Goal: Task Accomplishment & Management: Manage account settings

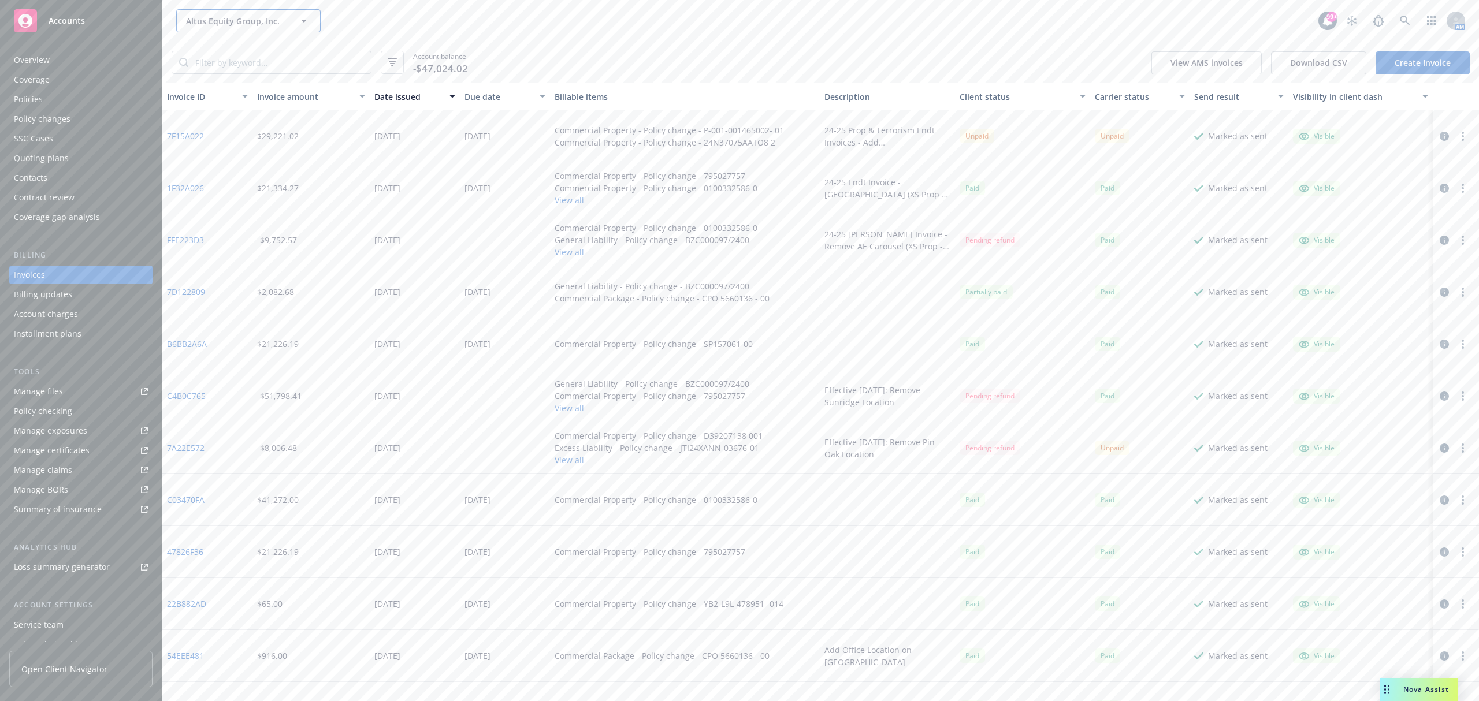
click at [225, 23] on span "Altus Equity Group, Inc." at bounding box center [236, 21] width 100 height 12
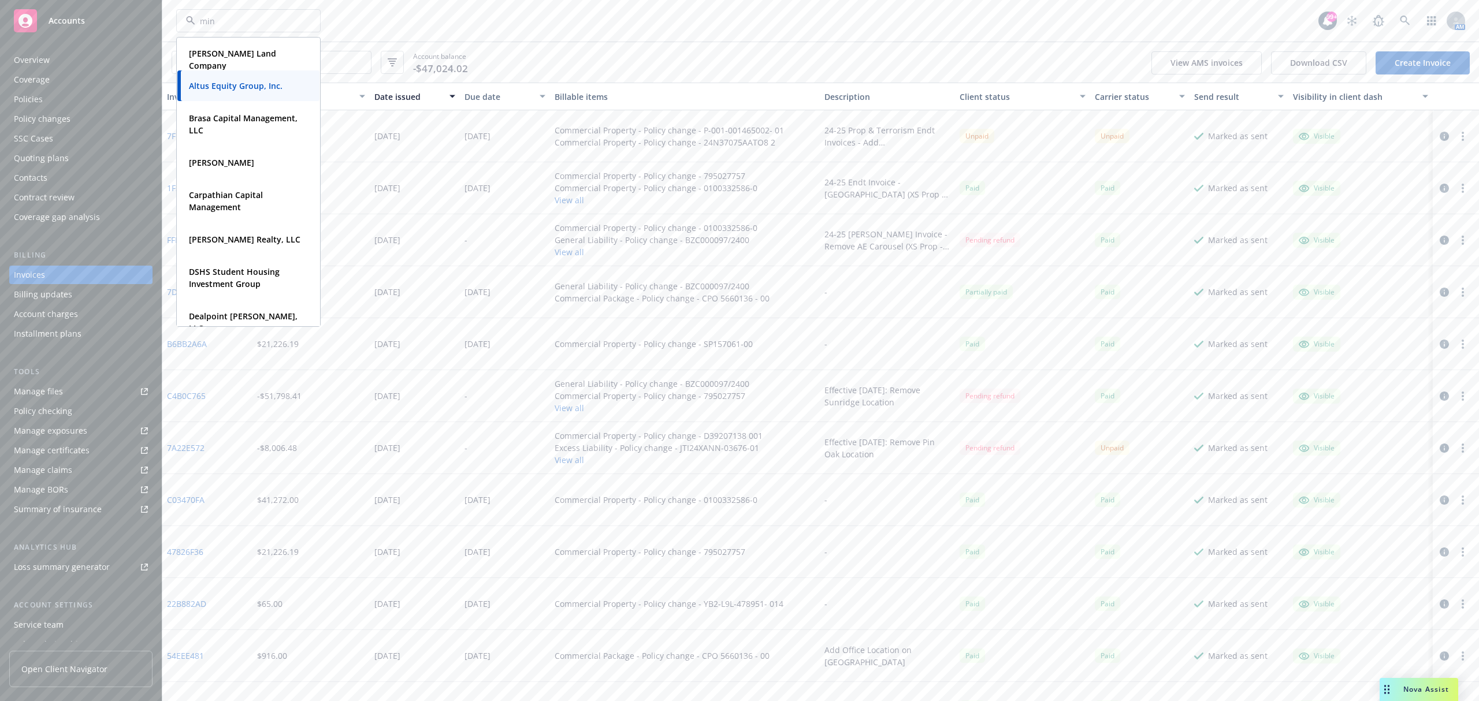
type input "mint"
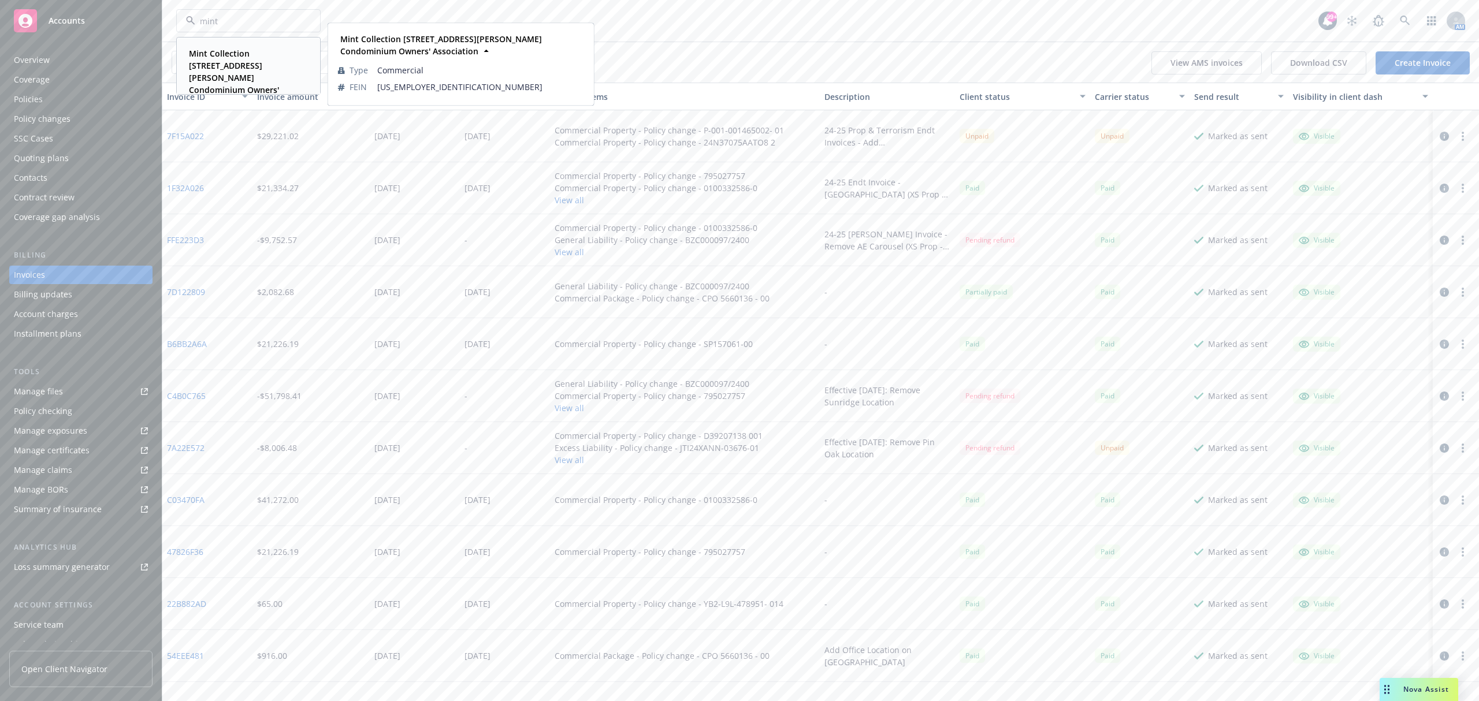
click at [236, 65] on strong "Mint Collection [STREET_ADDRESS][PERSON_NAME] Condominium Owners' Association" at bounding box center [234, 78] width 90 height 60
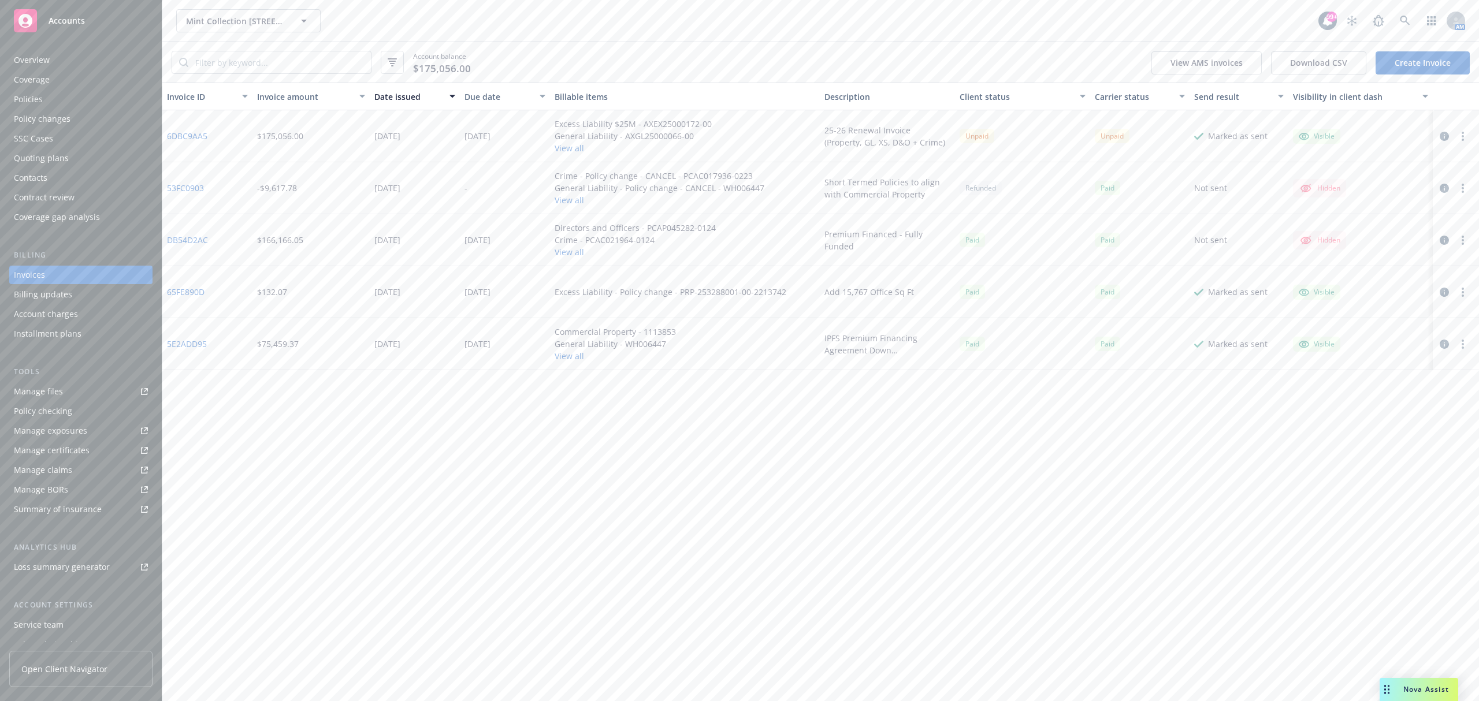
click at [42, 97] on div "Policies" at bounding box center [81, 99] width 134 height 18
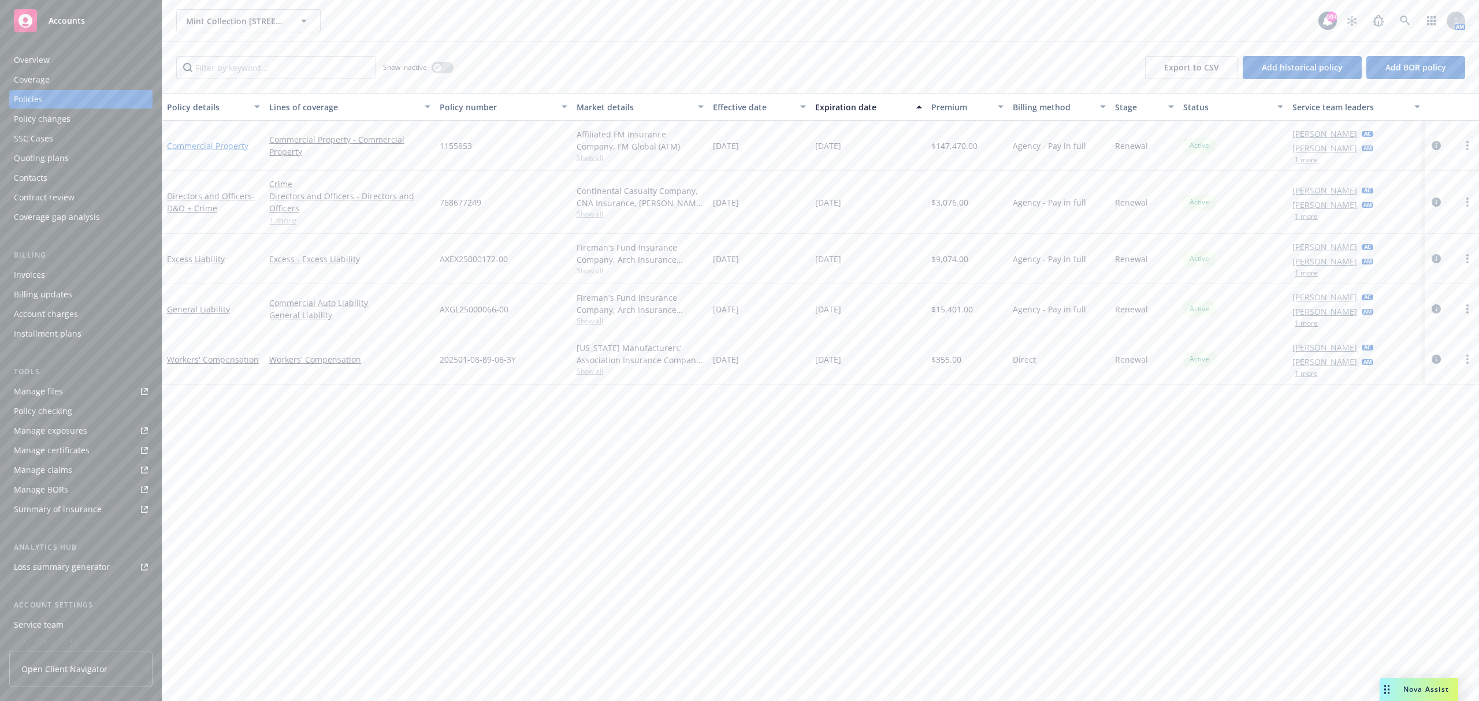
click at [209, 146] on link "Commercial Property" at bounding box center [207, 145] width 81 height 11
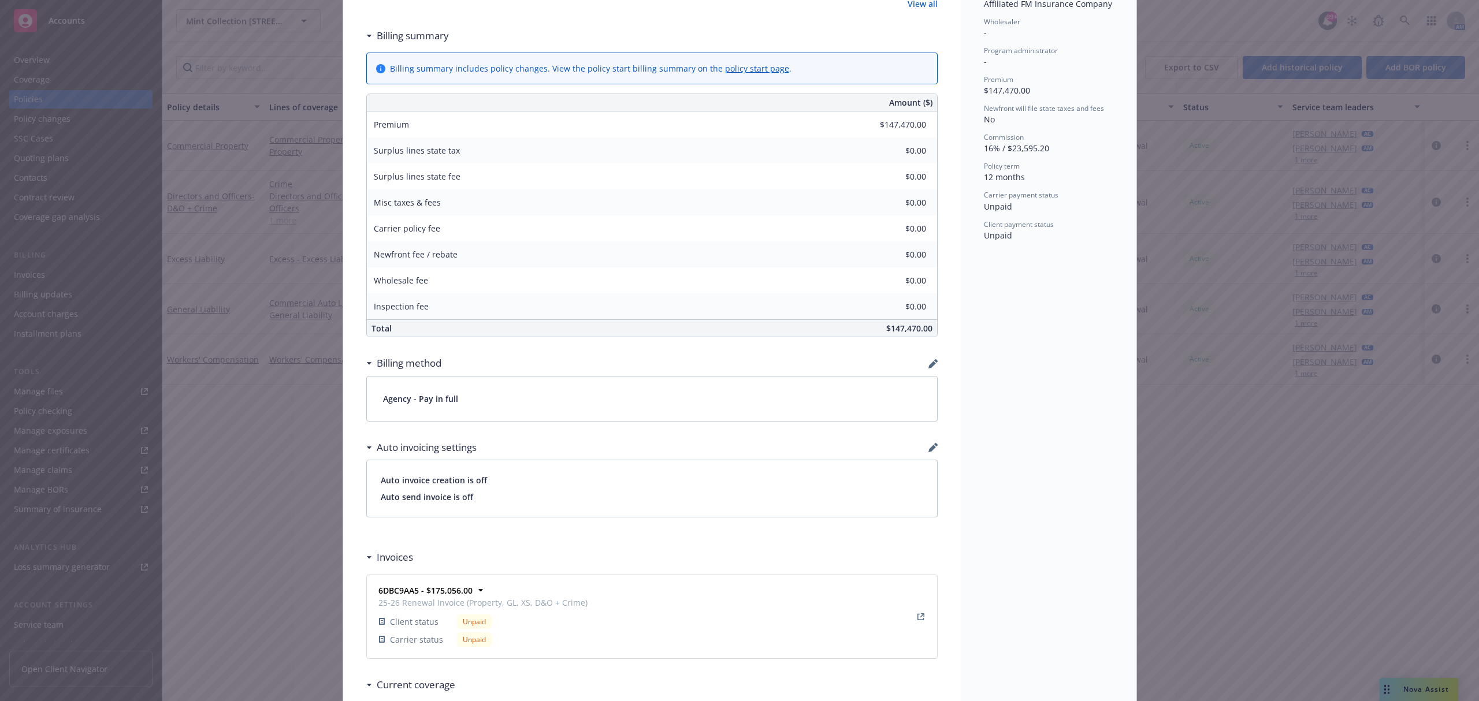
scroll to position [462, 0]
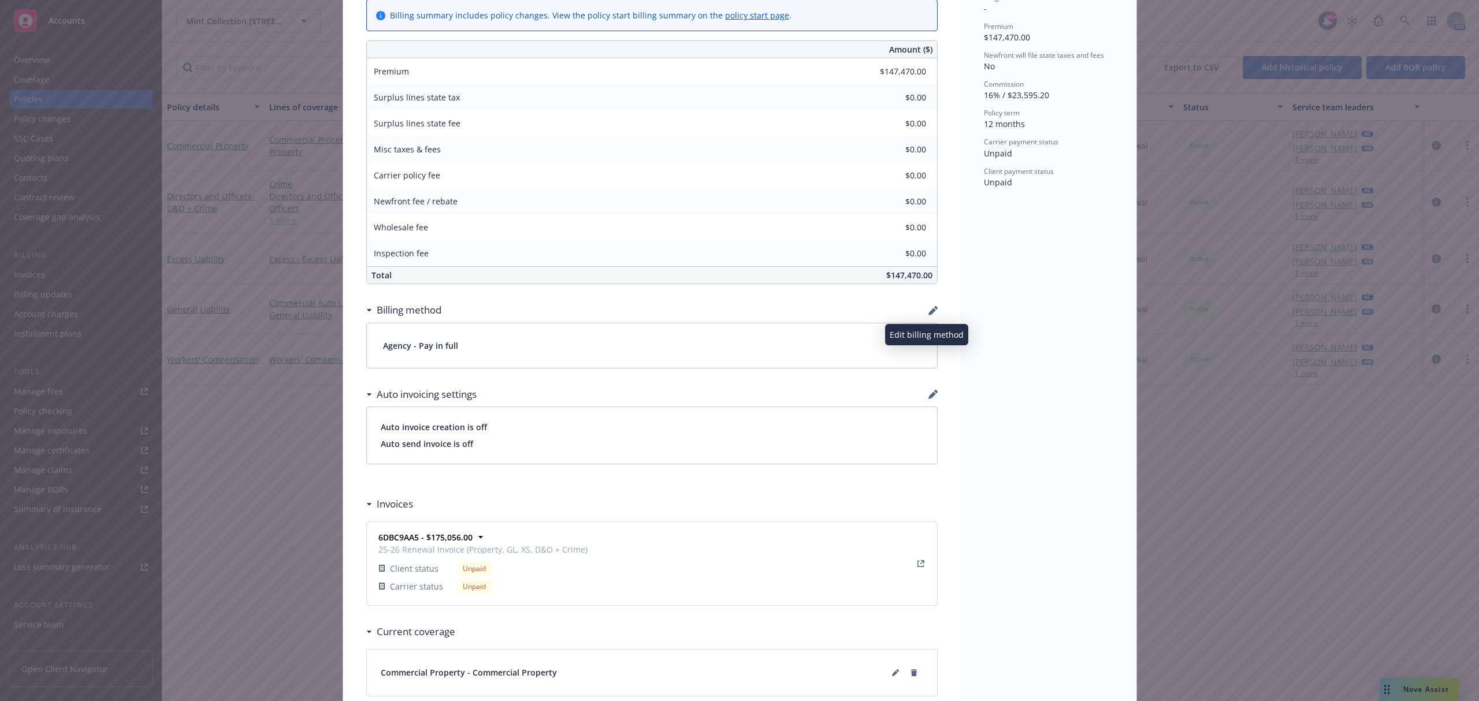
click at [928, 312] on icon "button" at bounding box center [932, 310] width 9 height 9
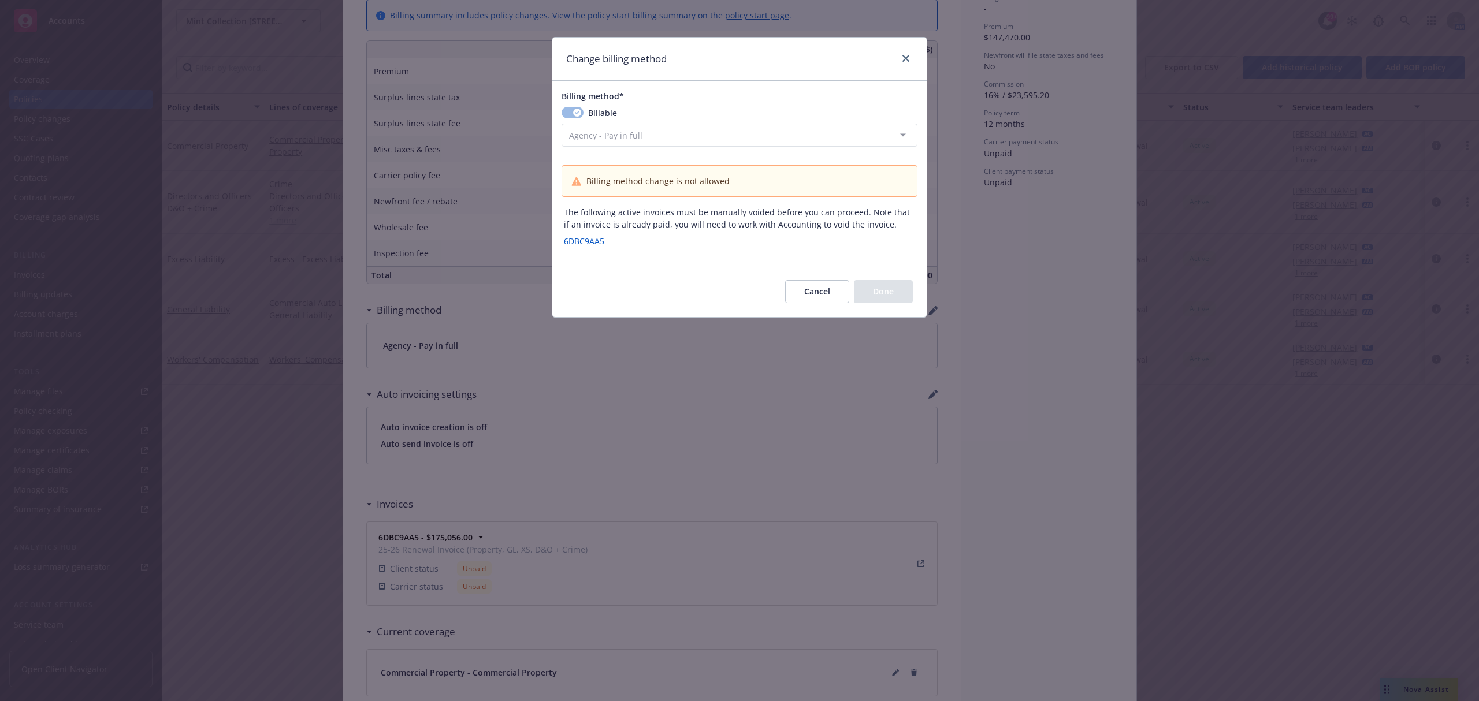
click at [828, 299] on button "Cancel" at bounding box center [817, 291] width 64 height 23
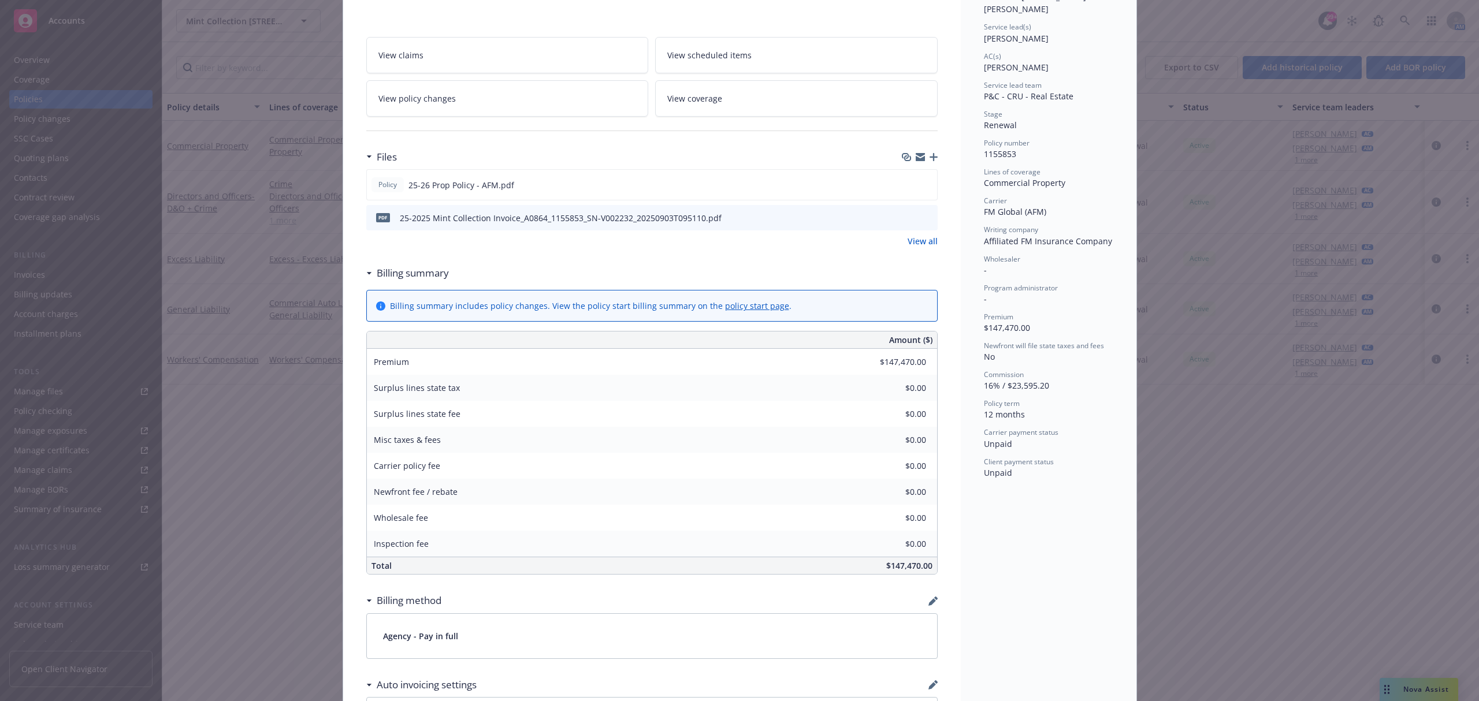
scroll to position [0, 0]
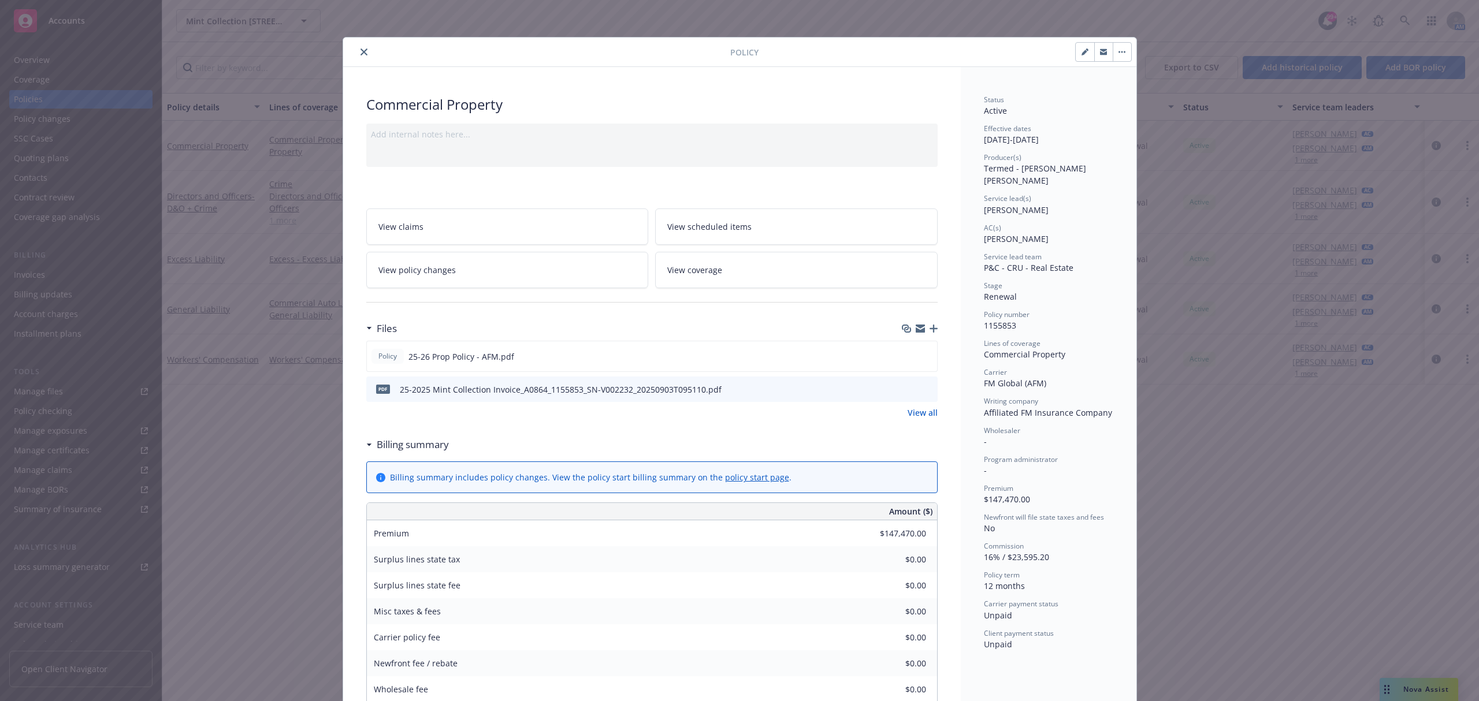
click at [360, 55] on icon "close" at bounding box center [363, 52] width 7 height 7
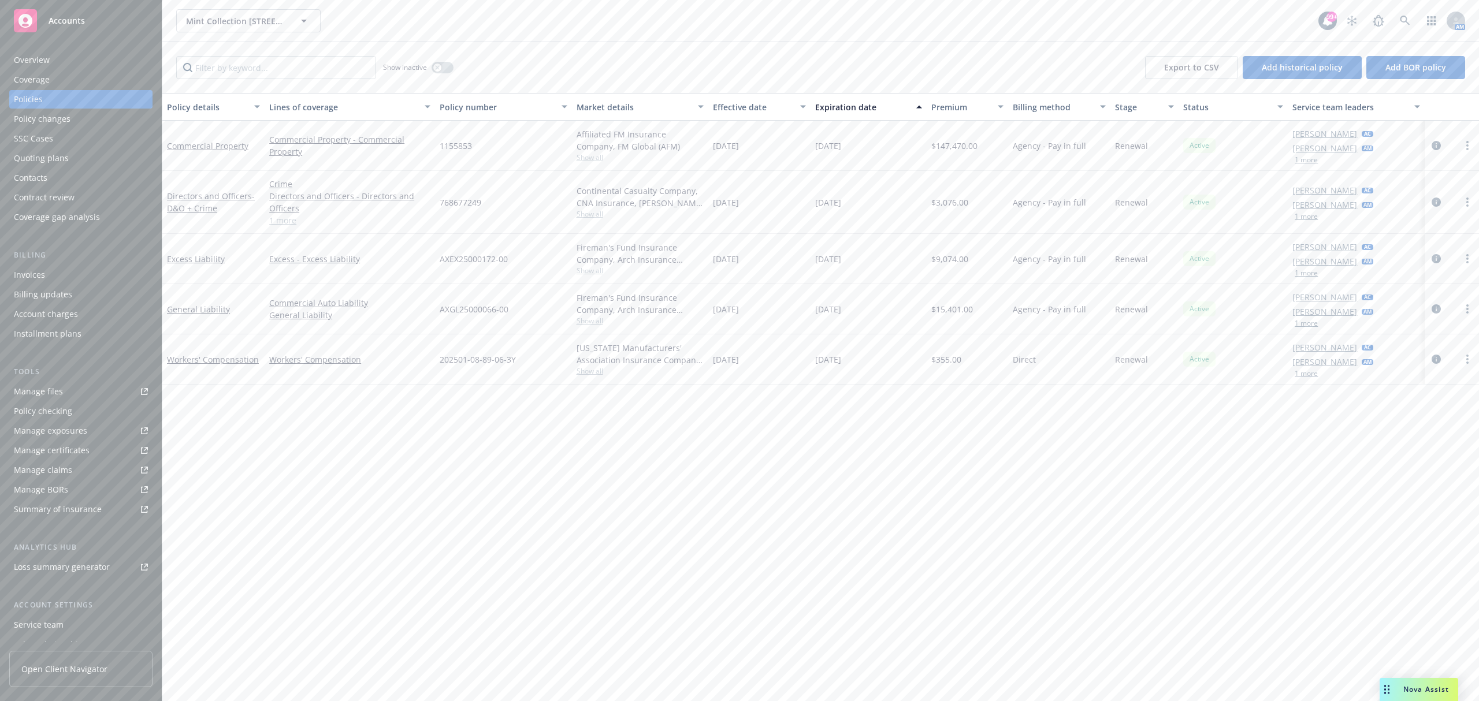
click at [44, 273] on div "Invoices" at bounding box center [29, 275] width 31 height 18
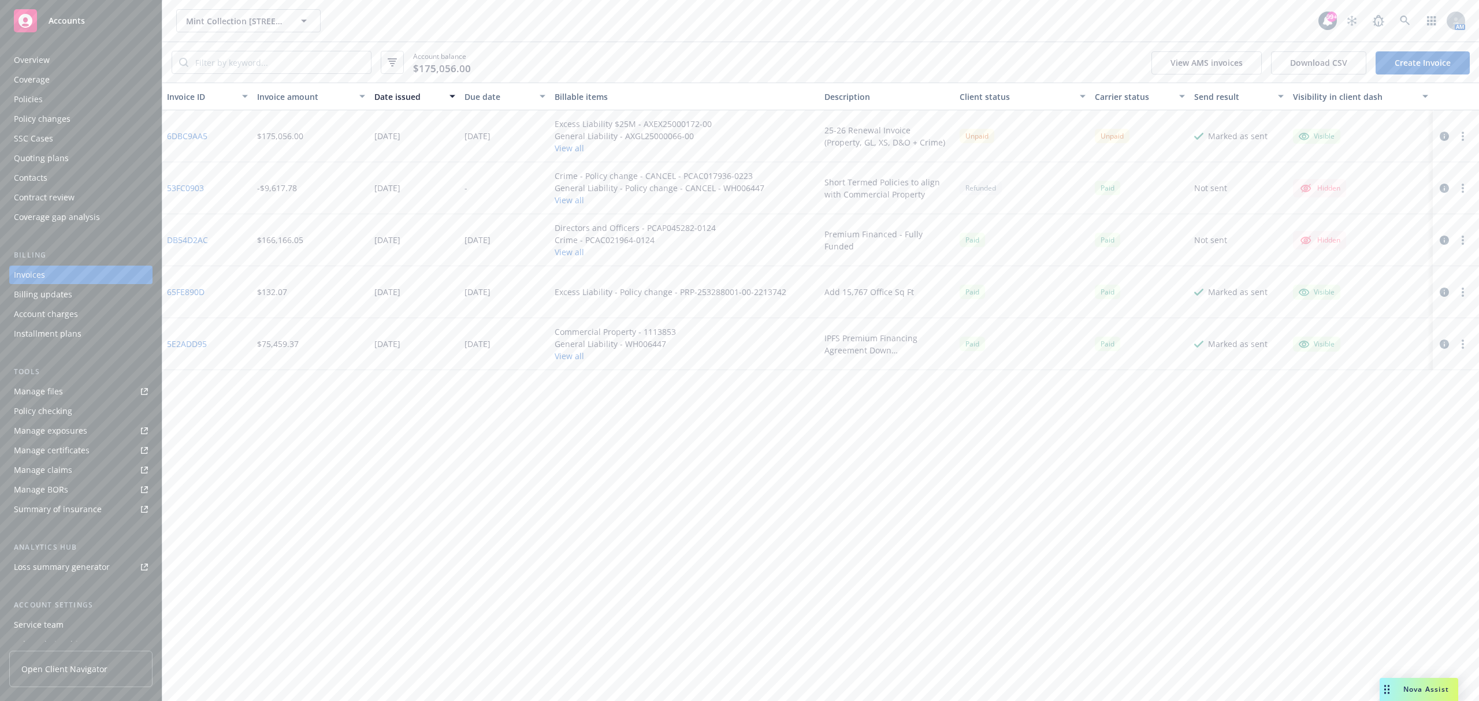
click at [1462, 136] on circle "button" at bounding box center [1463, 136] width 2 height 2
click at [1368, 320] on link "Void" at bounding box center [1395, 321] width 147 height 23
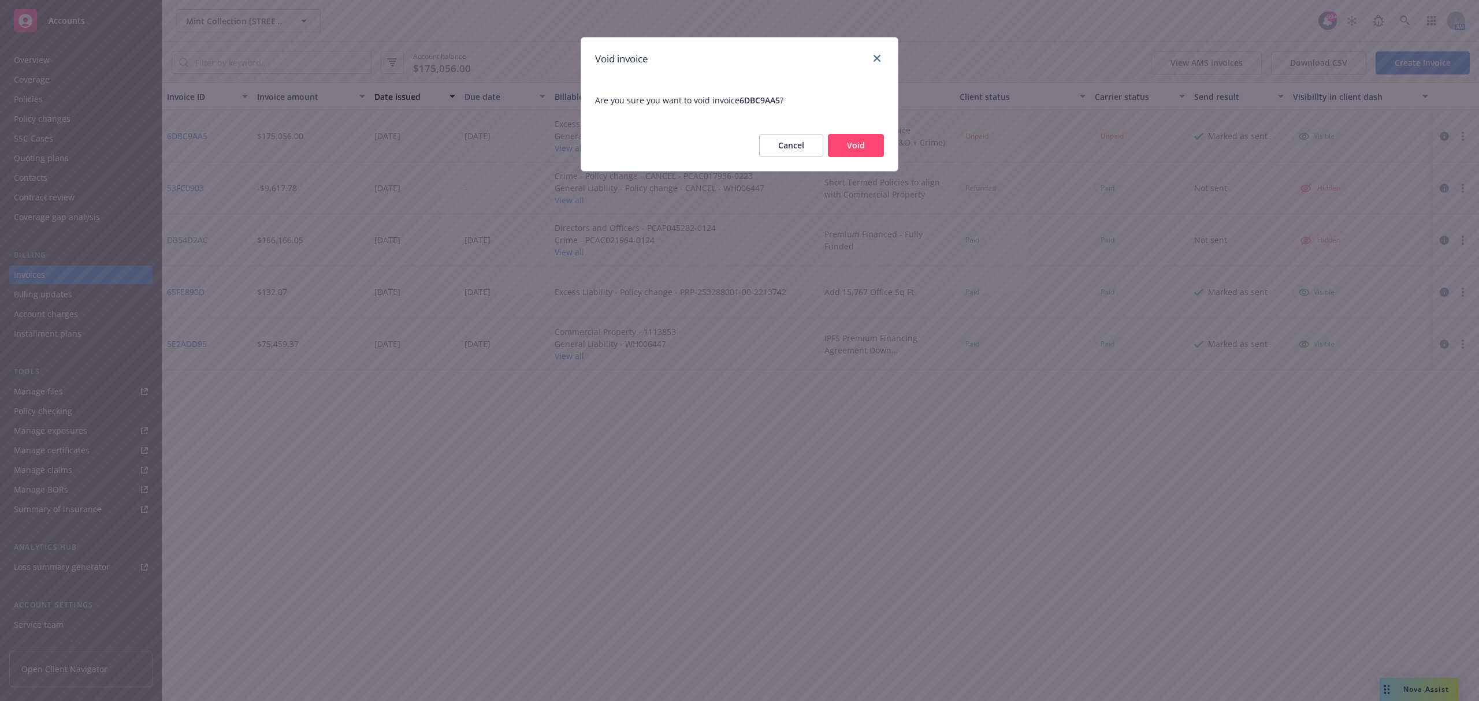
click at [849, 146] on button "Void" at bounding box center [856, 145] width 56 height 23
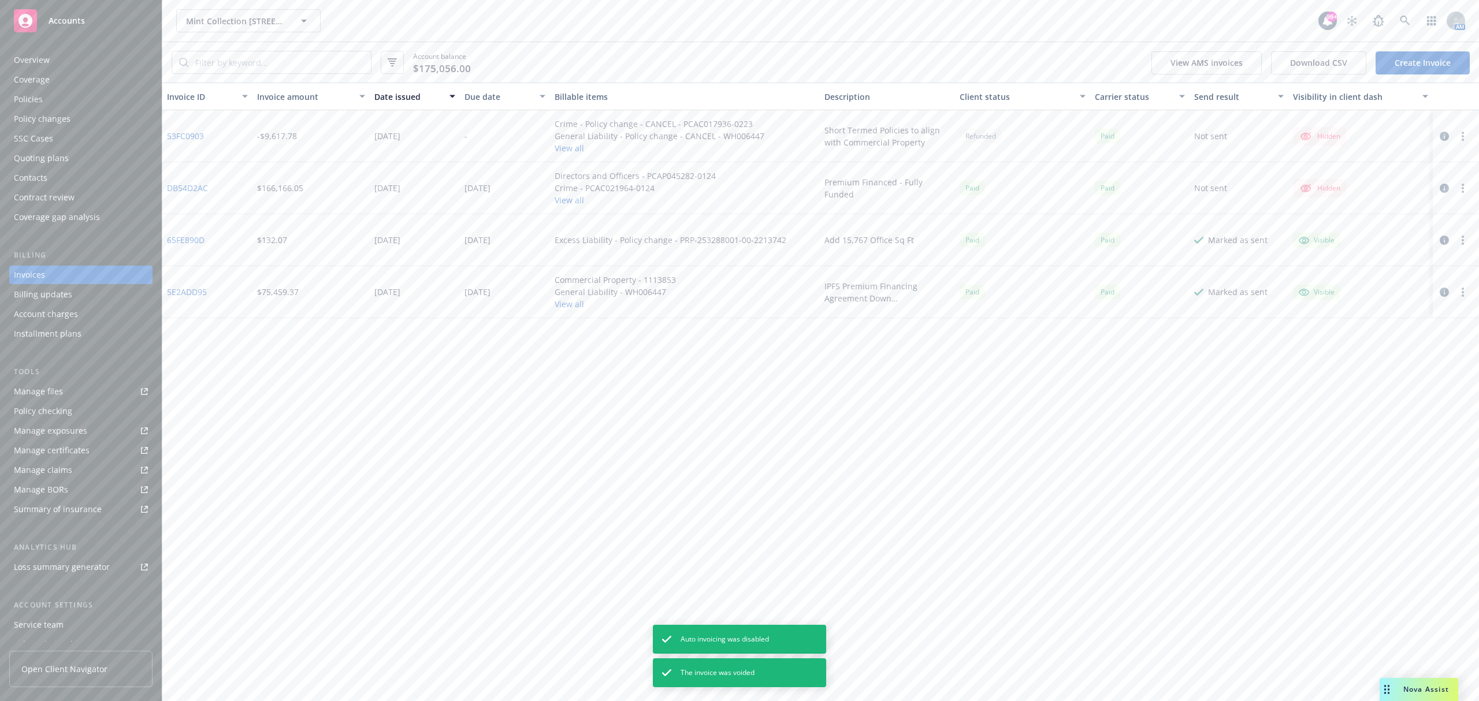
click at [54, 95] on div "Policies" at bounding box center [81, 99] width 134 height 18
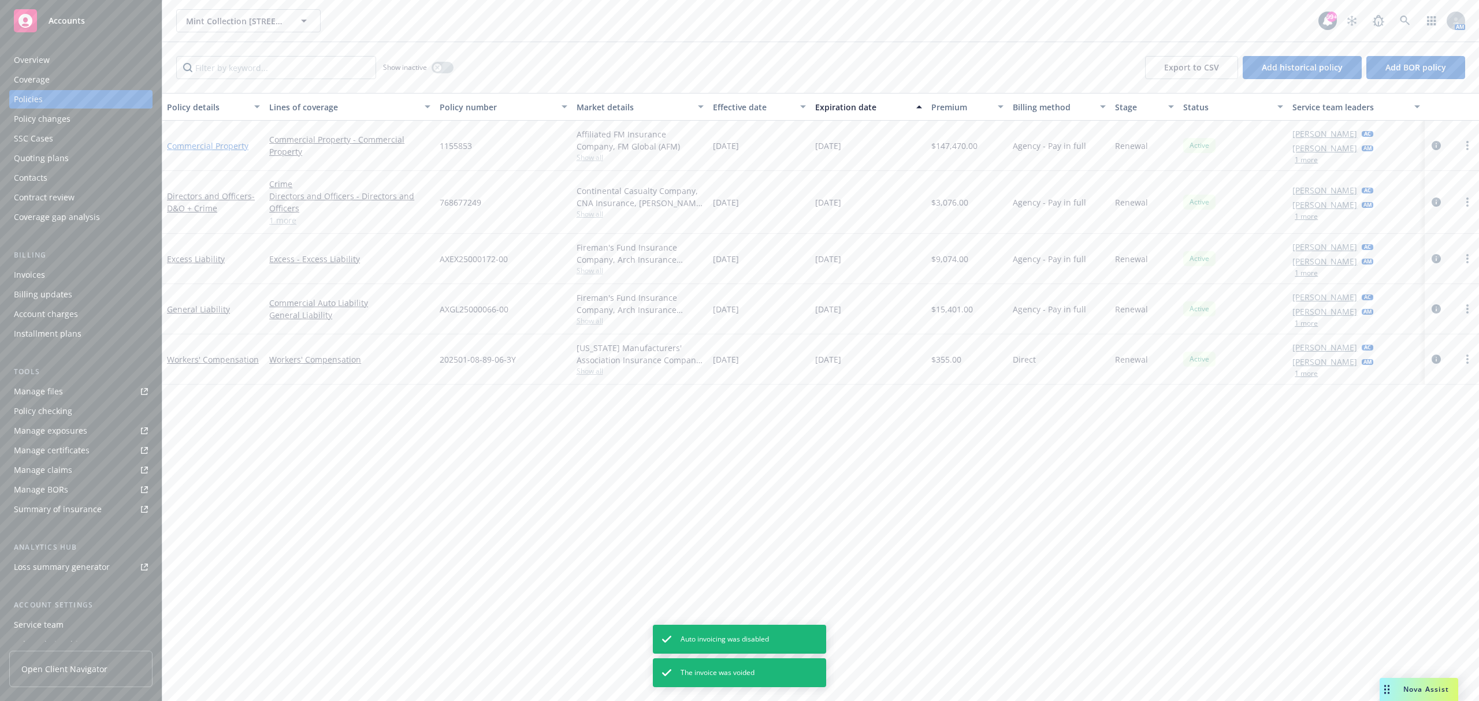
click at [217, 141] on link "Commercial Property" at bounding box center [207, 145] width 81 height 11
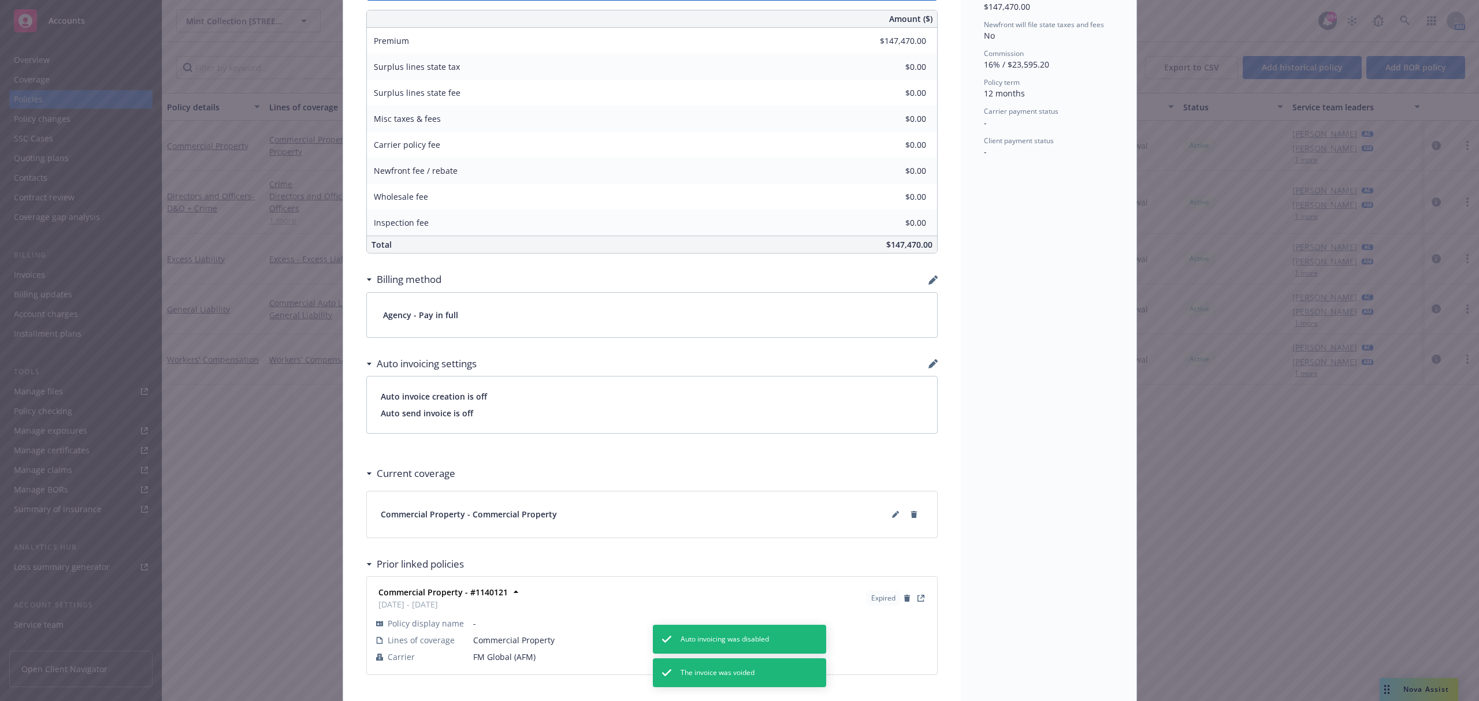
scroll to position [497, 0]
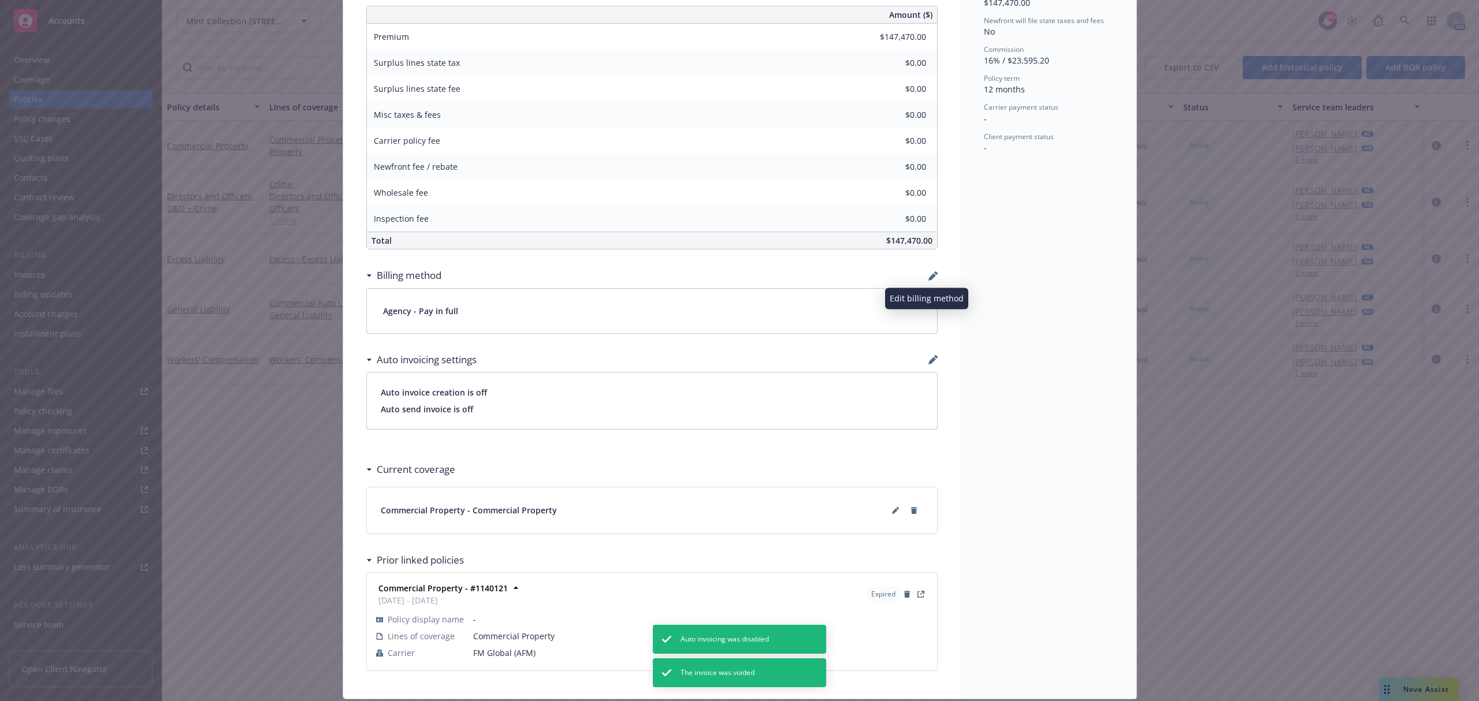
click at [928, 278] on icon "button" at bounding box center [932, 276] width 9 height 9
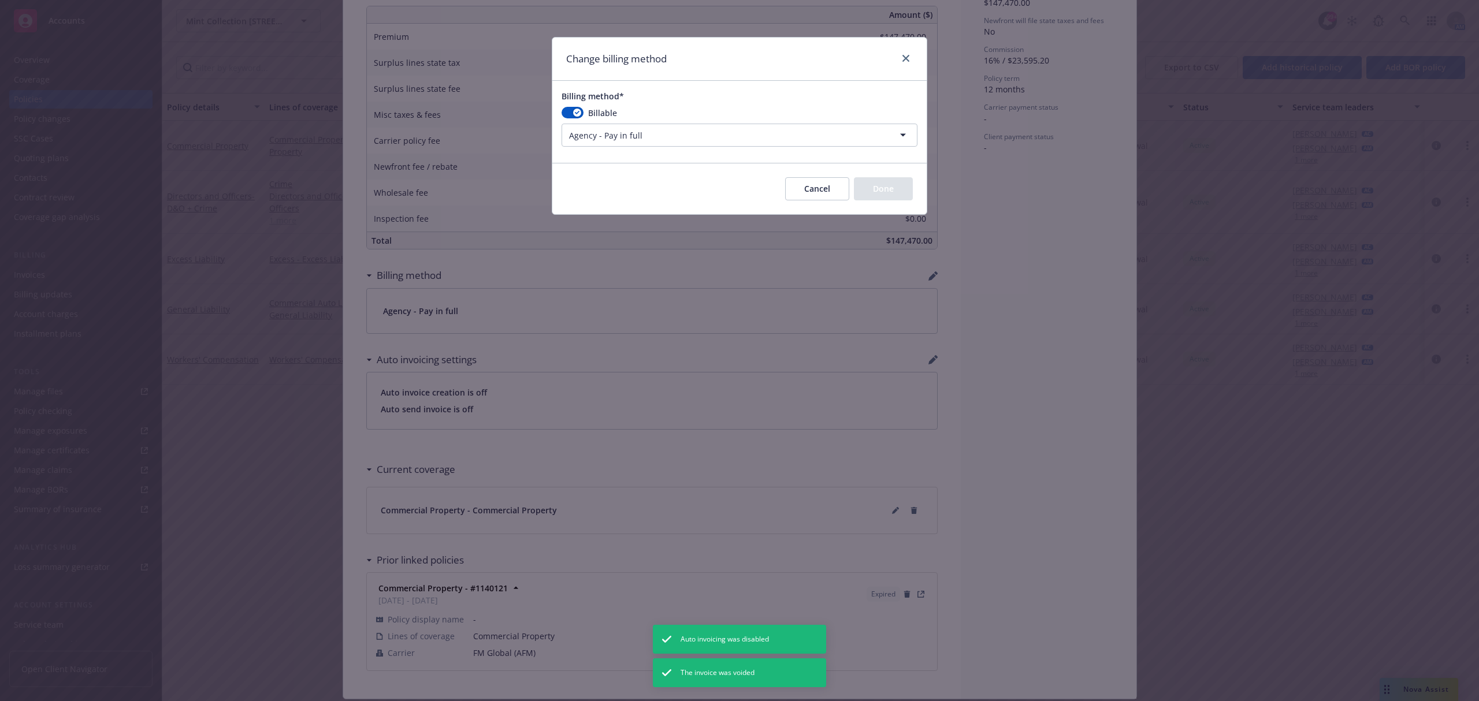
click at [624, 133] on html "Accounts Overview Coverage Policies Policy changes SSC Cases Quoting plans Cont…" at bounding box center [739, 350] width 1479 height 701
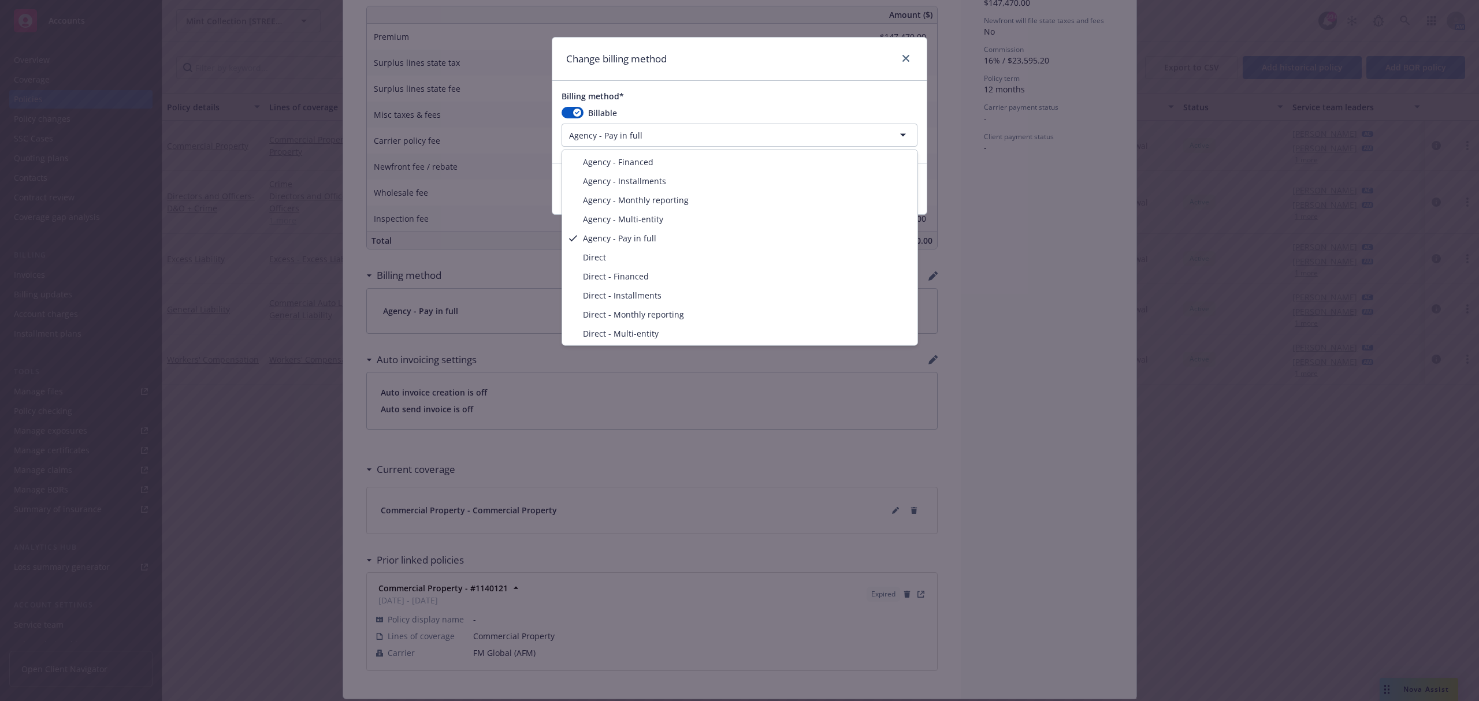
select select "AGENCY_FINANCED"
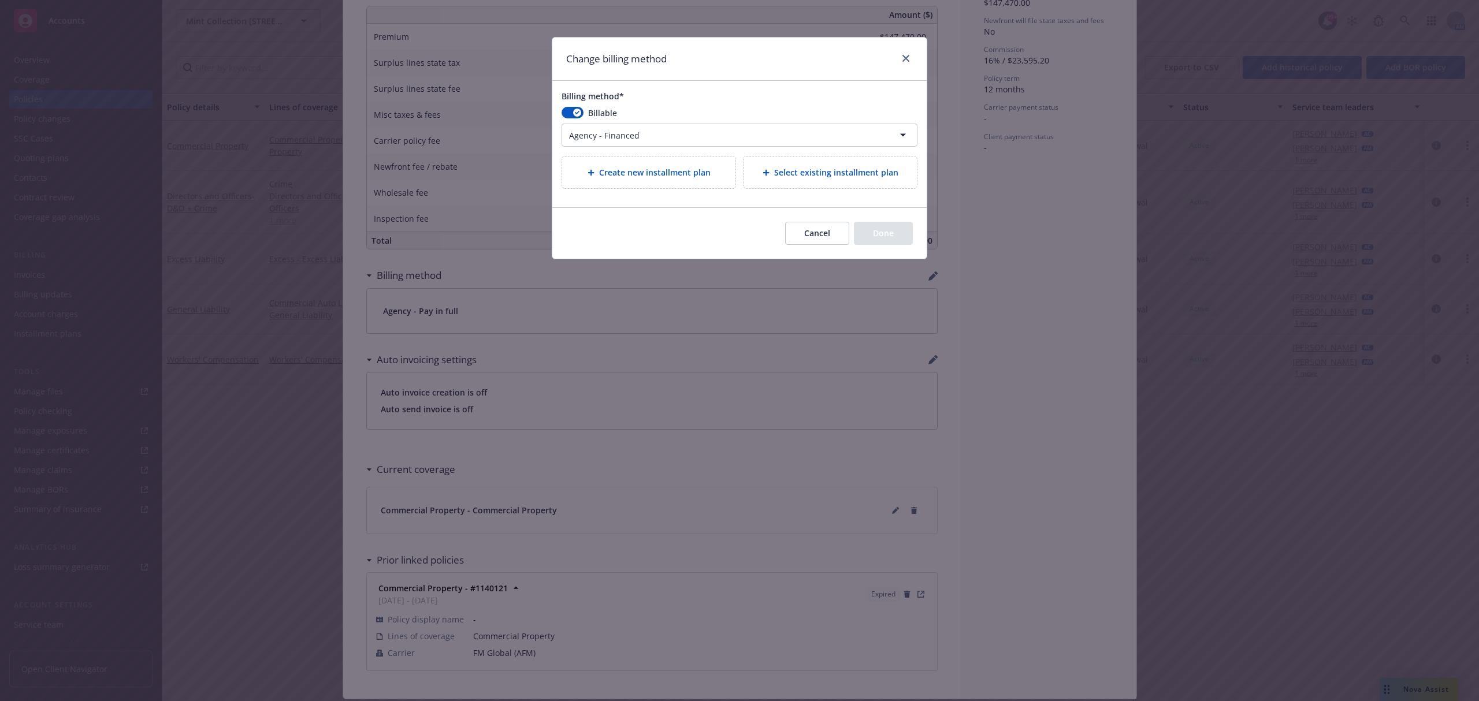
click at [691, 178] on span "Create new installment plan" at bounding box center [654, 172] width 111 height 12
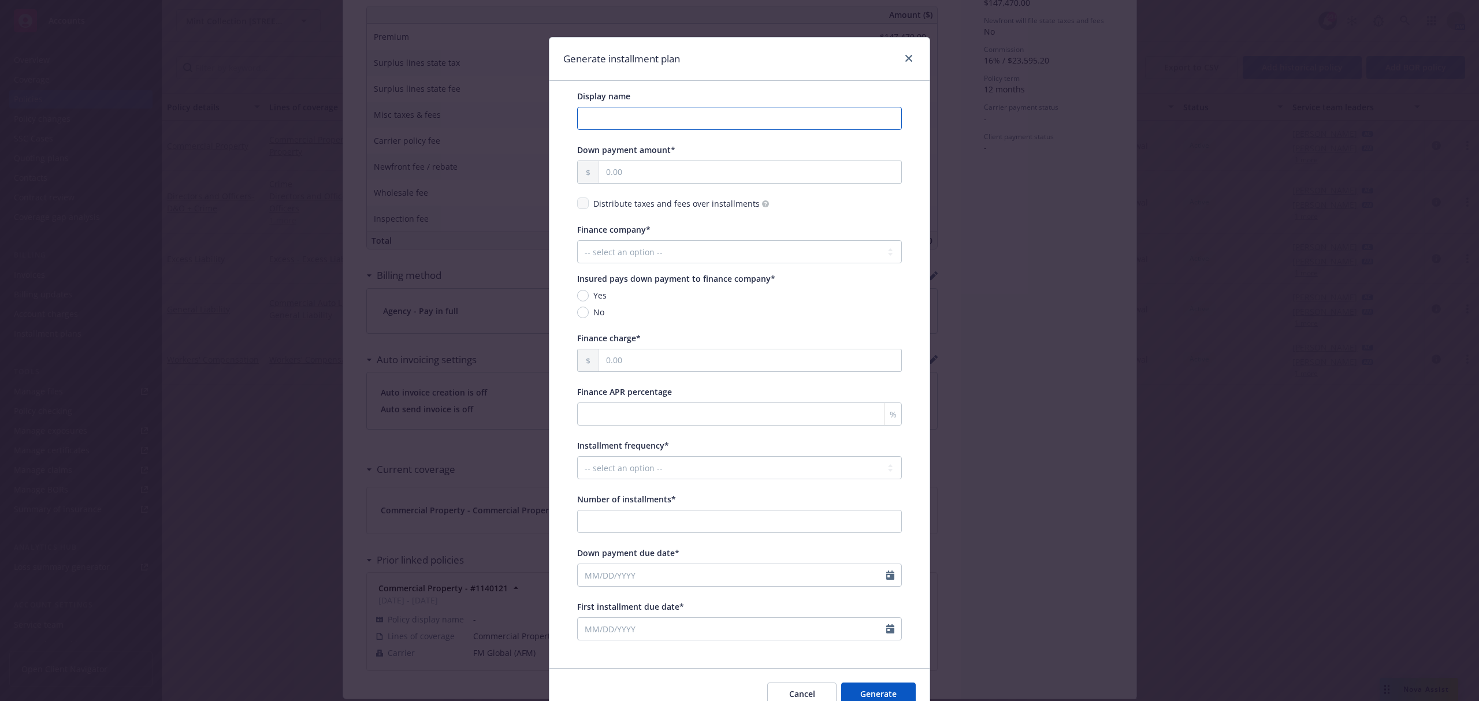
click at [630, 116] on input "Display name" at bounding box center [739, 118] width 325 height 23
type input "25-26 P&C PFA (All Policies)"
click at [606, 168] on input "text" at bounding box center [750, 172] width 302 height 22
click at [677, 172] on input "text" at bounding box center [750, 172] width 302 height 22
type input "15,099.18"
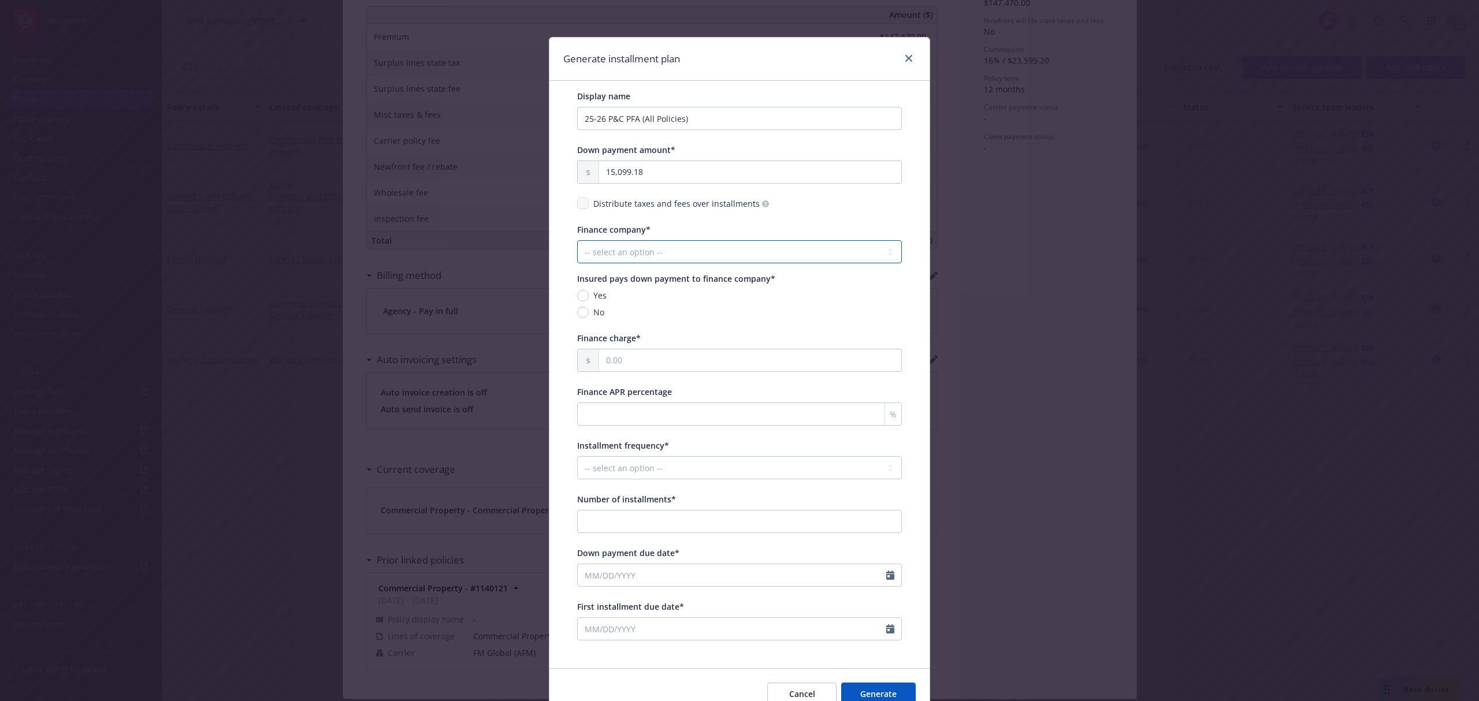
click at [673, 247] on select "-- select an option -- Imperial Premium Financing Specialists Next Wave First I…" at bounding box center [739, 251] width 325 height 23
select select "AFCO"
click at [577, 241] on select "-- select an option -- Imperial Premium Financing Specialists Next Wave First I…" at bounding box center [739, 251] width 325 height 23
click at [589, 312] on span "No" at bounding box center [597, 312] width 16 height 12
click at [585, 312] on input "No" at bounding box center [583, 313] width 12 height 12
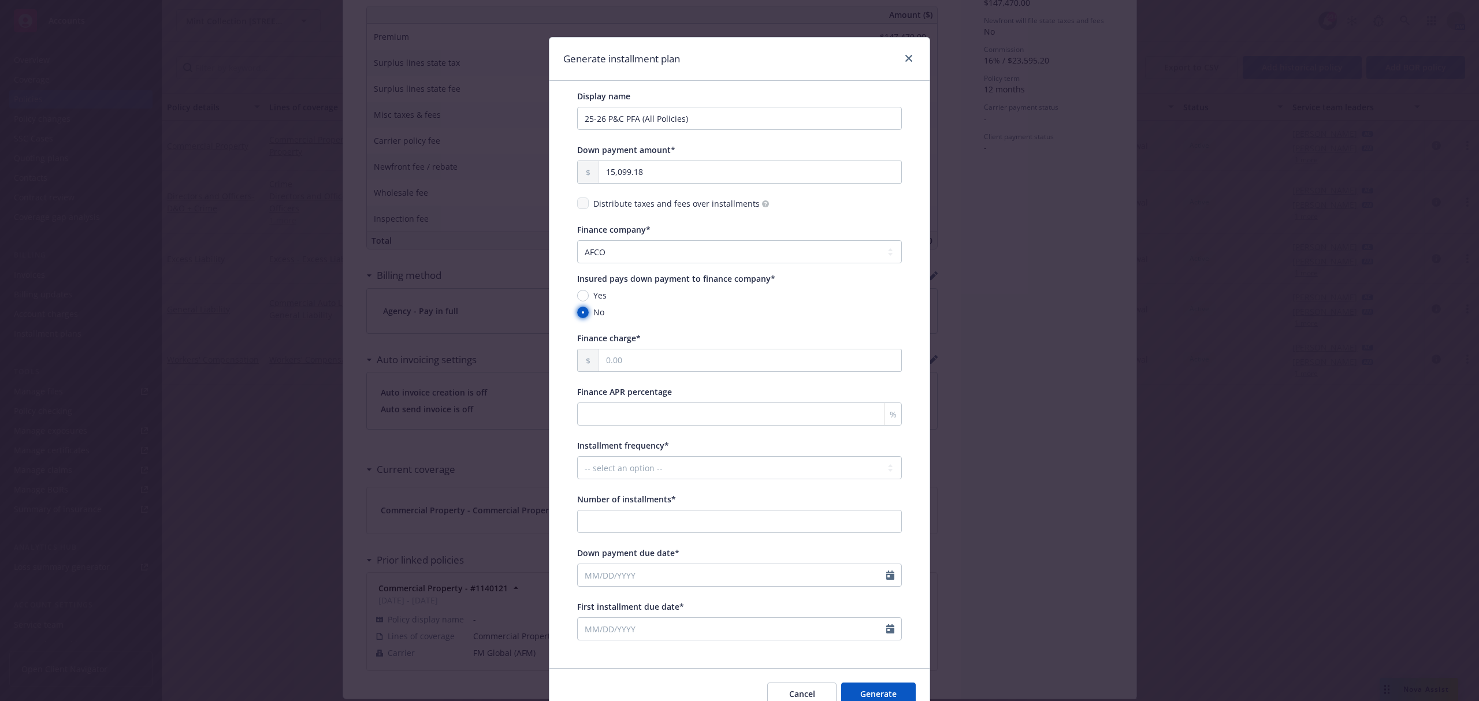
radio input "true"
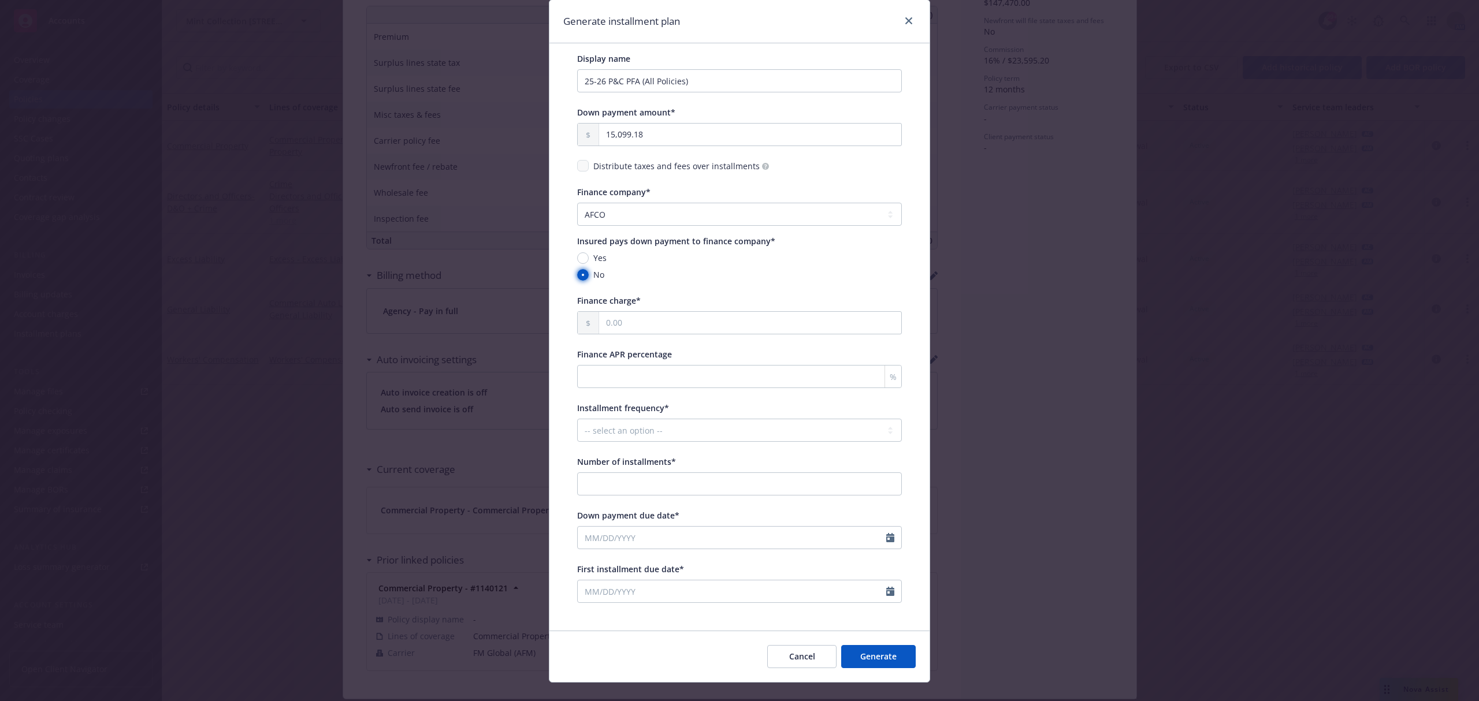
scroll to position [58, 0]
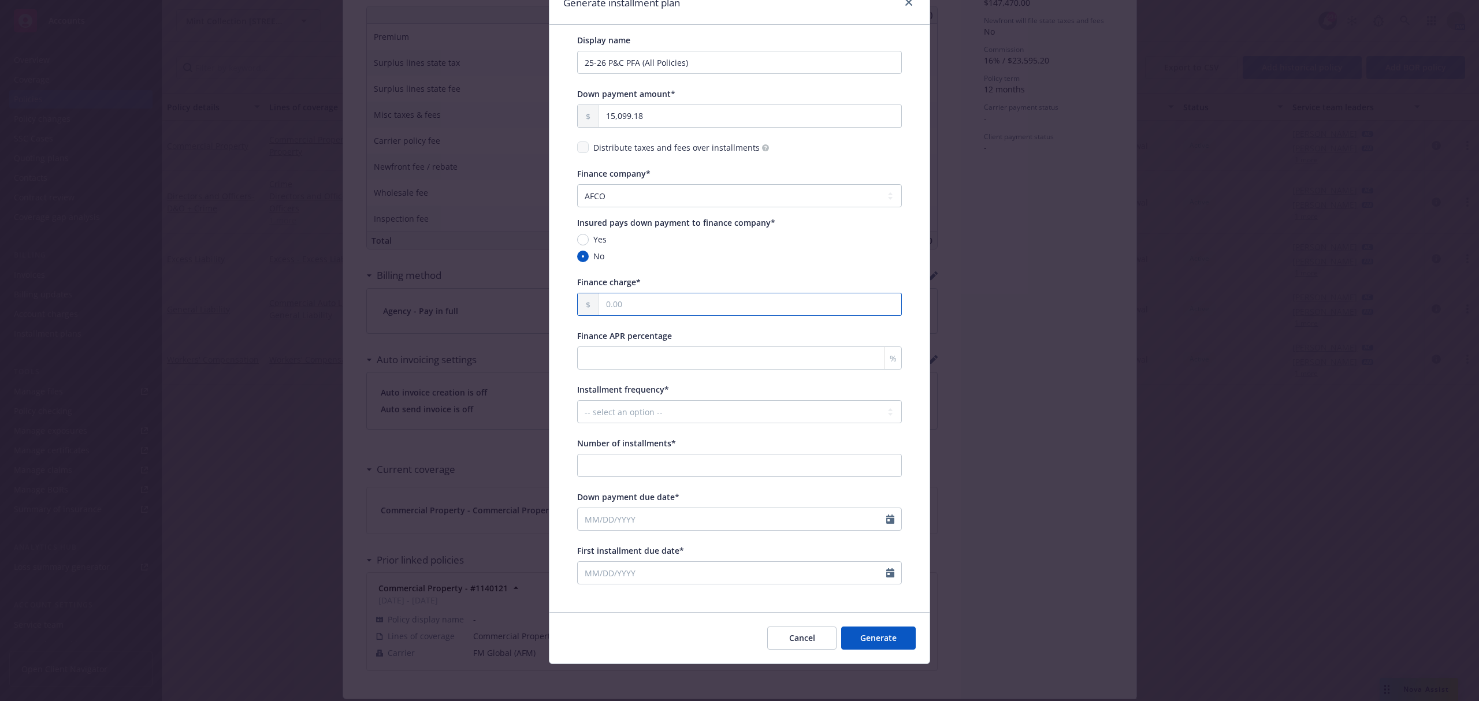
click at [632, 299] on input "text" at bounding box center [750, 304] width 302 height 22
type input "6,134.16"
click at [650, 355] on input "Finance APR percentage" at bounding box center [739, 358] width 325 height 23
type input "7.59"
click at [655, 412] on select "-- select an option -- Monthly Quarterly Bimonthly Semiannually Annually" at bounding box center [739, 411] width 325 height 23
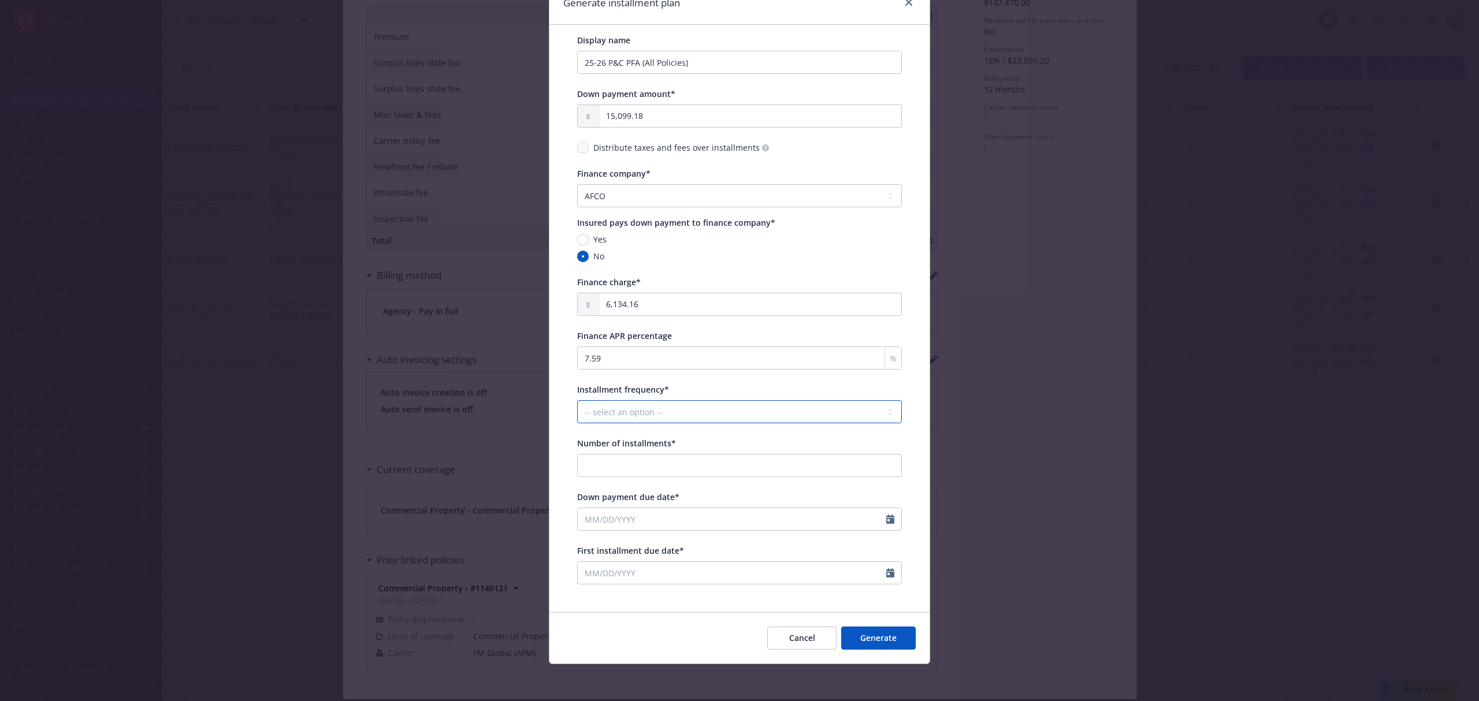
select select "MONTHLY"
click at [577, 400] on select "-- select an option -- Monthly Quarterly Bimonthly Semiannually Annually" at bounding box center [739, 411] width 325 height 23
click at [652, 461] on input "Number of installments*" at bounding box center [739, 465] width 325 height 23
type input "11"
click at [648, 521] on input "Down payment due date*" at bounding box center [732, 519] width 308 height 22
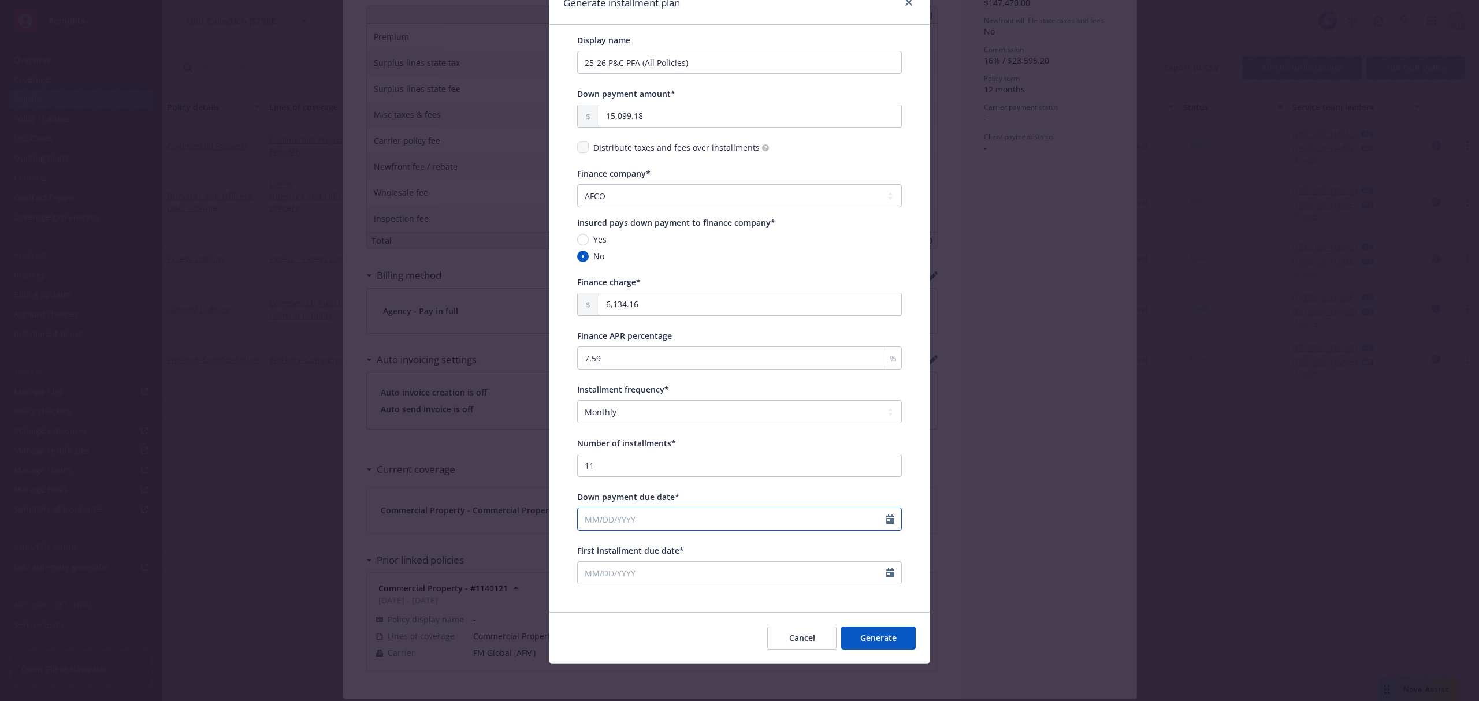
select select "9"
click at [605, 581] on span "1" at bounding box center [611, 587] width 17 height 14
type input "[DATE]"
click at [630, 575] on input "First installment due date*" at bounding box center [732, 573] width 308 height 22
select select "9"
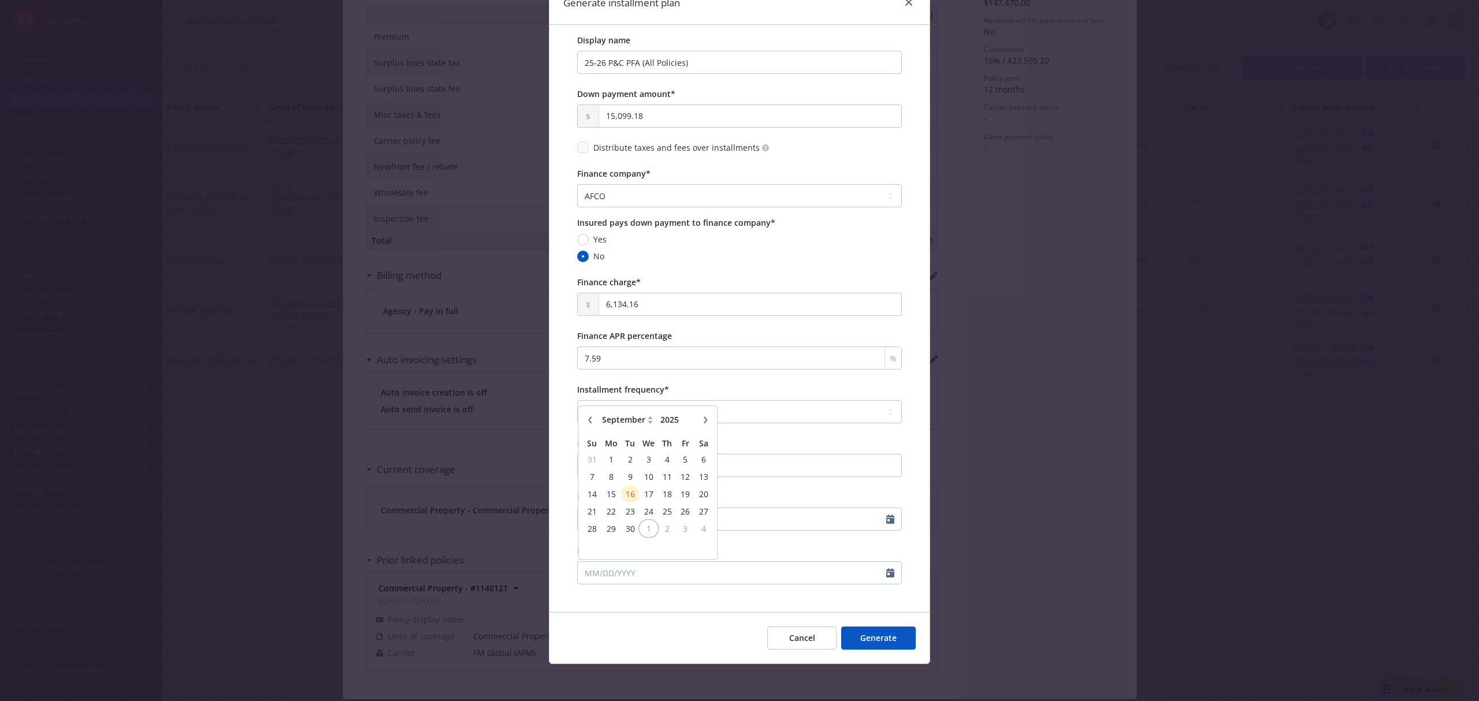
click at [646, 528] on span "1" at bounding box center [648, 529] width 17 height 14
type input "[DATE]"
click at [879, 639] on button "Generate" at bounding box center [878, 638] width 75 height 23
select select "AFCO"
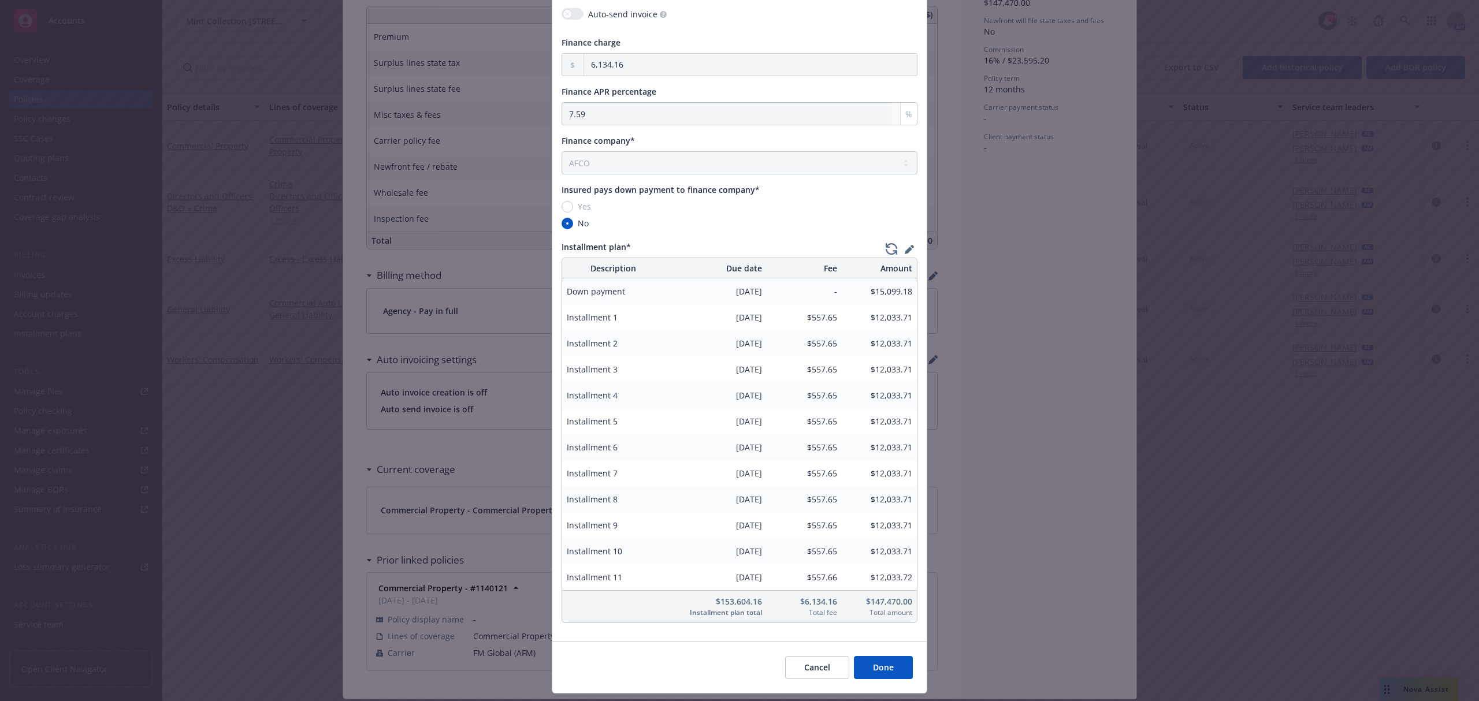
scroll to position [206, 0]
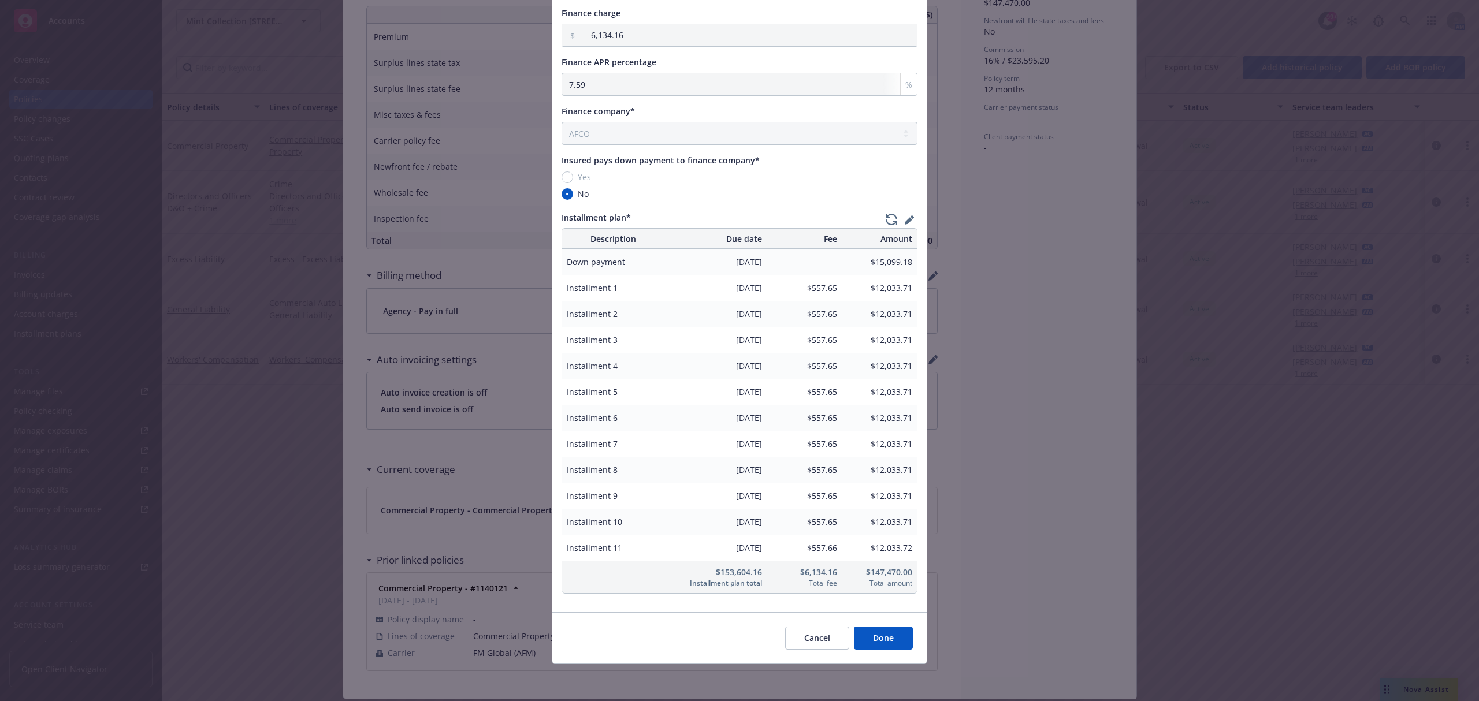
drag, startPoint x: 884, startPoint y: 638, endPoint x: 744, endPoint y: 191, distance: 468.5
click at [744, 191] on div "Change billing method Billing method* Billable Agency - Financed Agency - Finan…" at bounding box center [740, 249] width 376 height 831
click at [895, 636] on button "Done" at bounding box center [883, 638] width 59 height 23
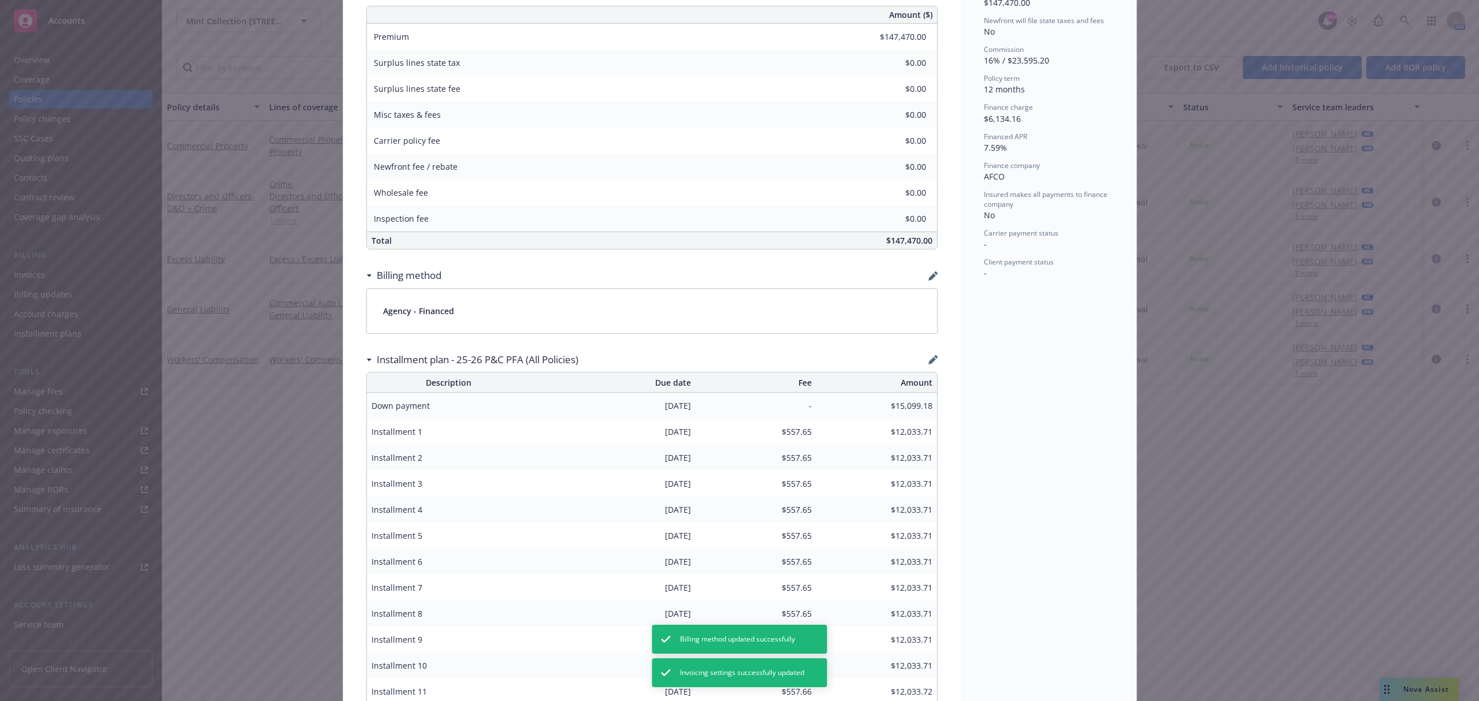
scroll to position [0, 0]
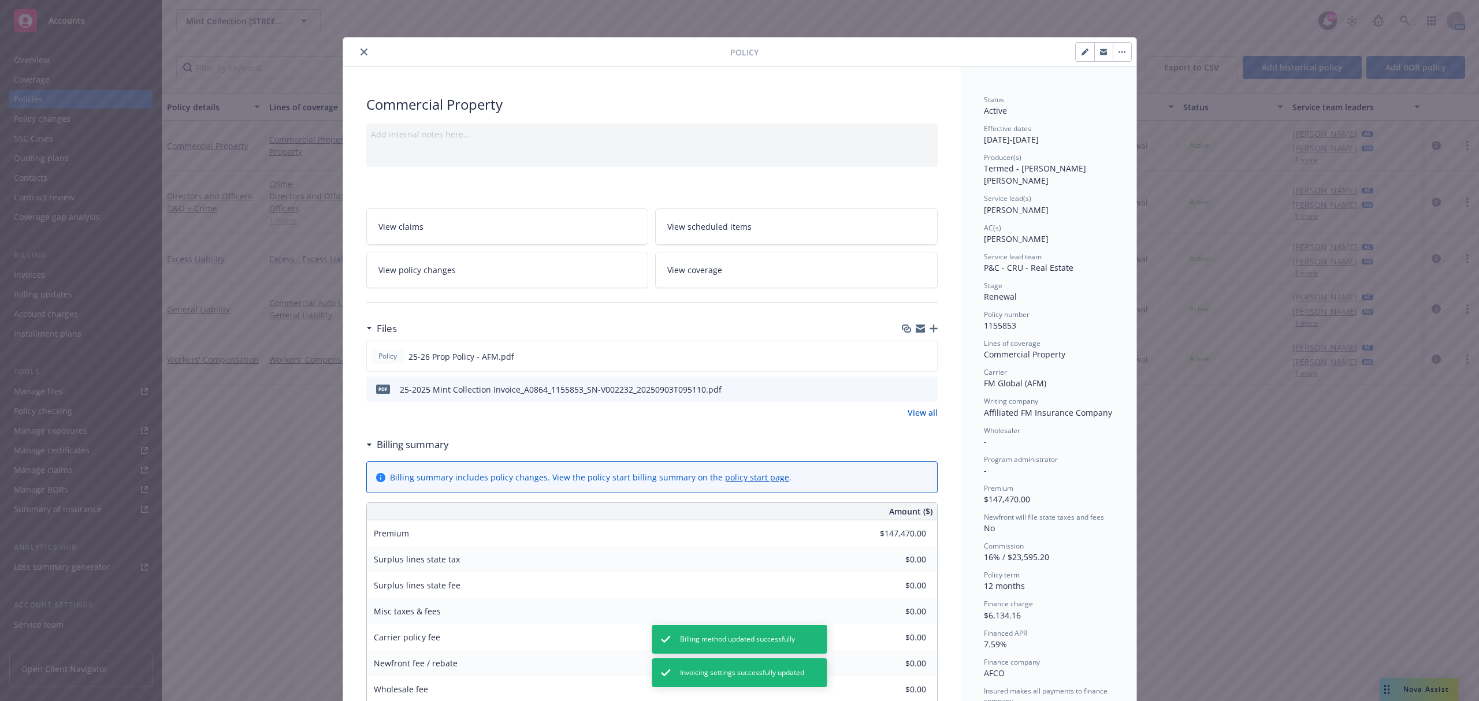
click at [360, 53] on icon "close" at bounding box center [363, 52] width 7 height 7
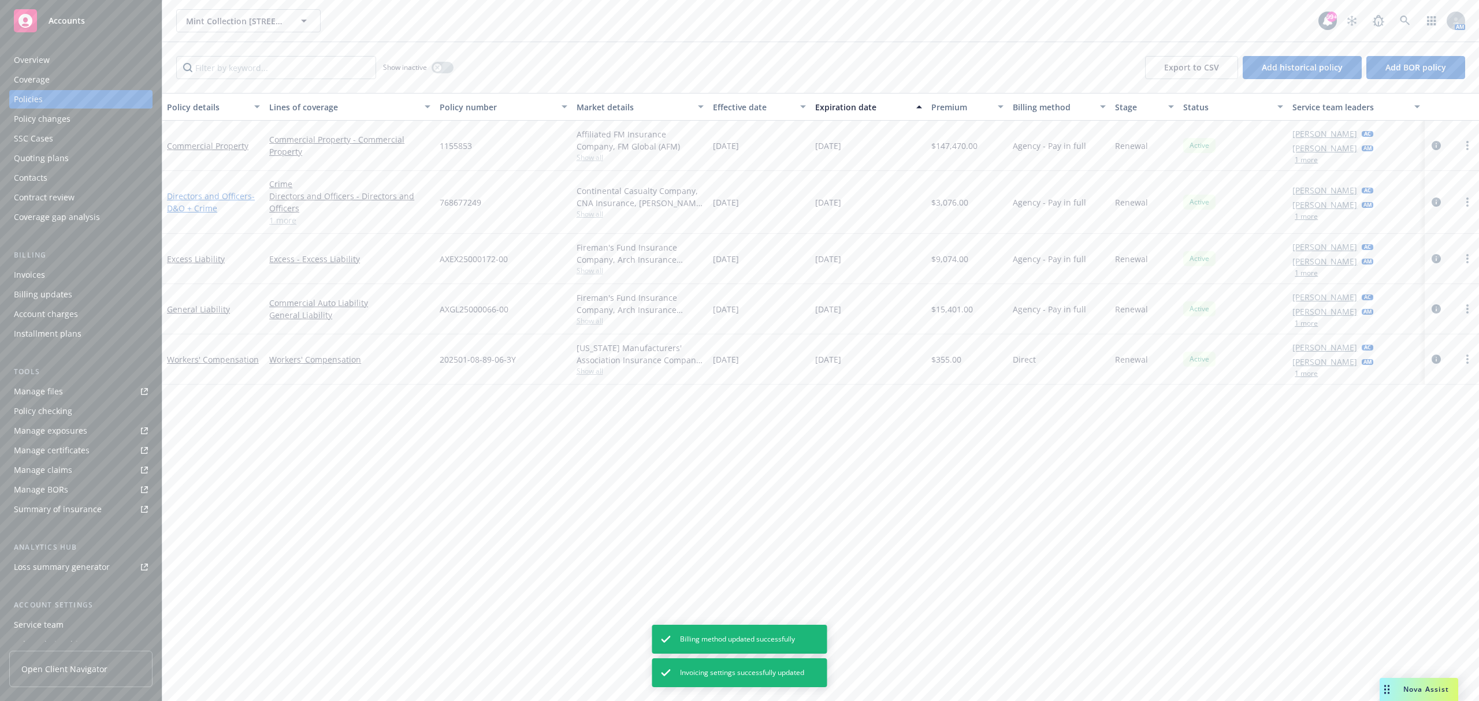
click at [204, 192] on link "Directors and Officers - D&O + Crime" at bounding box center [211, 202] width 88 height 23
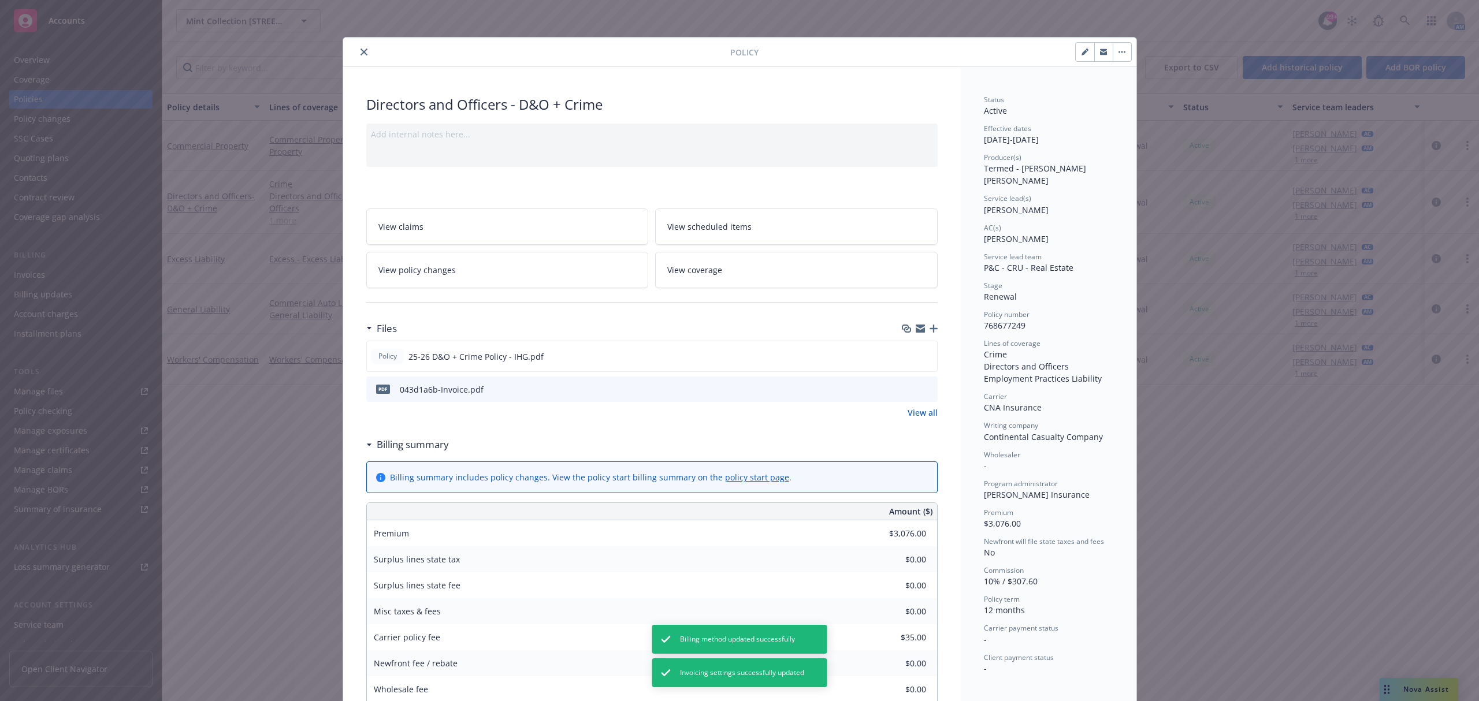
scroll to position [462, 0]
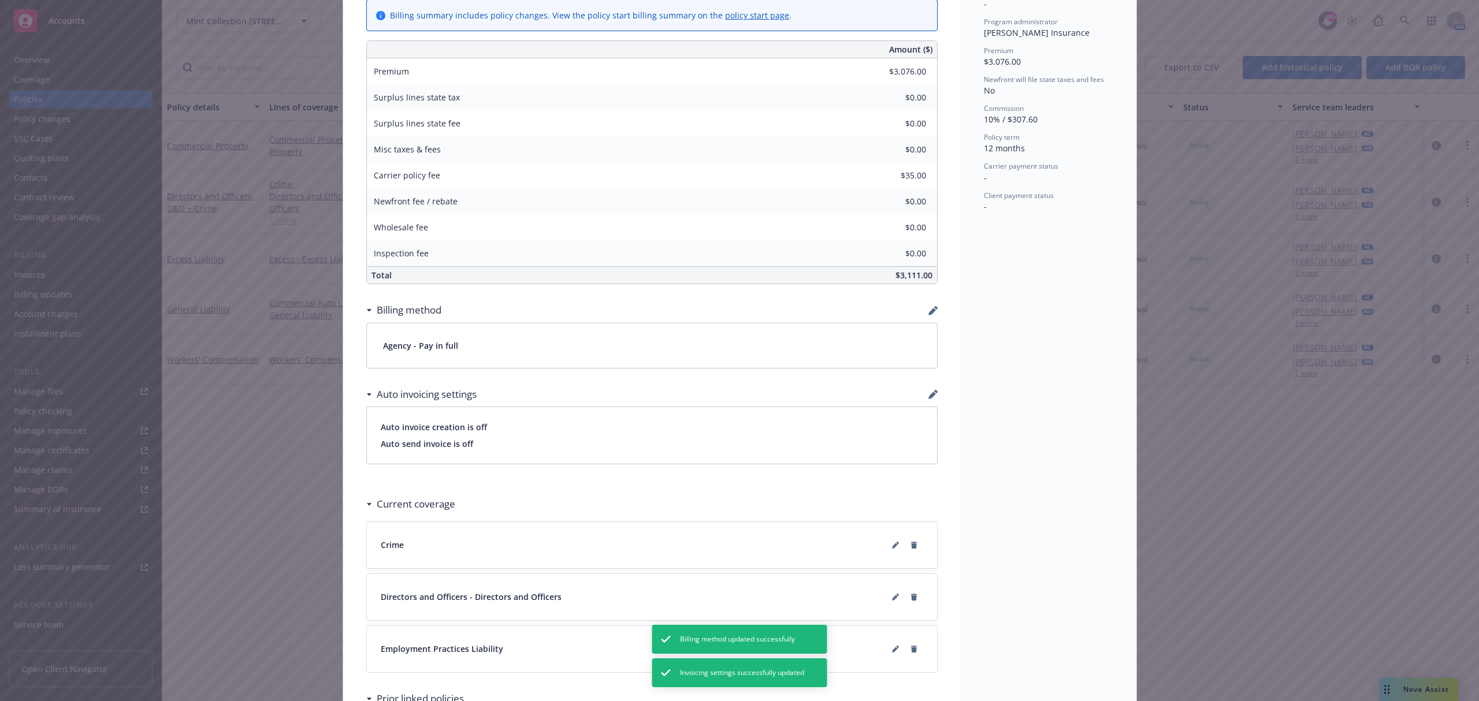
click at [928, 312] on icon "button" at bounding box center [932, 310] width 9 height 9
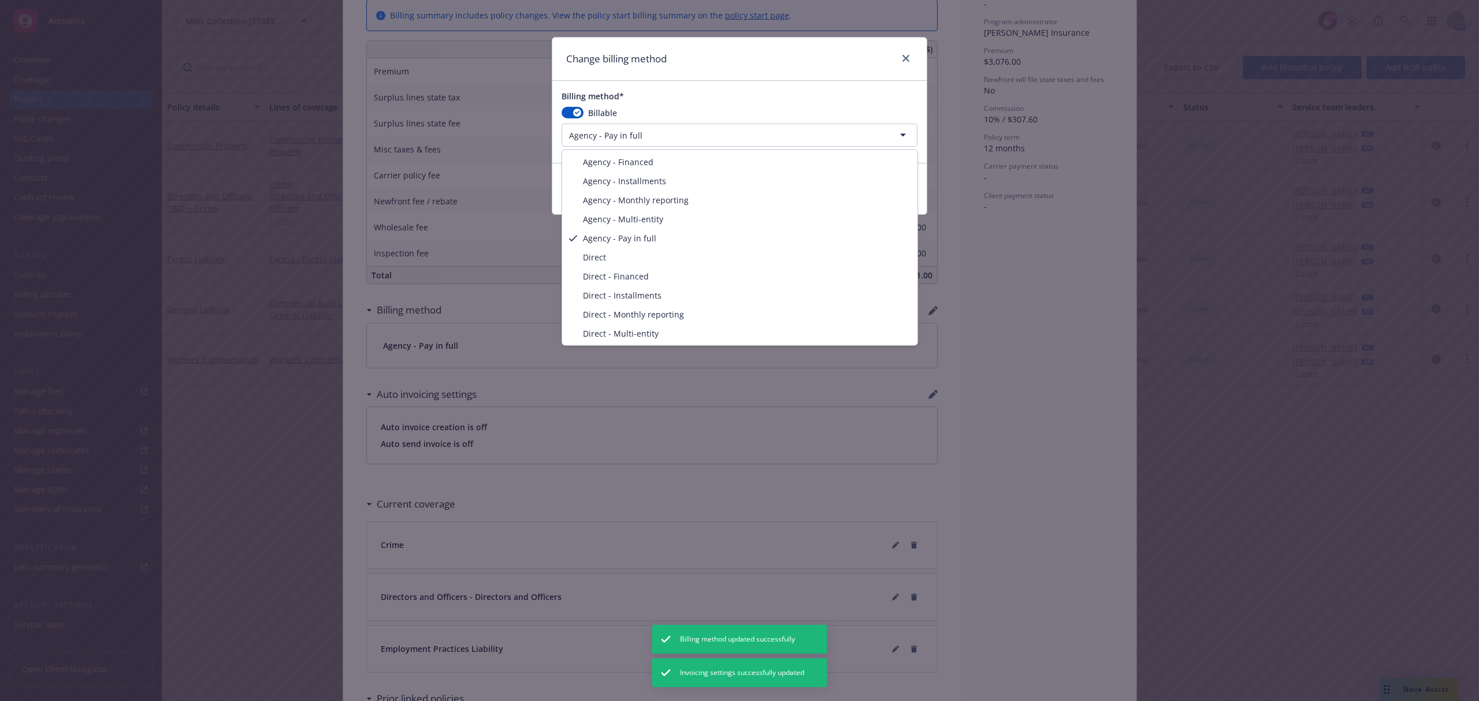
click at [596, 132] on html "Accounts Overview Coverage Policies Policy changes SSC Cases Quoting plans Cont…" at bounding box center [739, 350] width 1479 height 701
select select "AGENCY_FINANCED"
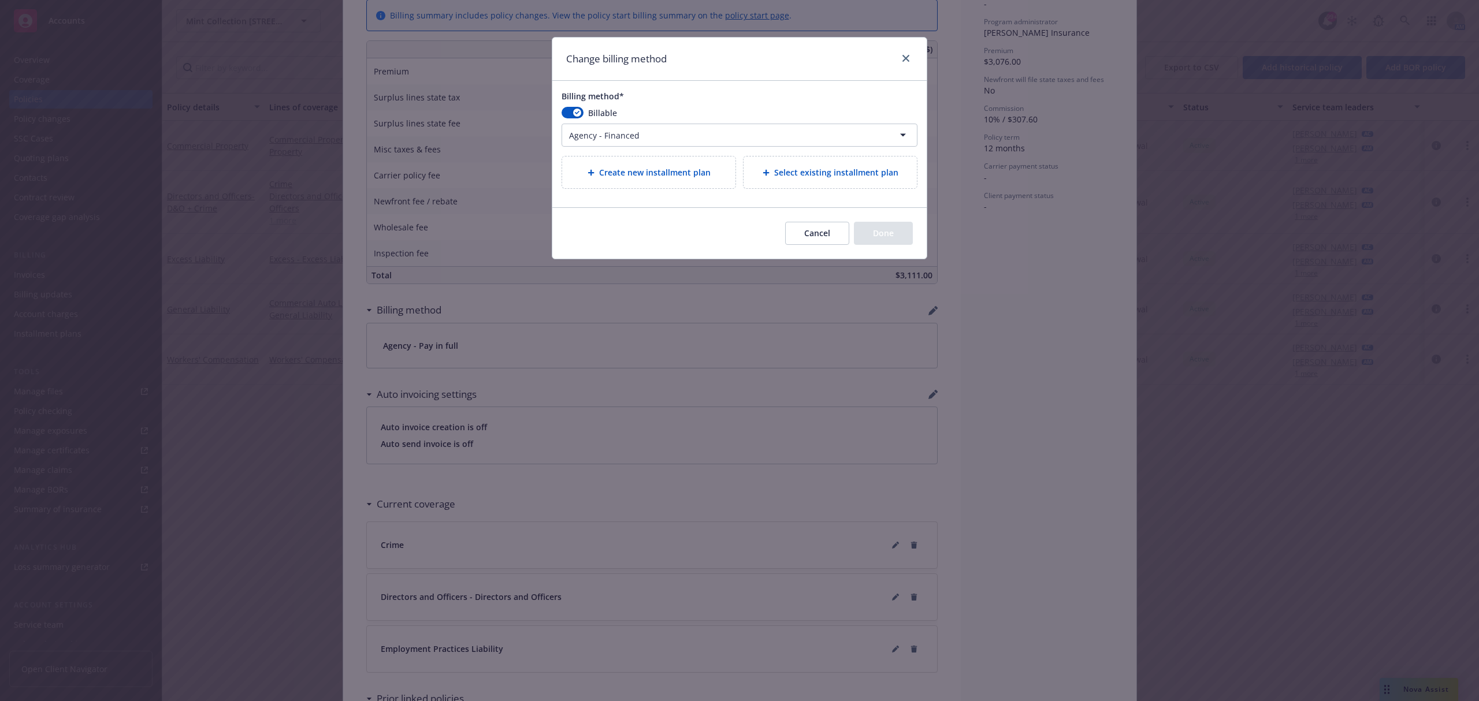
click at [783, 181] on div "Select existing installment plan" at bounding box center [829, 173] width 173 height 32
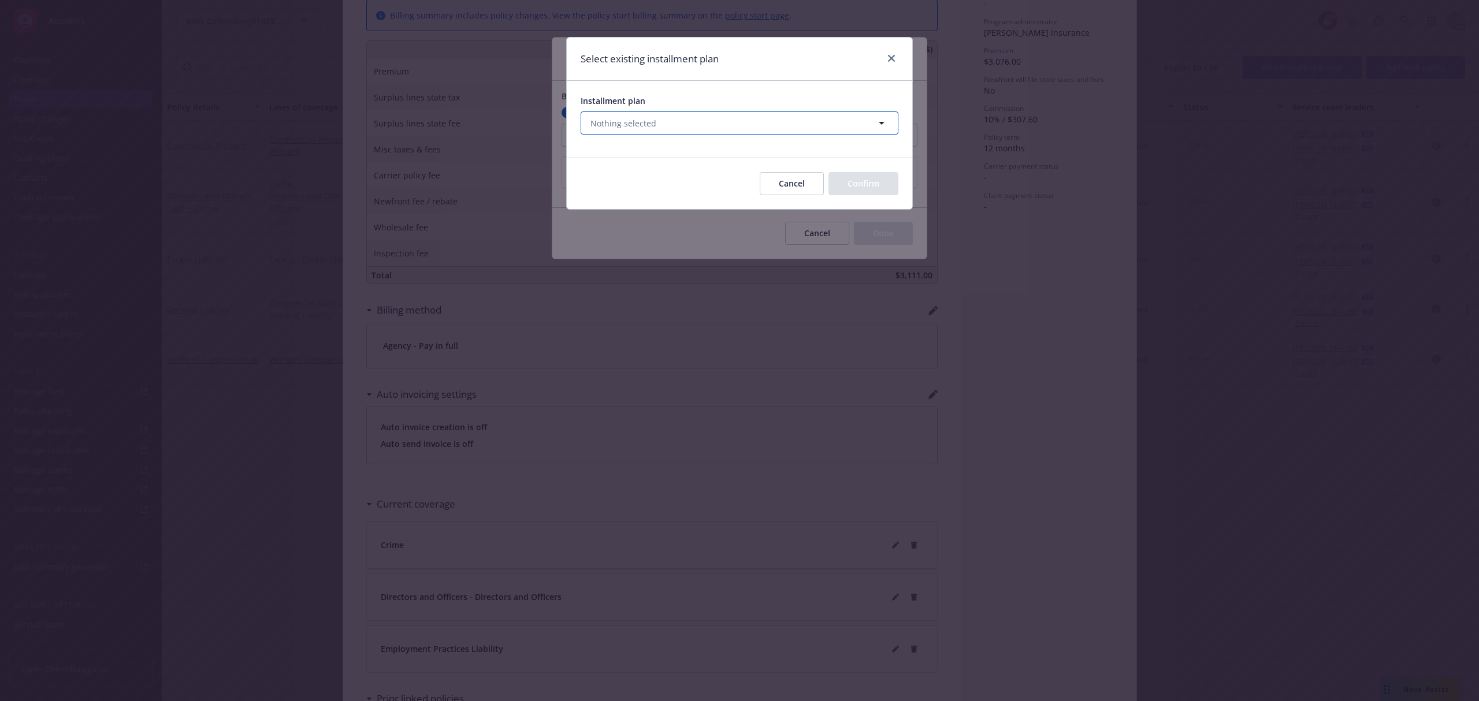
click at [678, 118] on button "Nothing selected" at bounding box center [740, 122] width 318 height 23
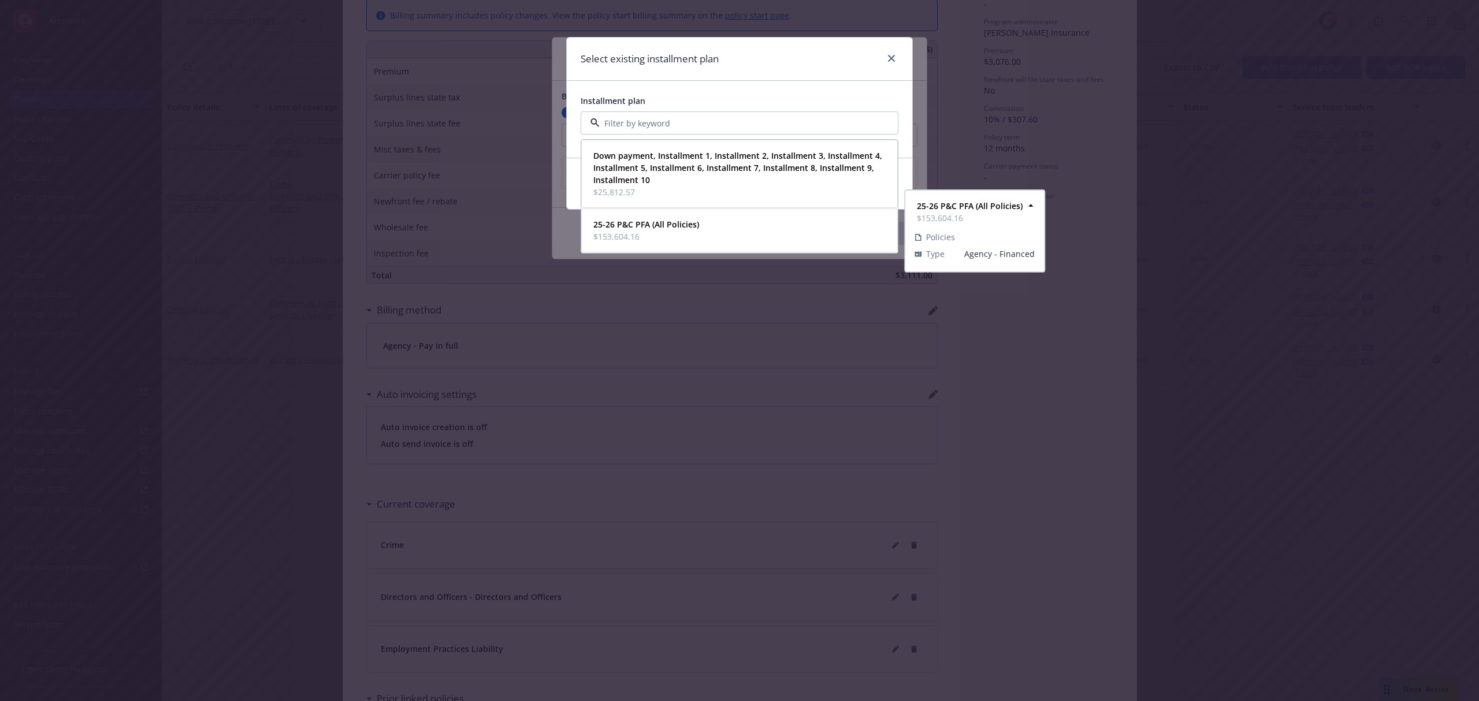
click at [672, 239] on span "$153,604.16" at bounding box center [646, 237] width 106 height 12
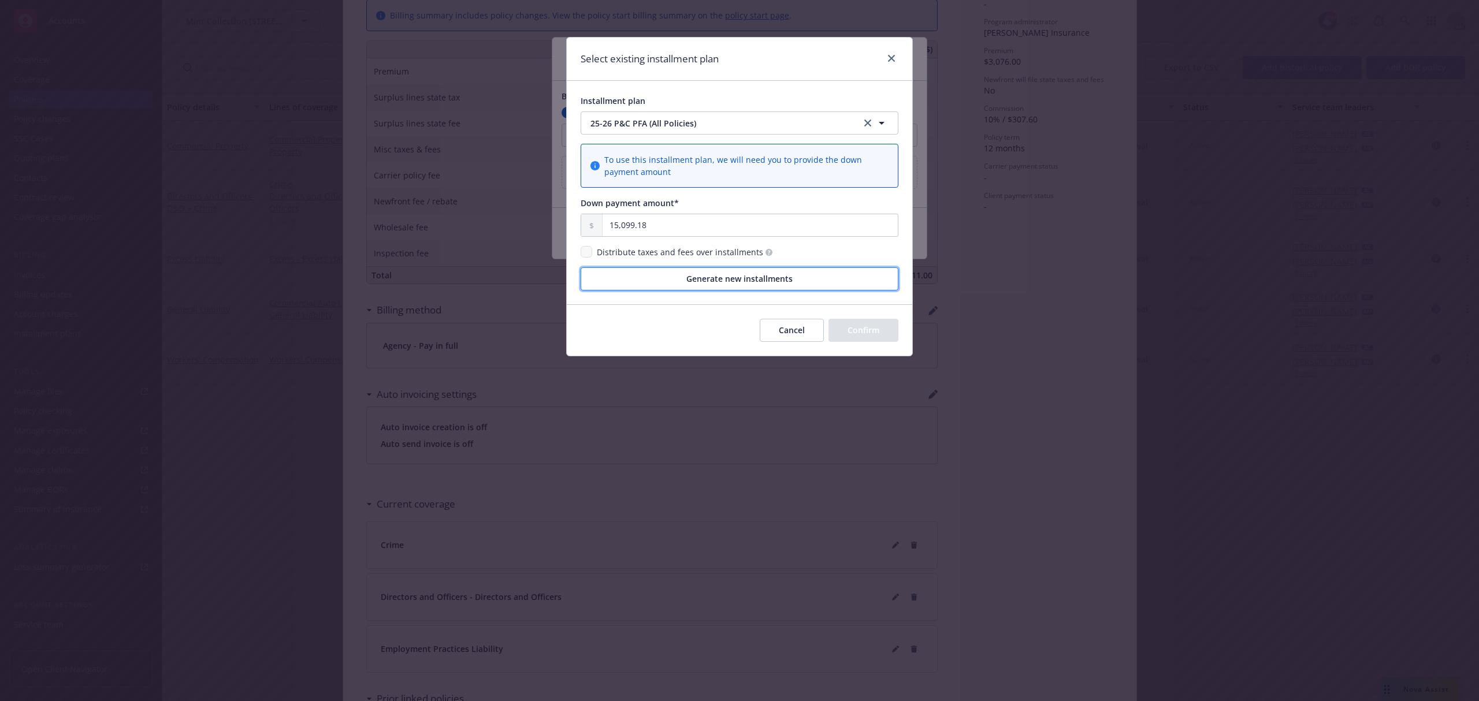
click at [685, 281] on button "Generate new installments" at bounding box center [740, 278] width 318 height 23
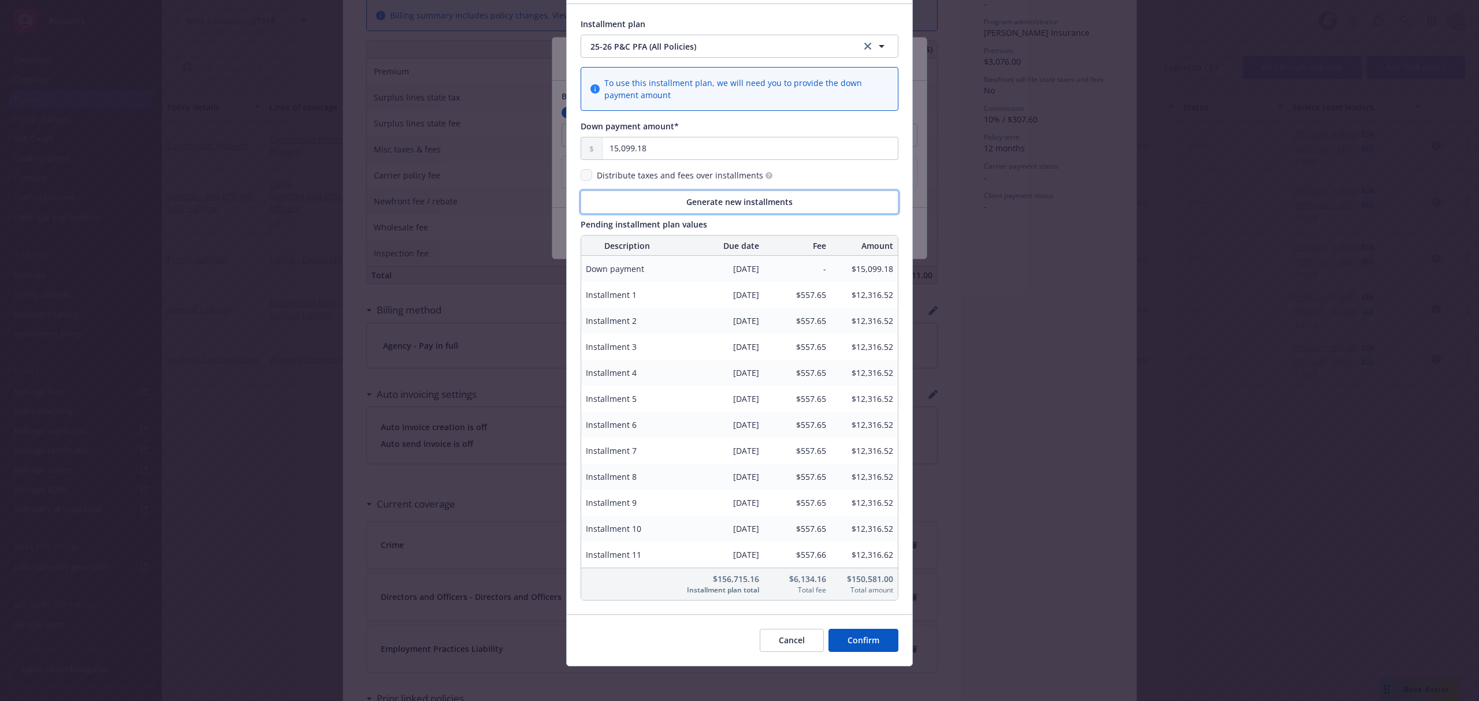
scroll to position [81, 0]
click at [857, 634] on button "Confirm" at bounding box center [863, 638] width 70 height 23
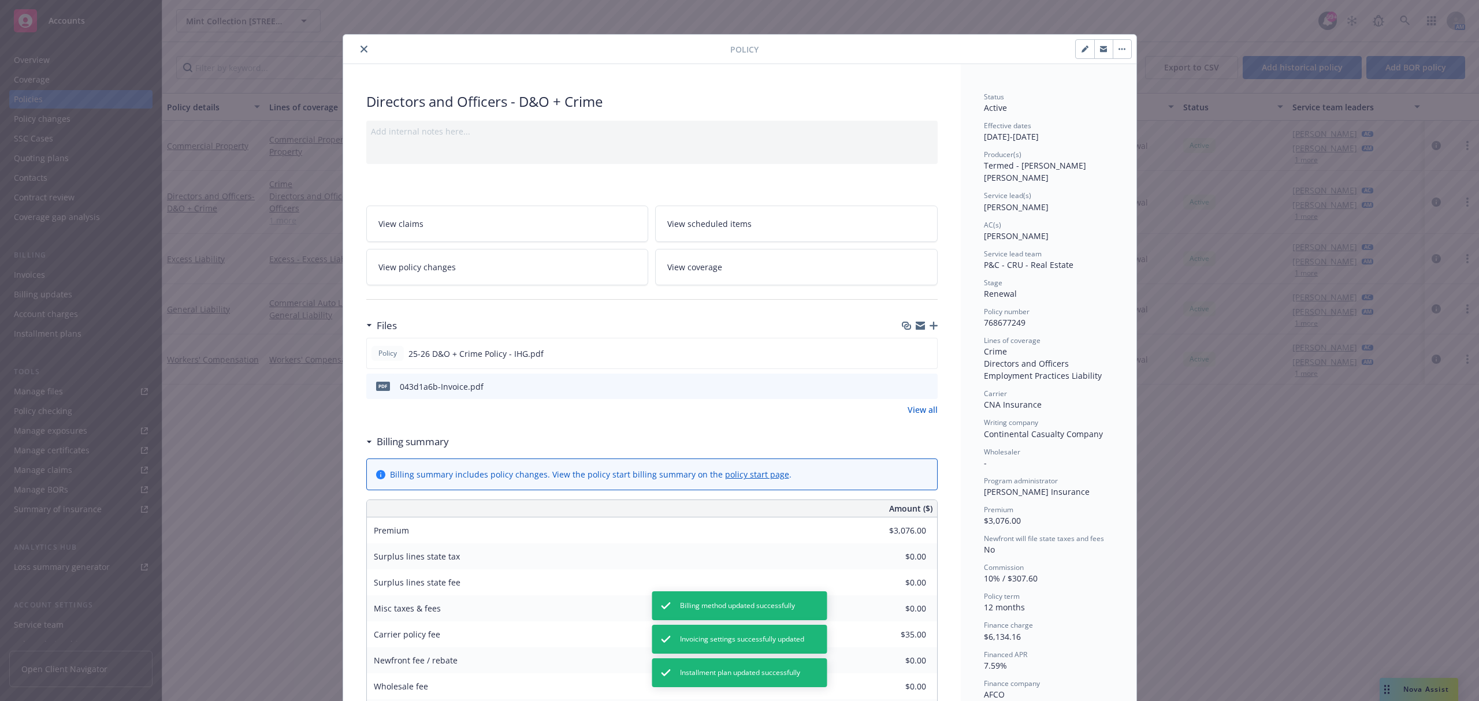
scroll to position [0, 0]
click at [357, 53] on button "close" at bounding box center [364, 52] width 14 height 14
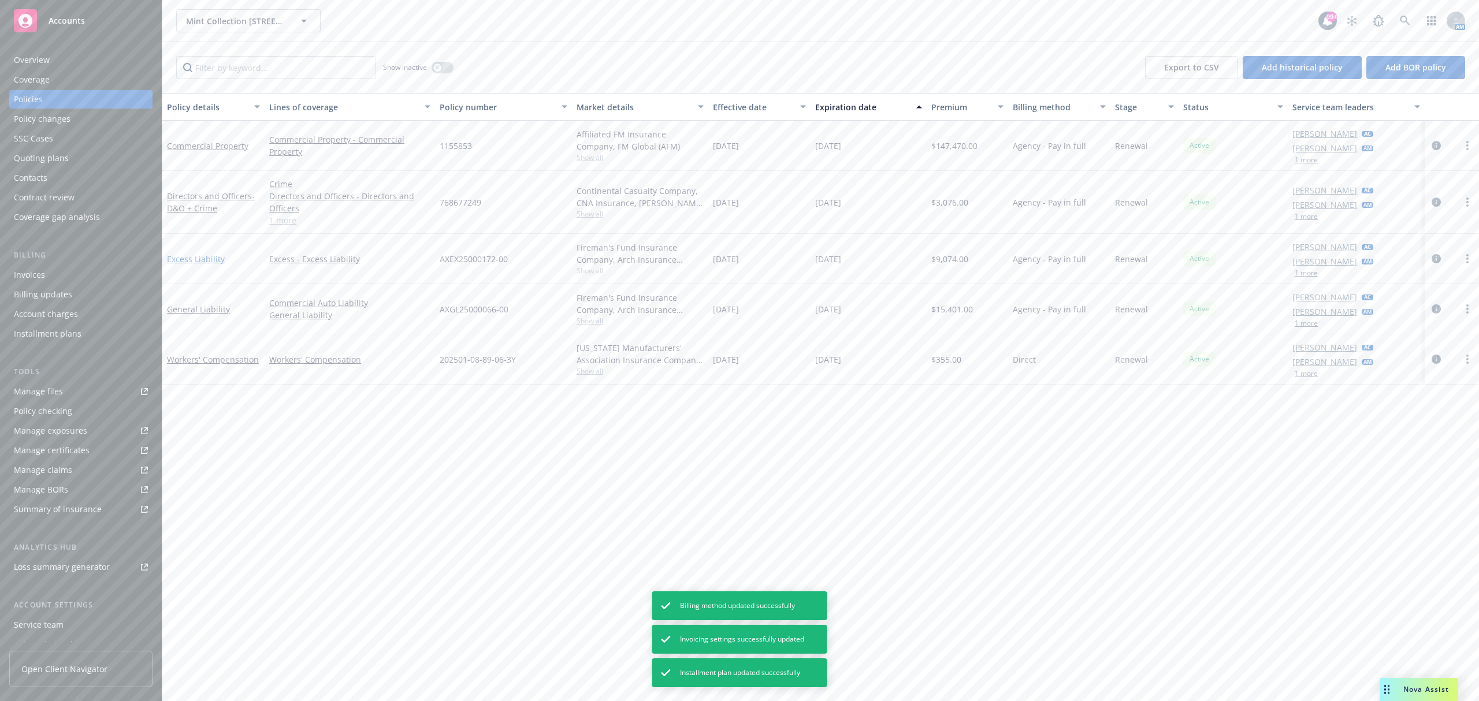
click at [213, 257] on link "Excess Liability" at bounding box center [196, 259] width 58 height 11
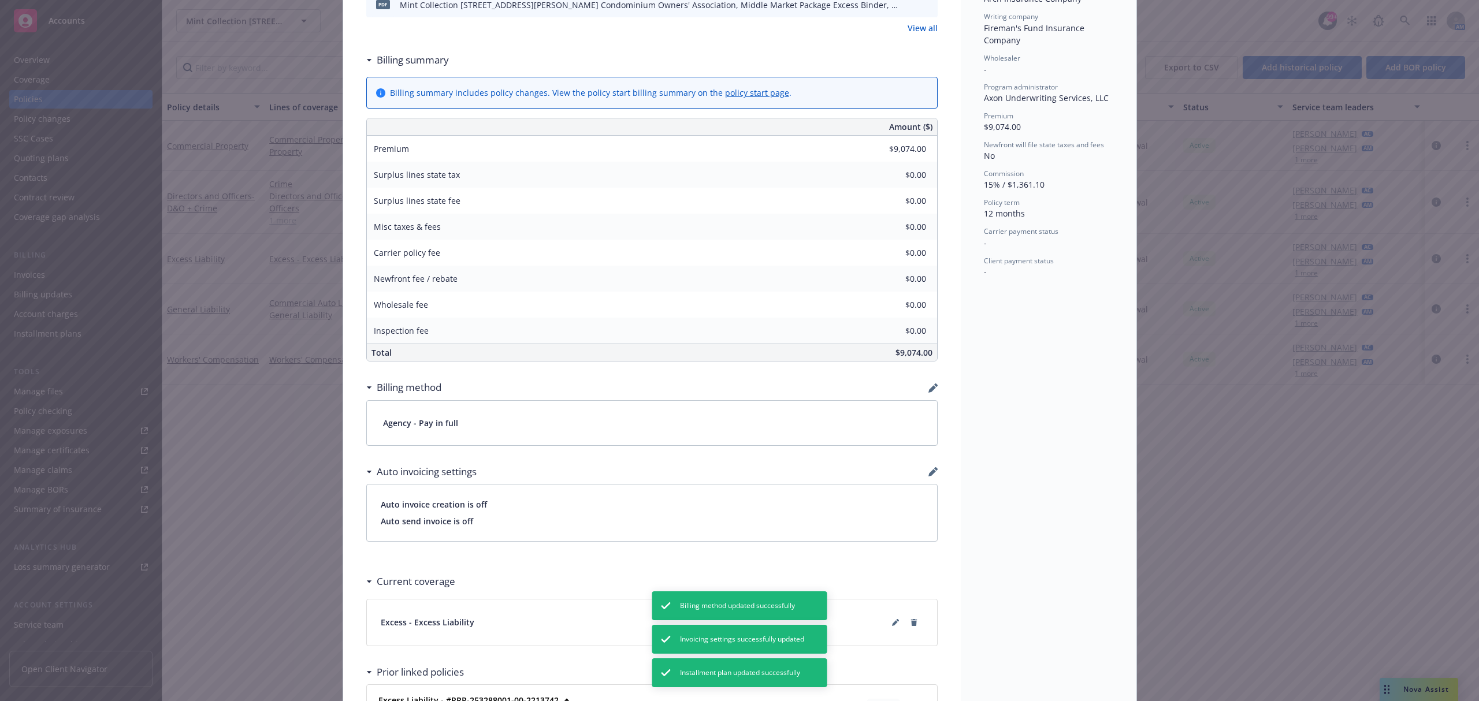
scroll to position [536, 0]
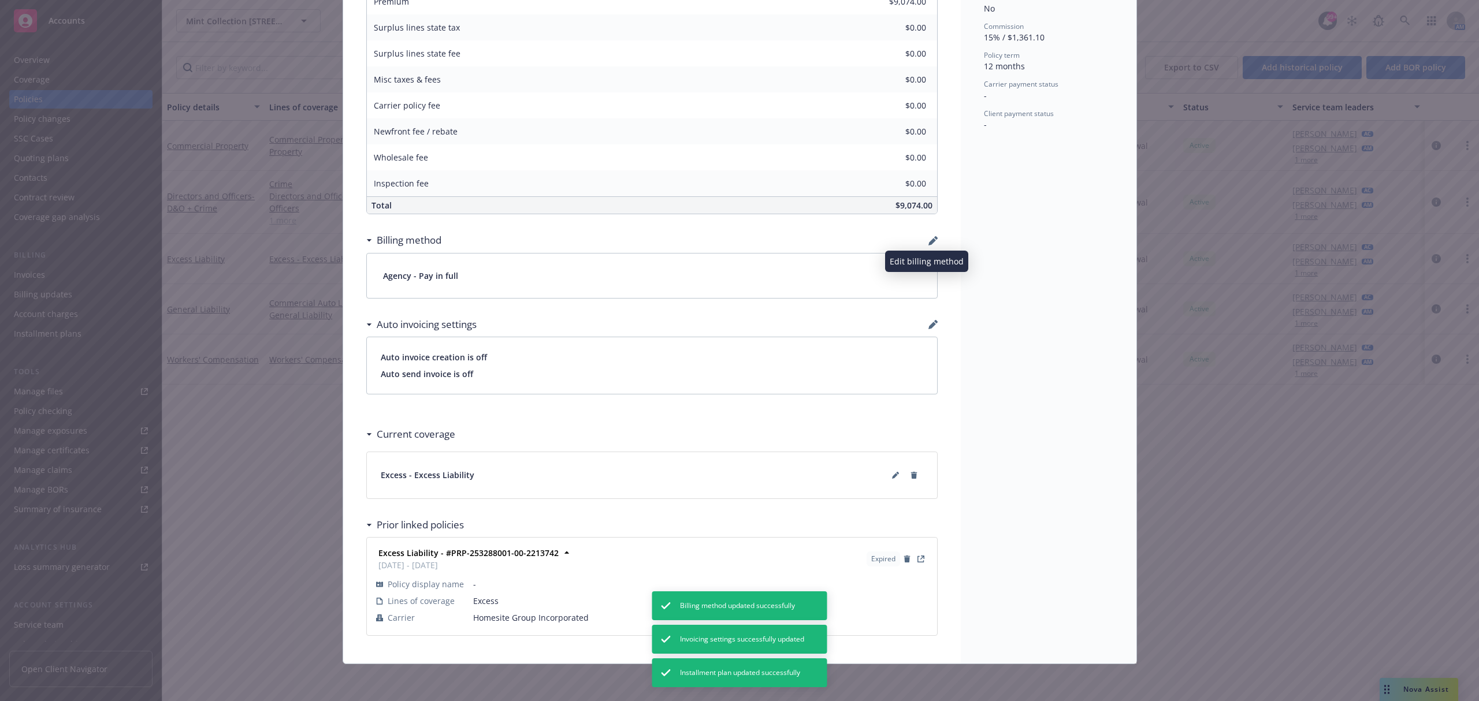
click at [928, 236] on icon "button" at bounding box center [932, 240] width 9 height 9
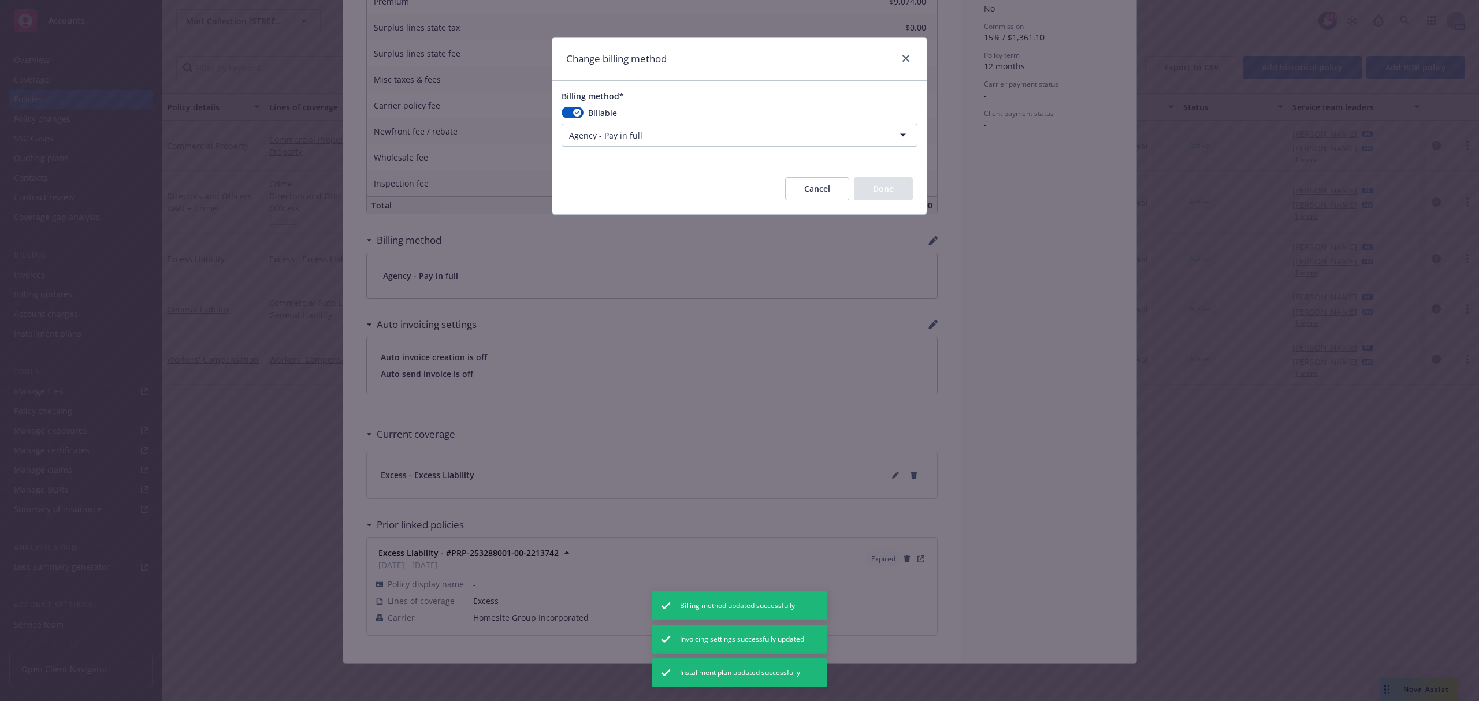
click at [642, 135] on html "Accounts Overview Coverage Policies Policy changes SSC Cases Quoting plans Cont…" at bounding box center [739, 350] width 1479 height 701
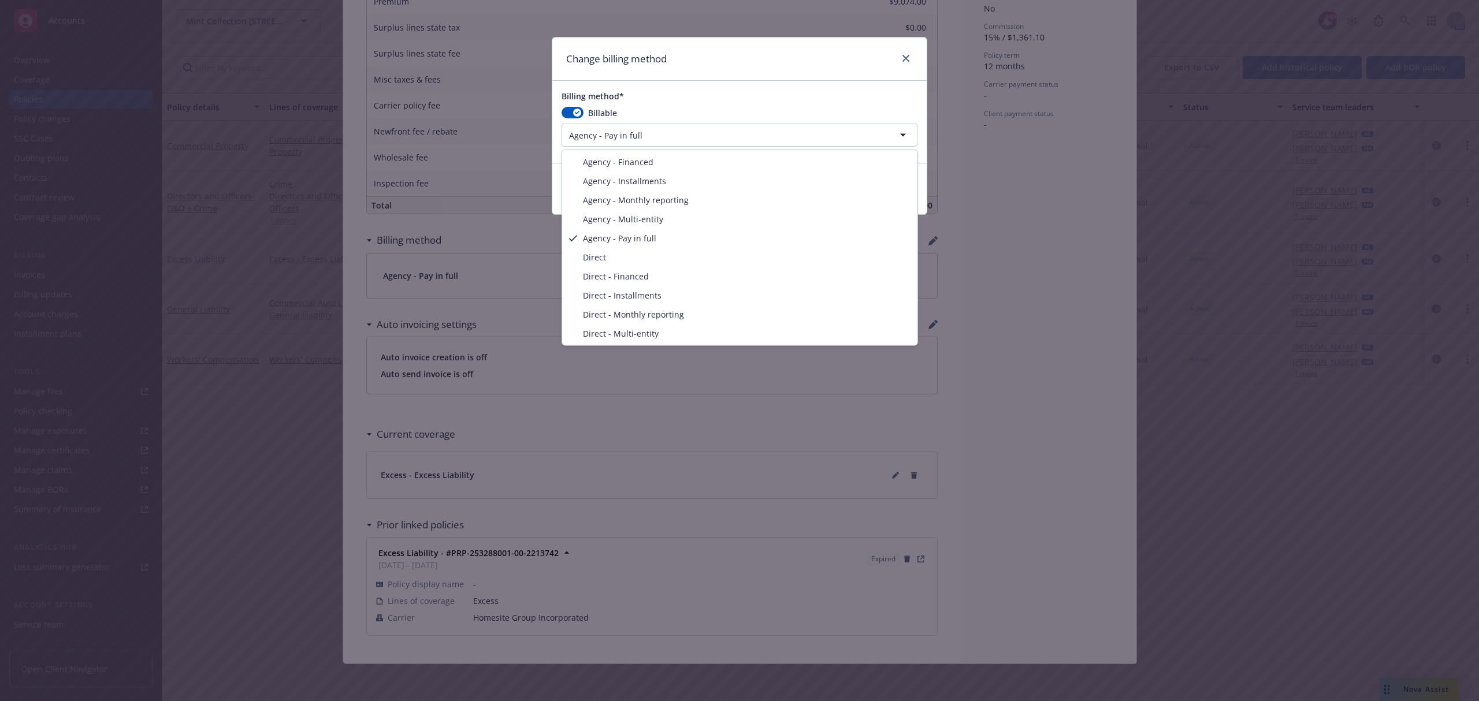
select select "AGENCY_FINANCED"
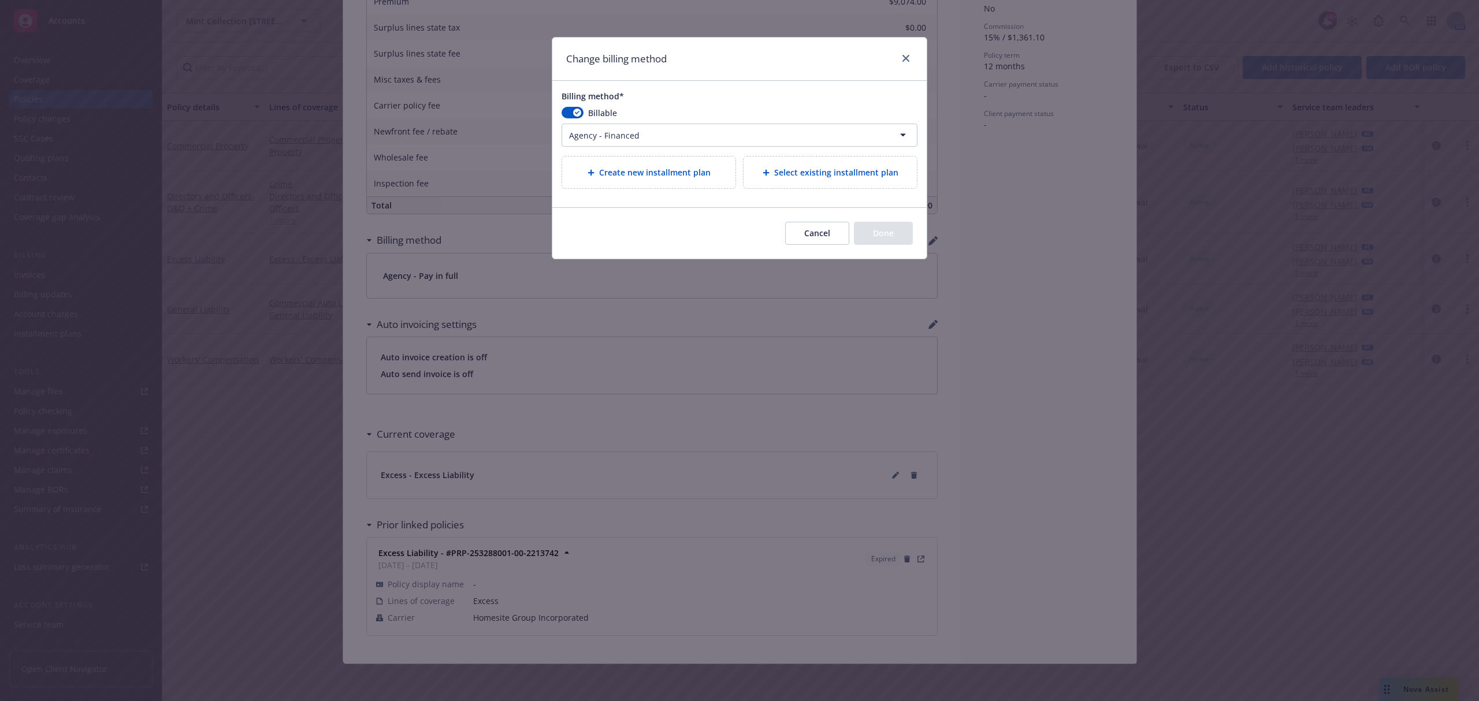
click at [791, 174] on span "Select existing installment plan" at bounding box center [836, 172] width 124 height 12
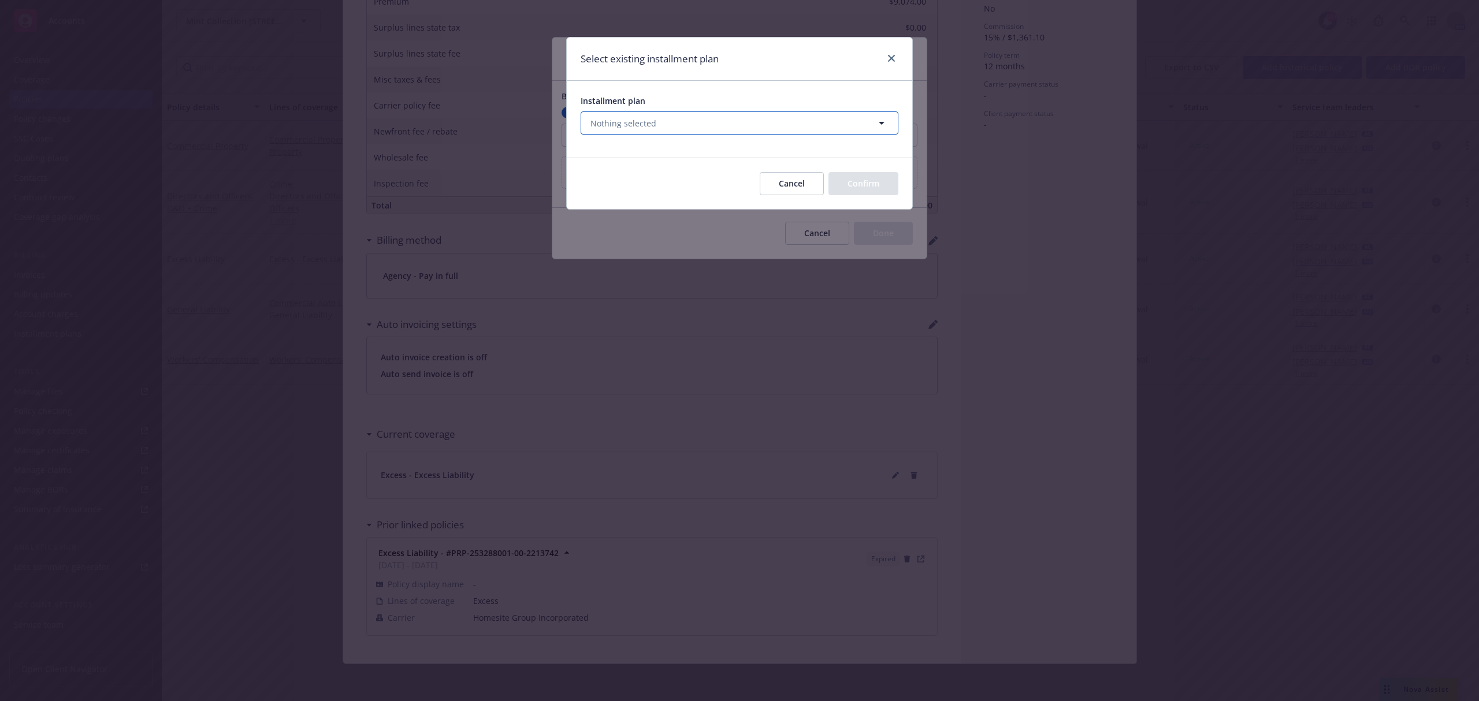
click at [657, 119] on button "Nothing selected" at bounding box center [740, 122] width 318 height 23
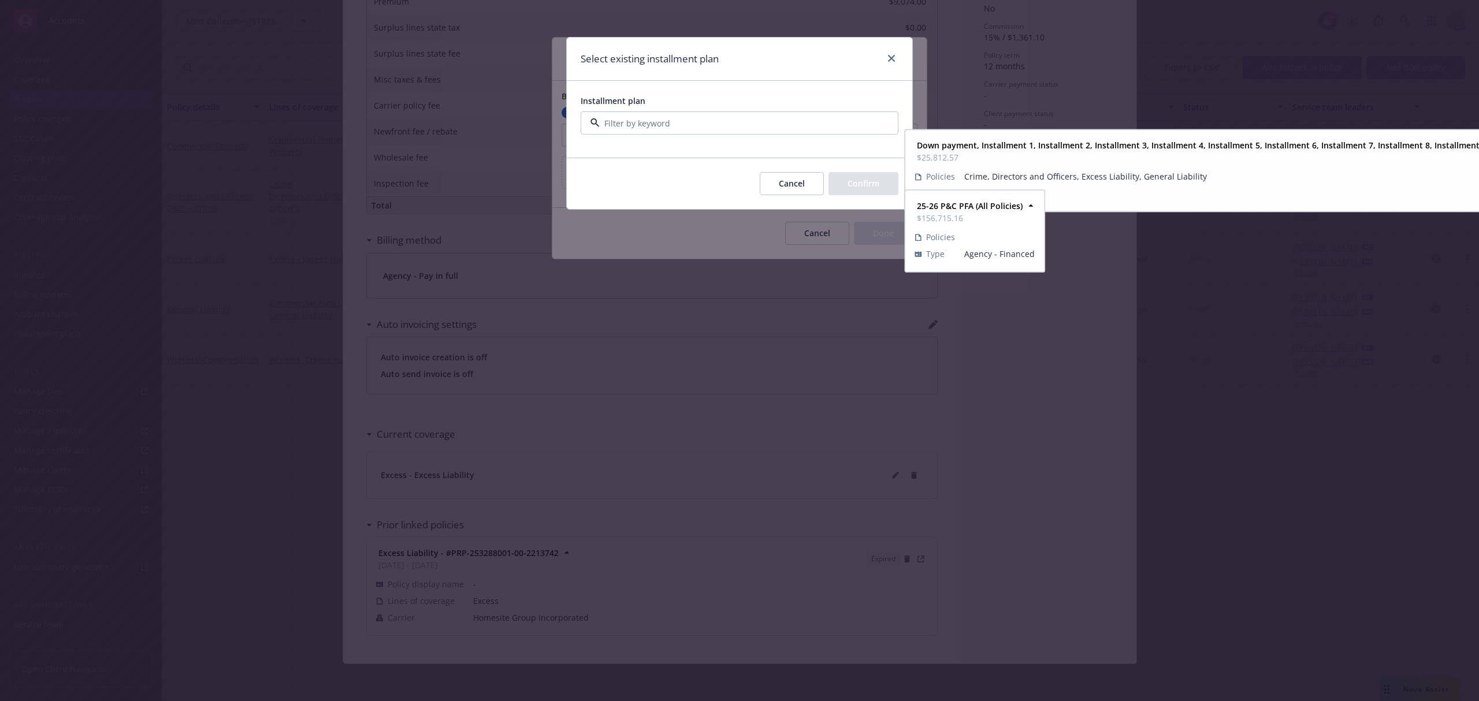
click at [650, 226] on strong "25-26 P&C PFA (All Policies)" at bounding box center [646, 224] width 106 height 11
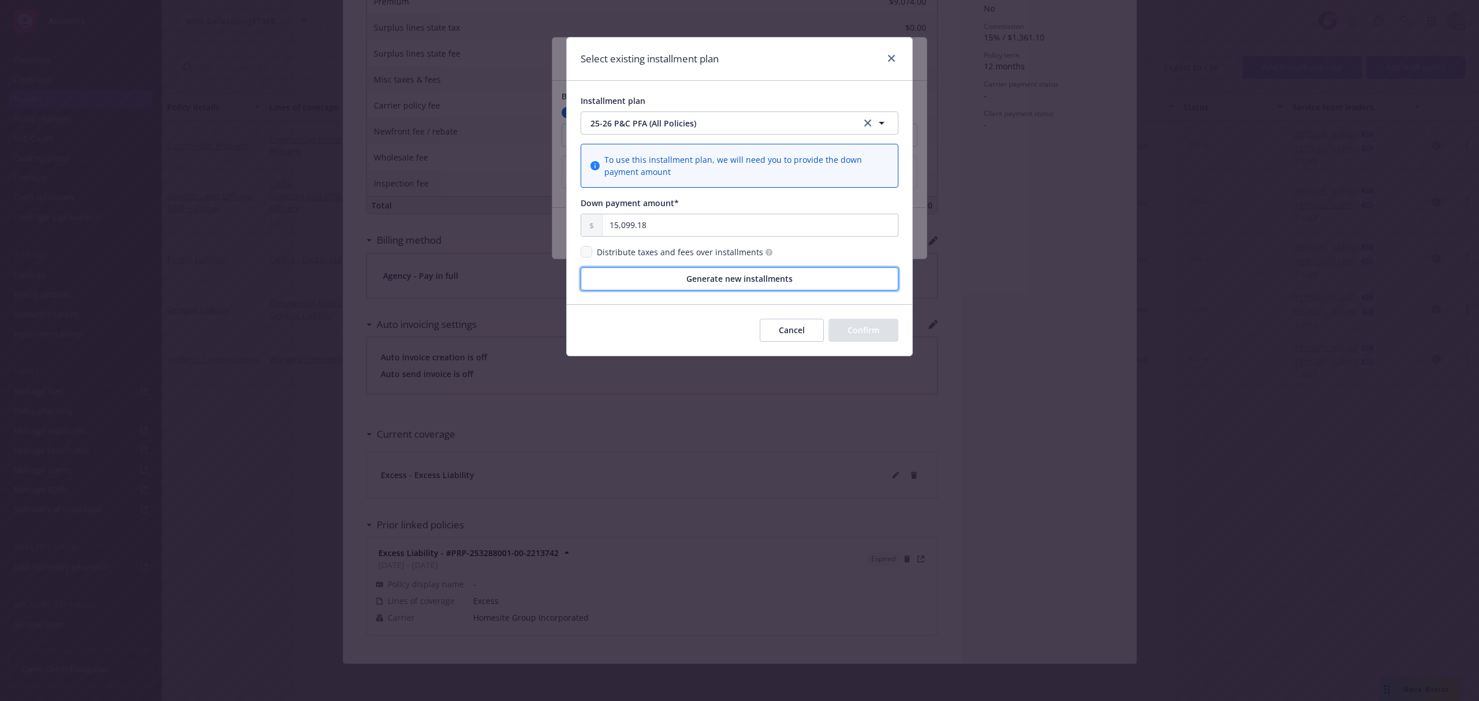
click at [605, 272] on button "Generate new installments" at bounding box center [740, 278] width 318 height 23
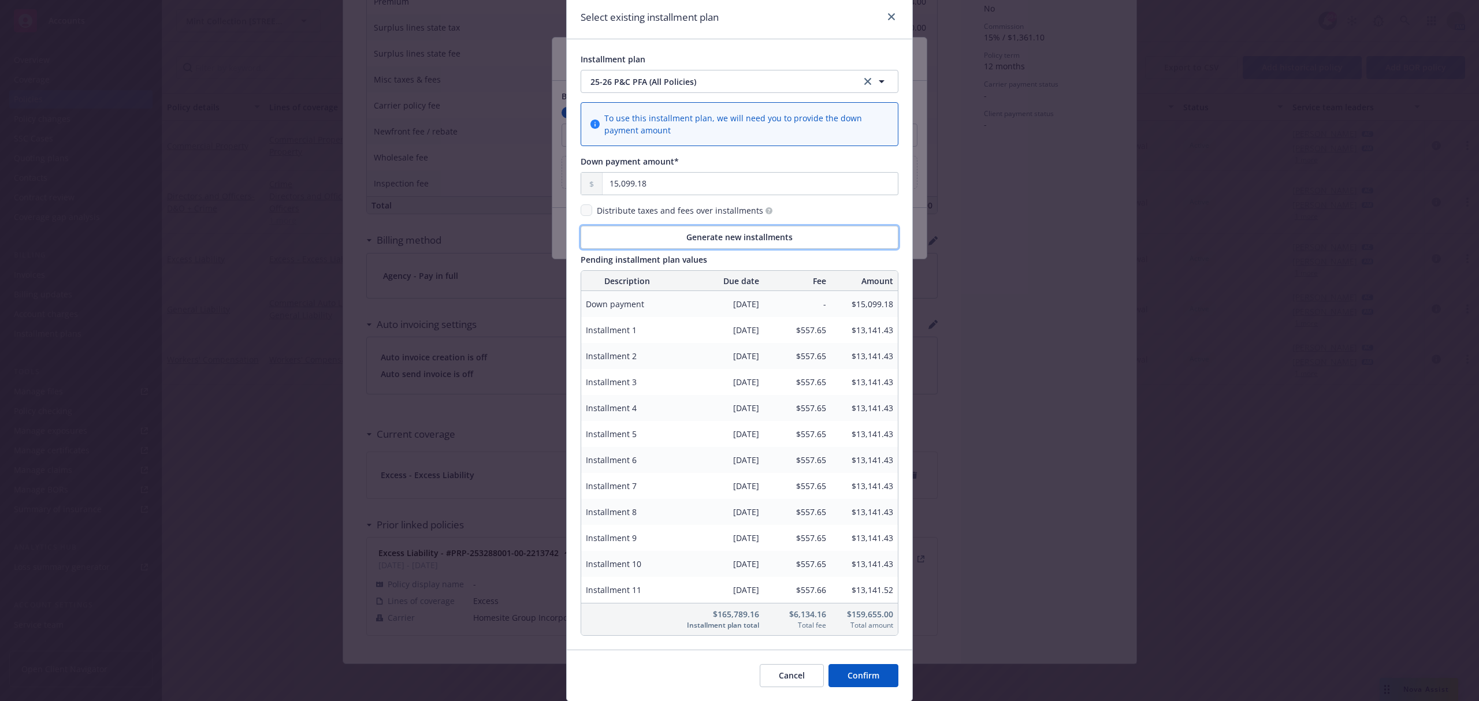
scroll to position [81, 0]
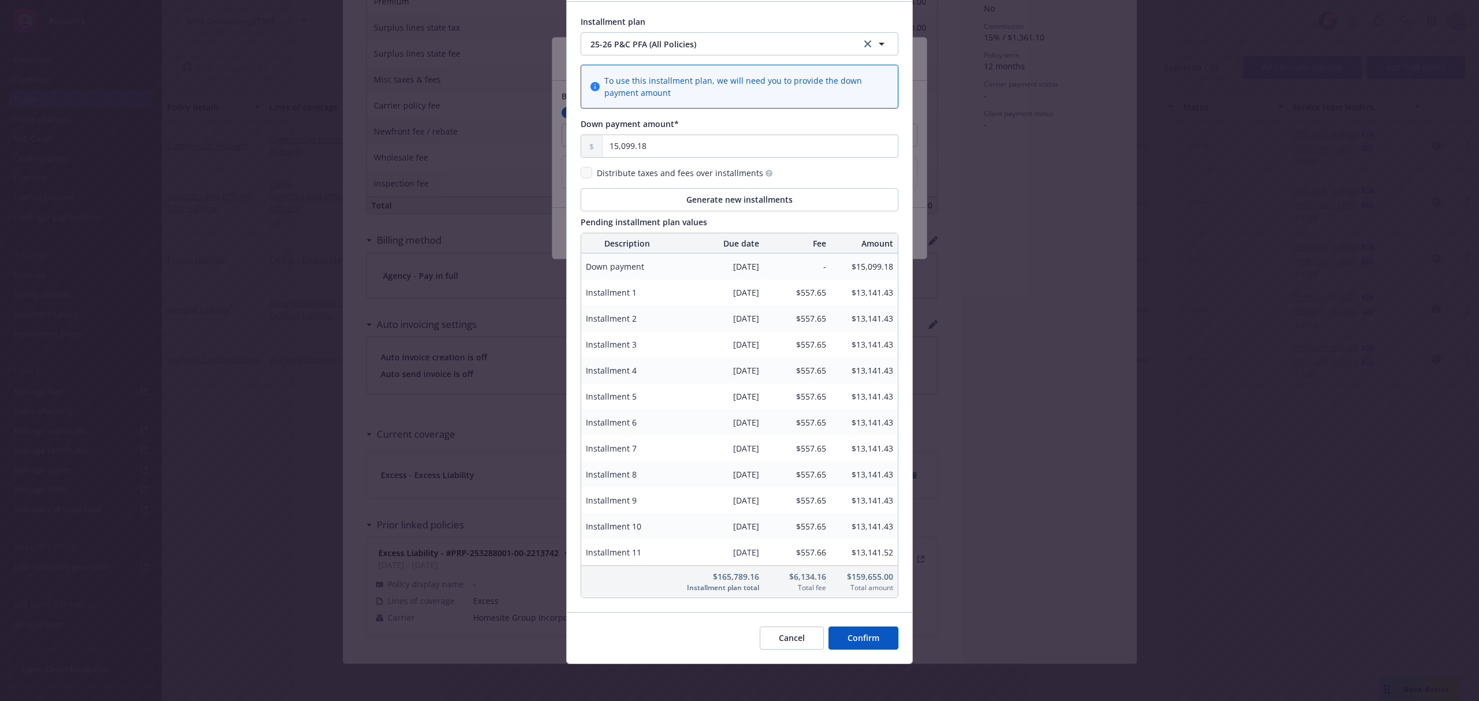
click at [862, 636] on button "Confirm" at bounding box center [863, 638] width 70 height 23
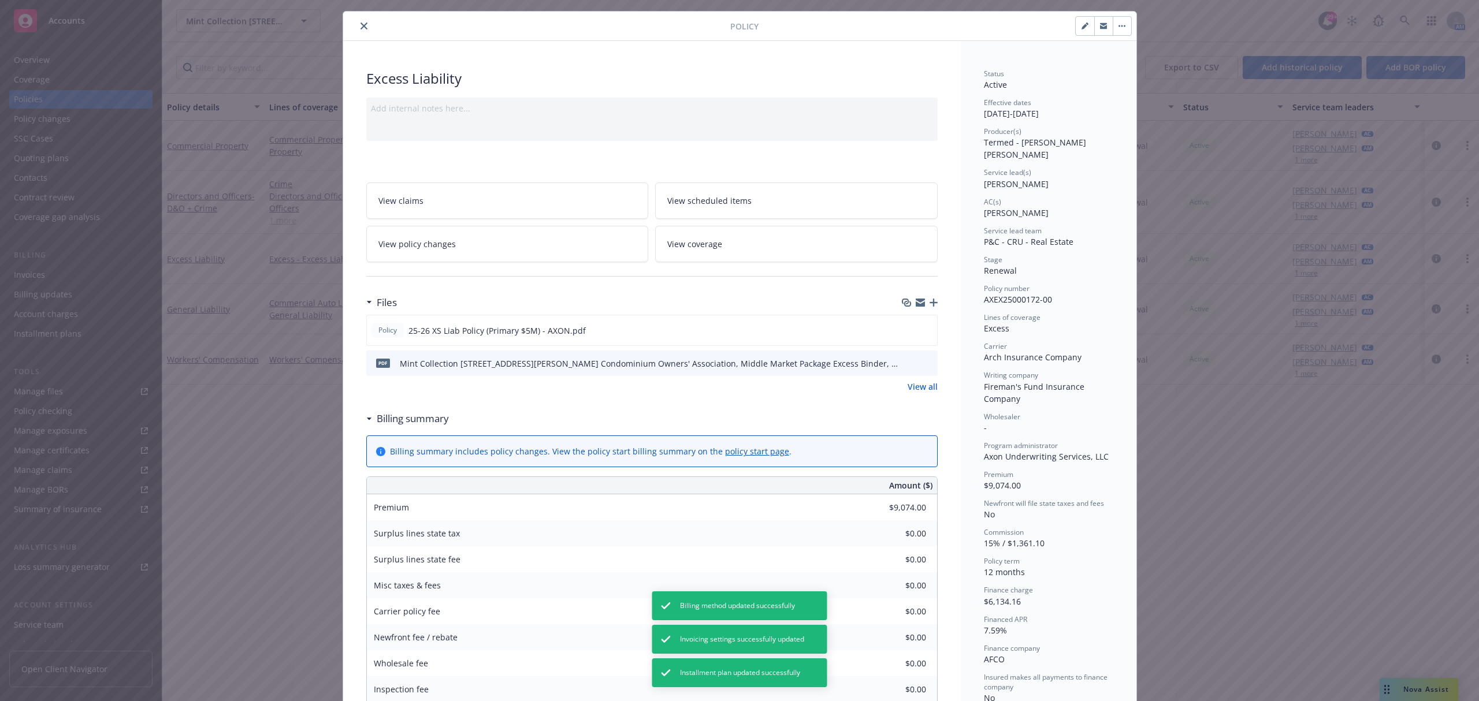
scroll to position [0, 0]
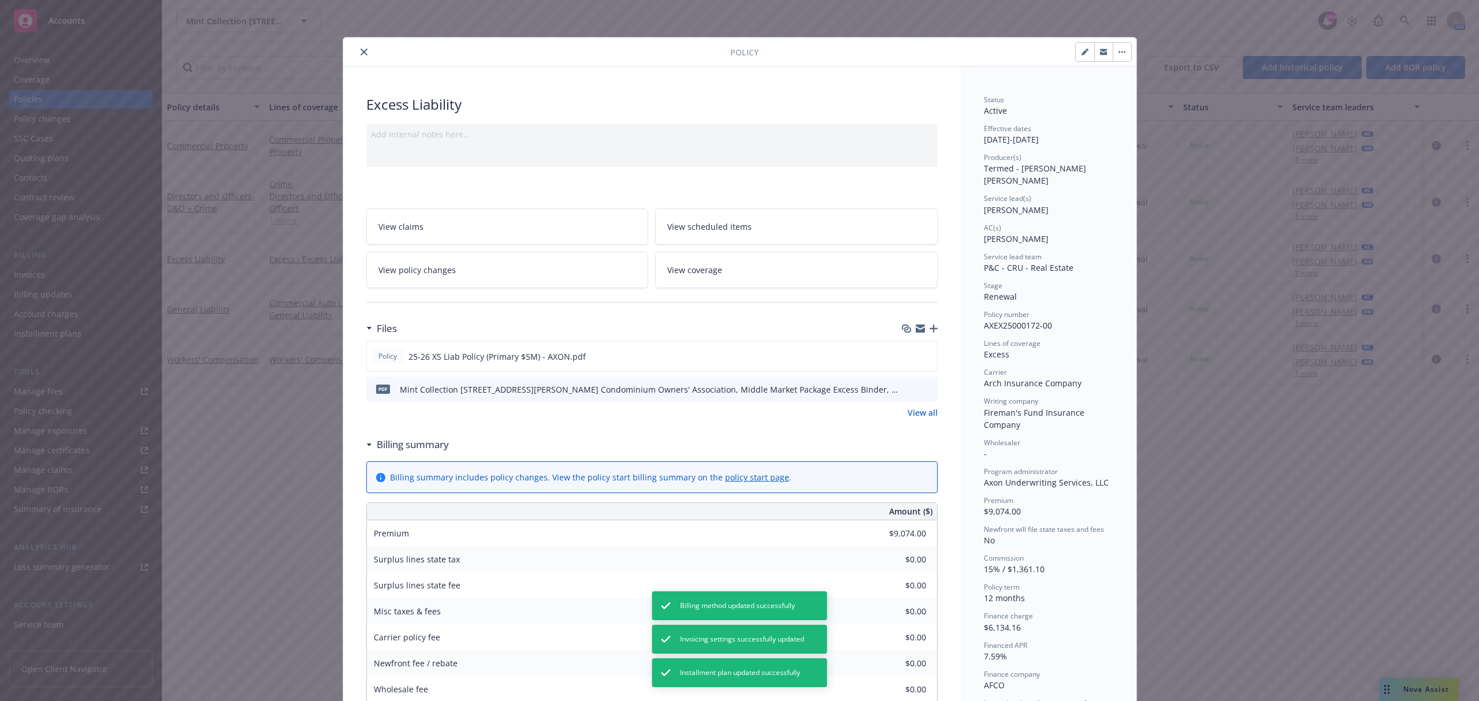
click at [357, 50] on button "close" at bounding box center [364, 52] width 14 height 14
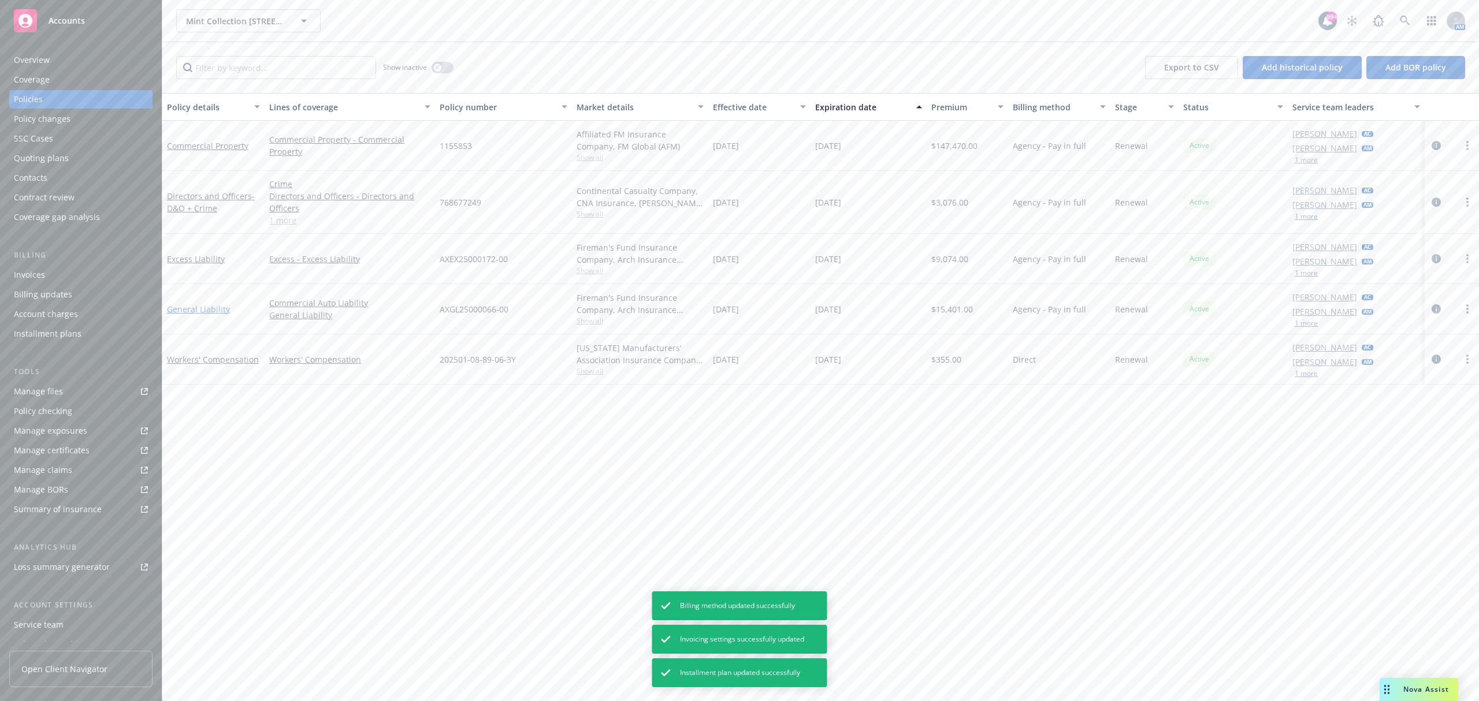
click at [202, 308] on link "General Liability" at bounding box center [198, 309] width 63 height 11
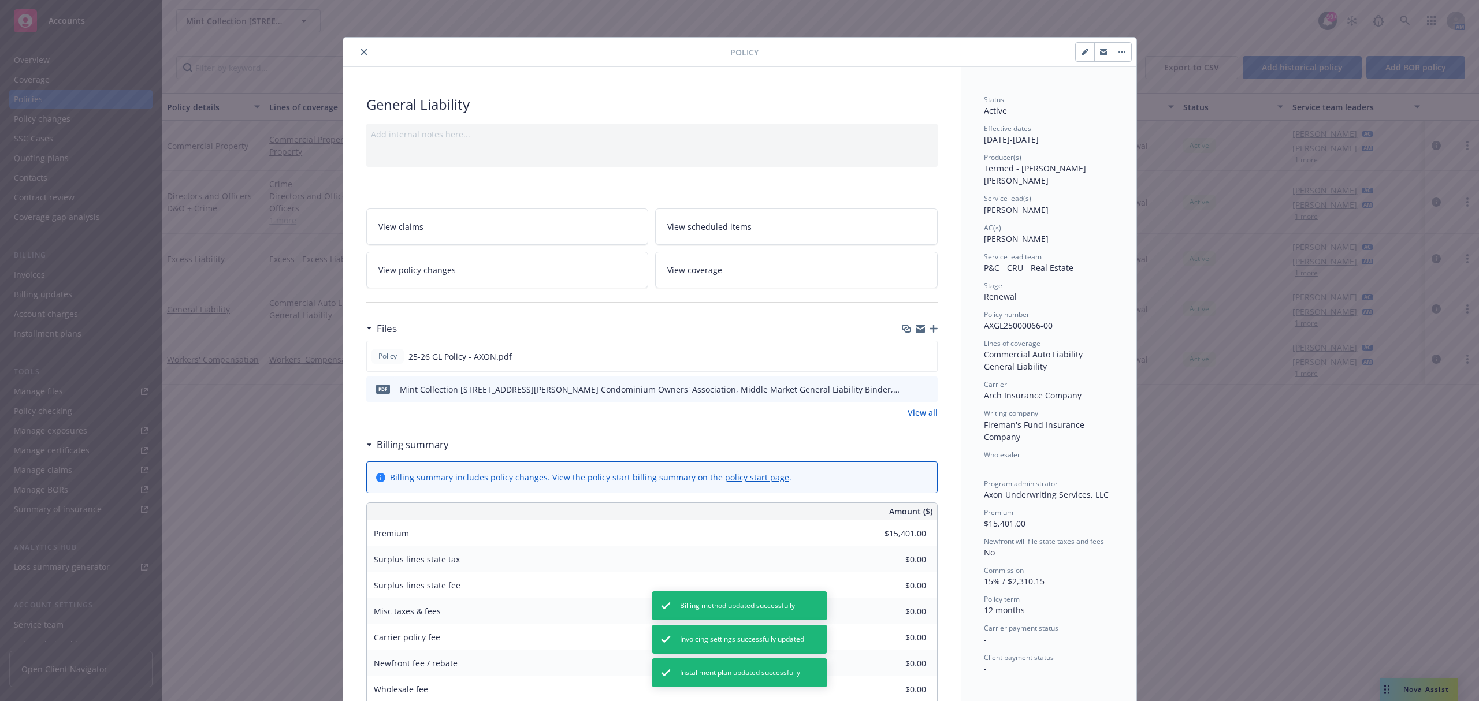
scroll to position [539, 0]
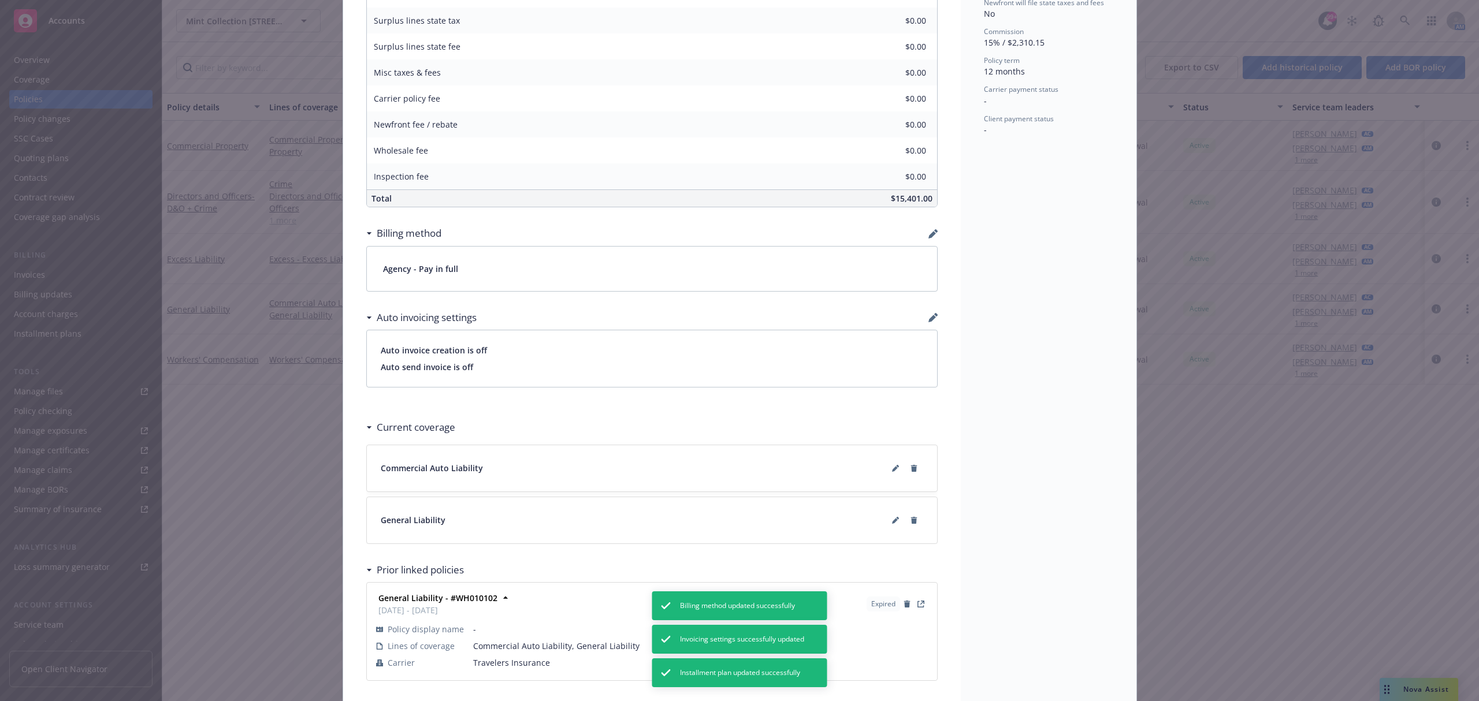
click at [918, 234] on div "Billing method" at bounding box center [651, 233] width 571 height 24
click at [928, 234] on icon "button" at bounding box center [932, 233] width 9 height 9
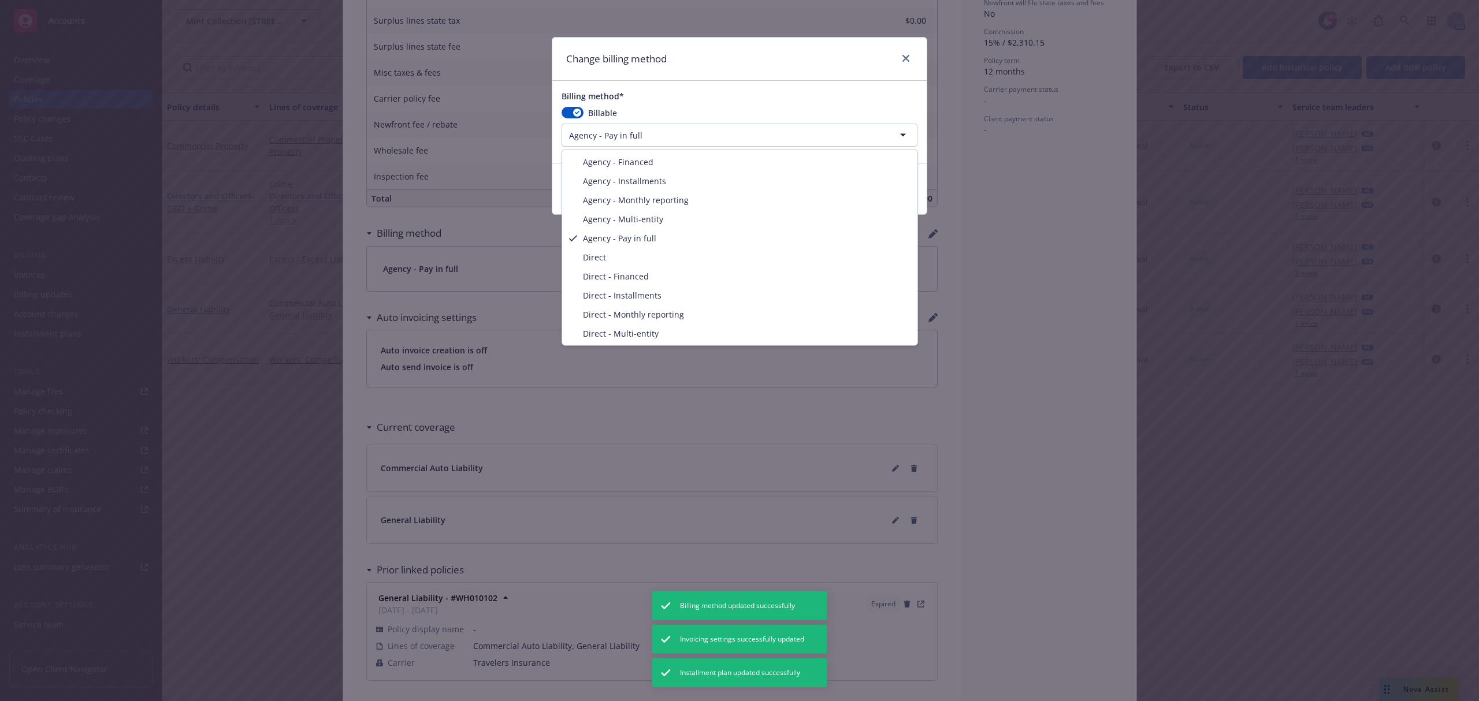
click at [643, 146] on html "Accounts Overview Coverage Policies Policy changes SSC Cases Quoting plans Cont…" at bounding box center [739, 350] width 1479 height 701
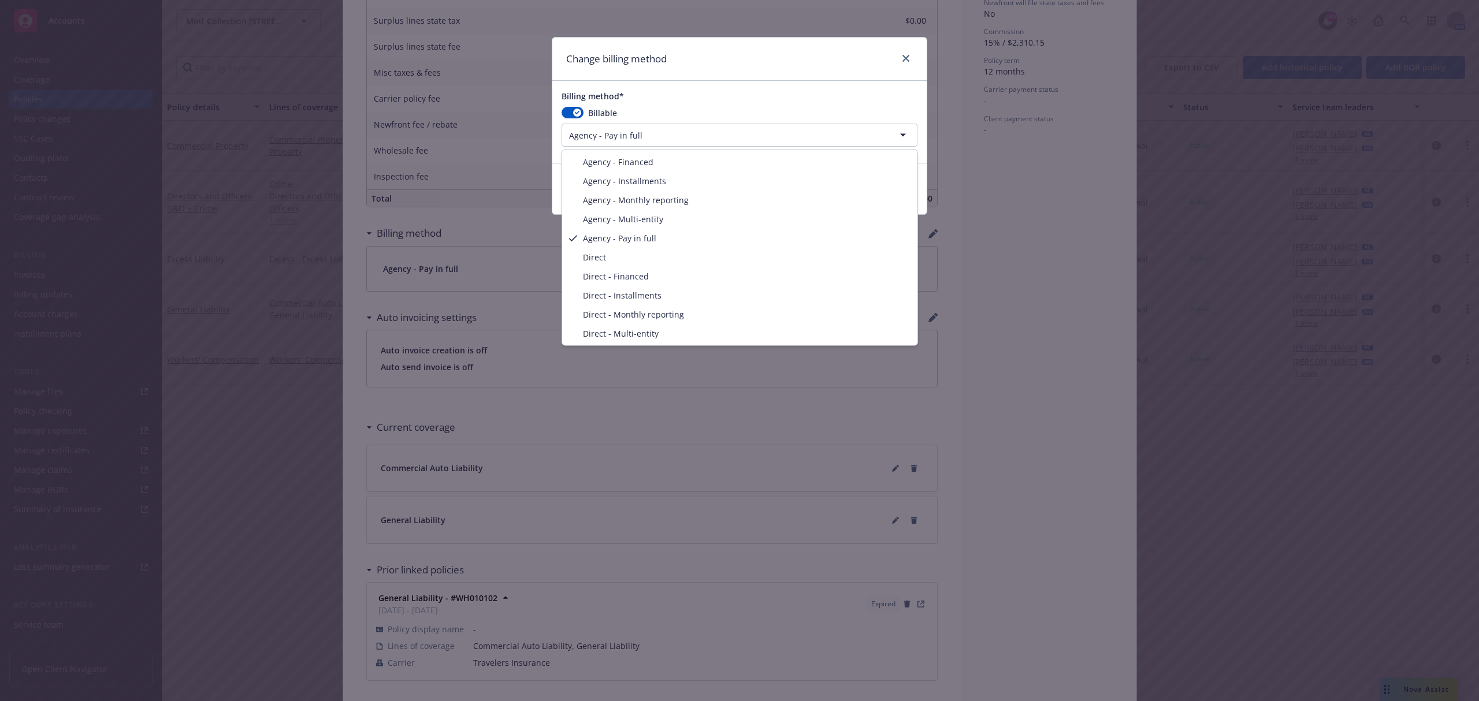
select select "AGENCY_FINANCED"
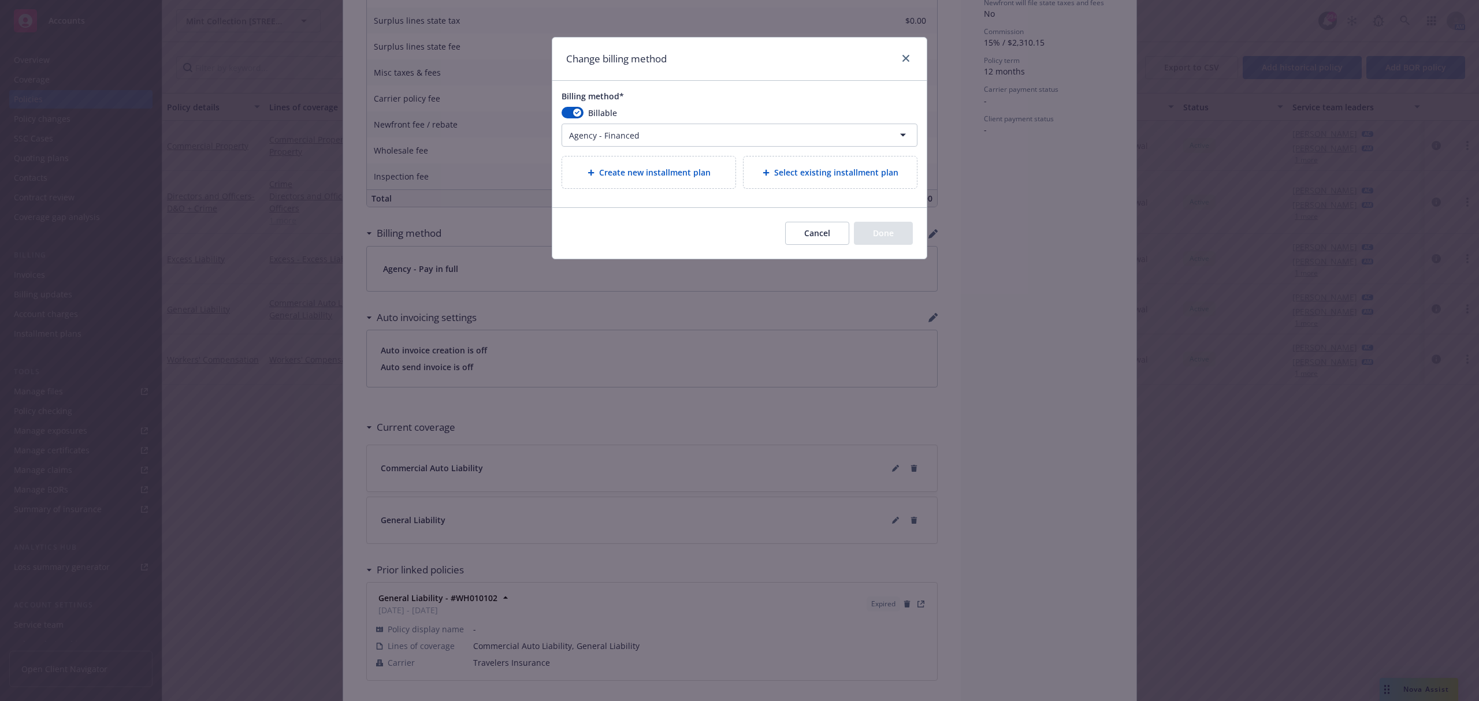
click at [793, 177] on span "Select existing installment plan" at bounding box center [836, 172] width 124 height 12
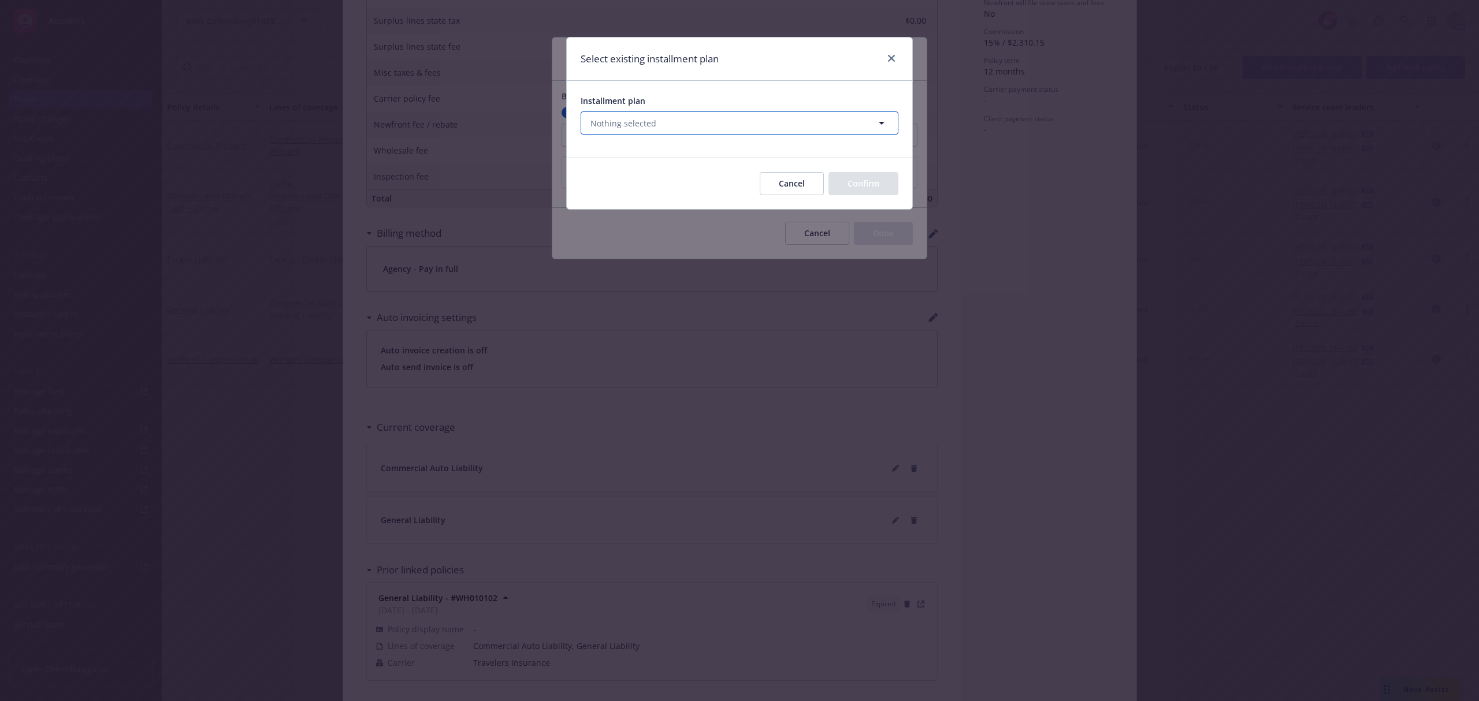
click at [657, 121] on button "Nothing selected" at bounding box center [740, 122] width 318 height 23
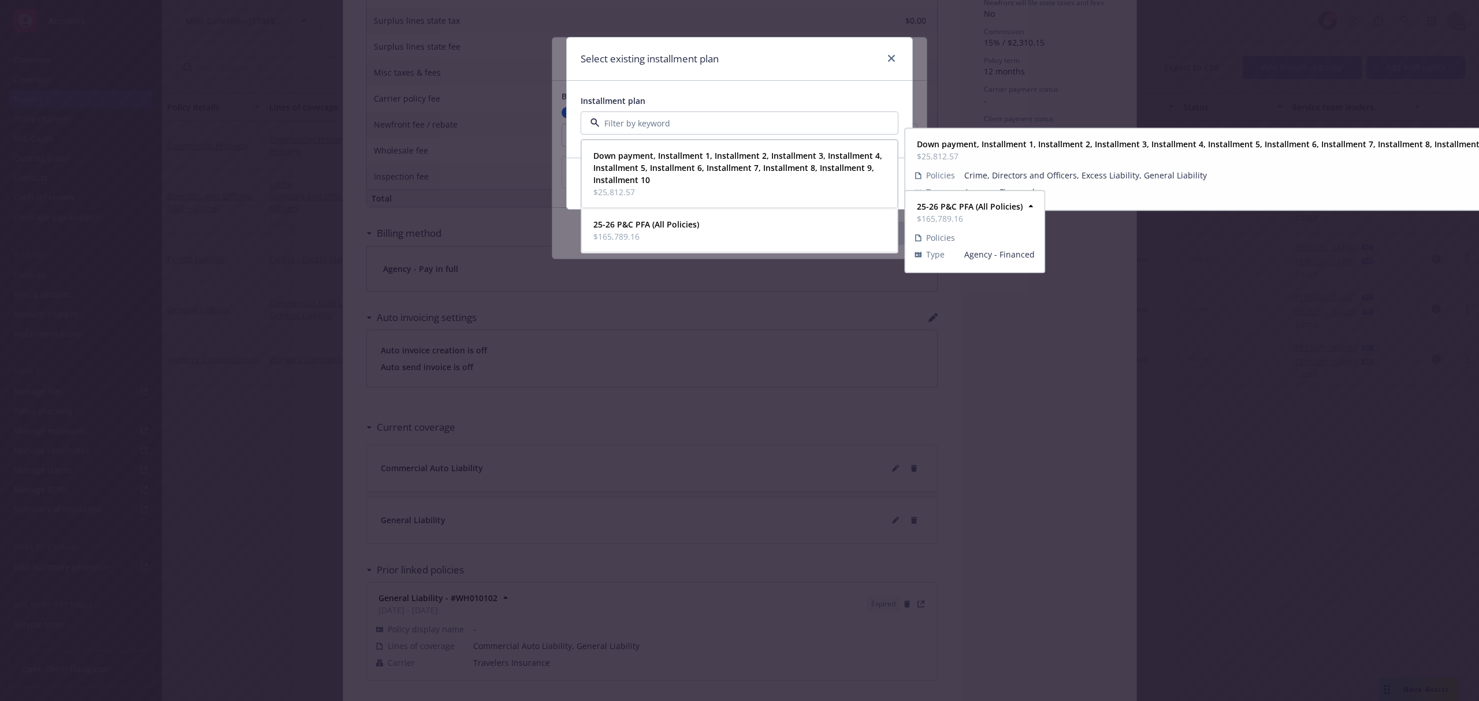
click at [659, 225] on strong "25-26 P&C PFA (All Policies)" at bounding box center [646, 224] width 106 height 11
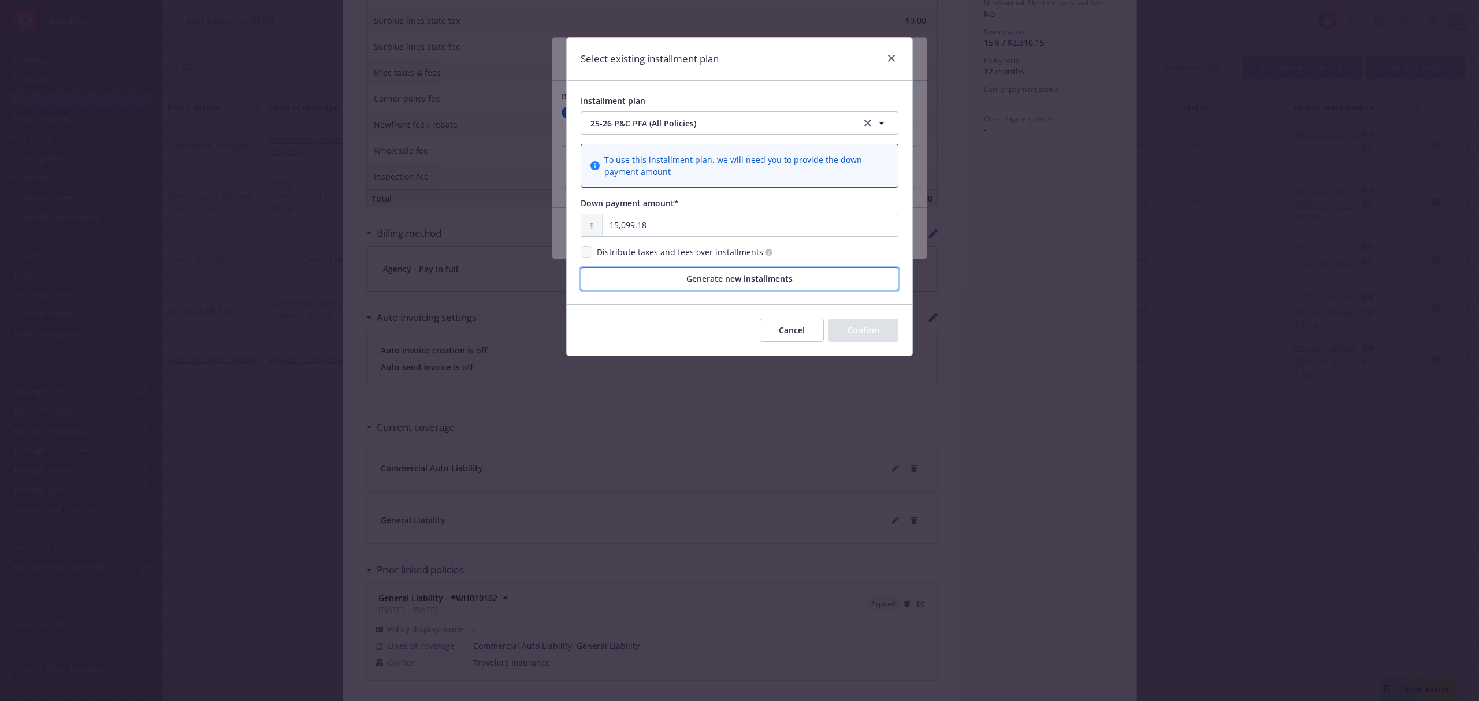
click at [791, 278] on span "Generate new installments" at bounding box center [739, 278] width 106 height 11
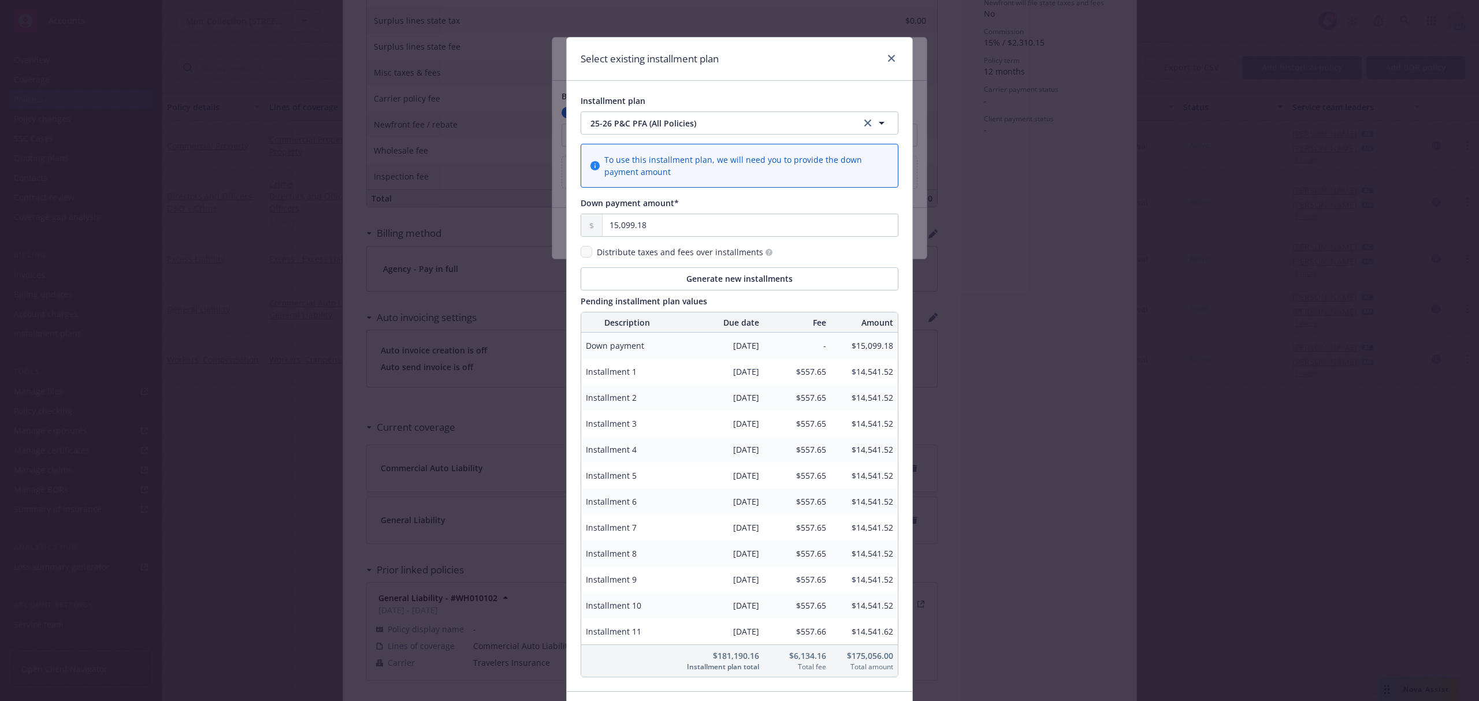
scroll to position [81, 0]
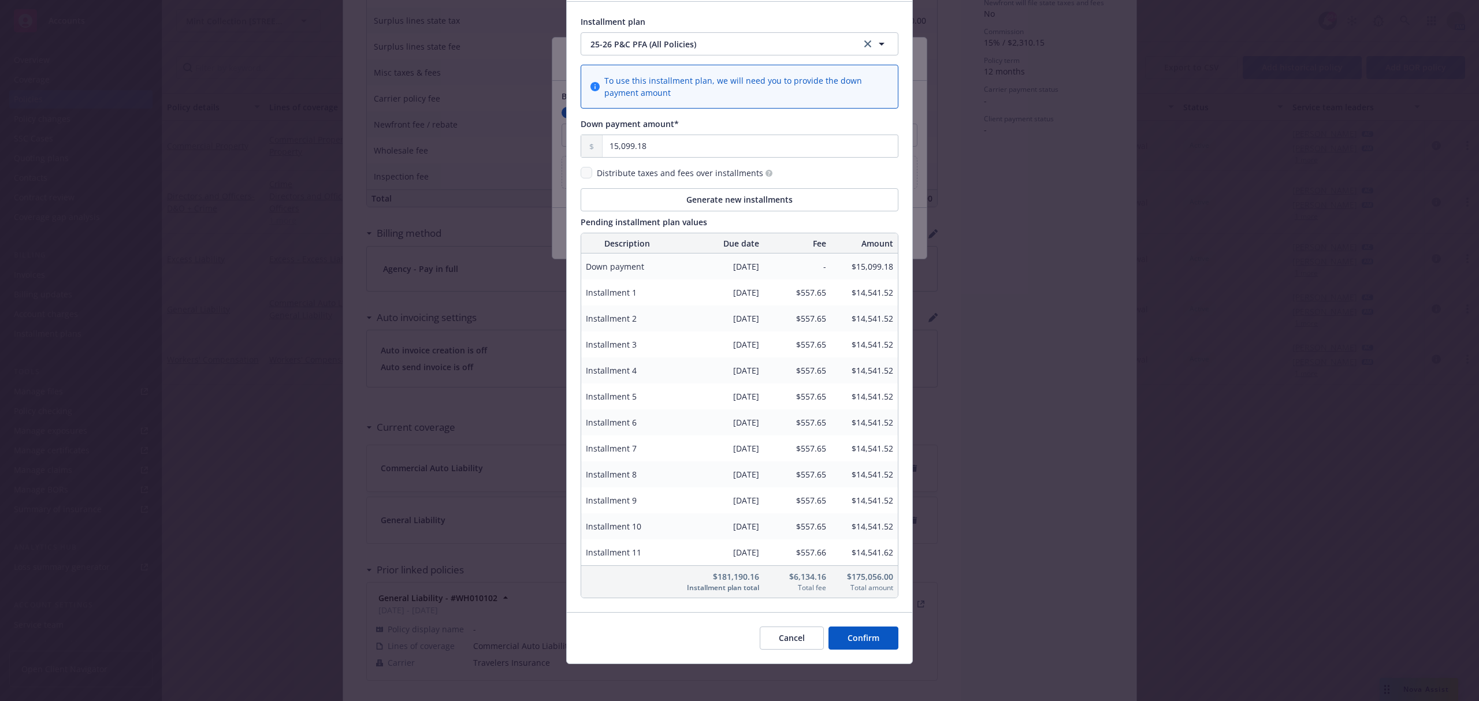
click at [876, 632] on button "Confirm" at bounding box center [863, 638] width 70 height 23
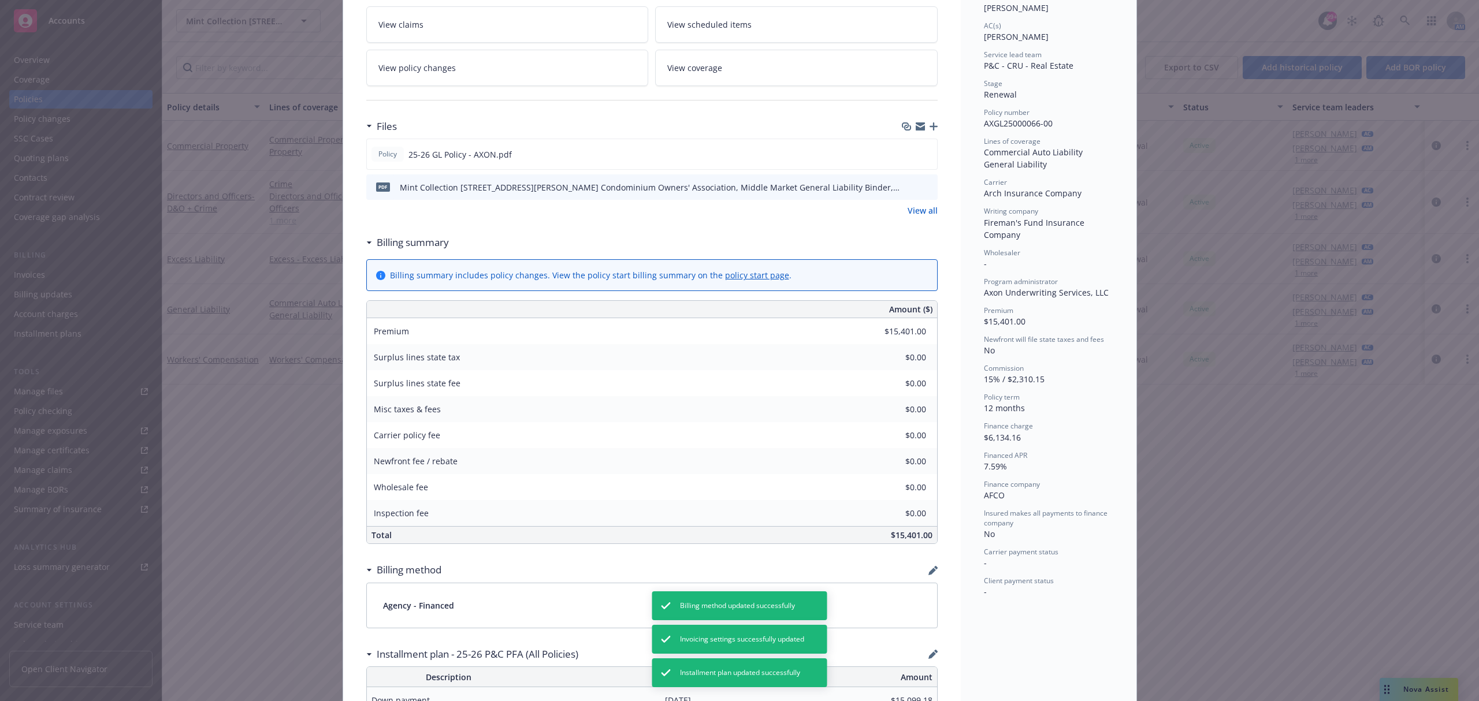
scroll to position [0, 0]
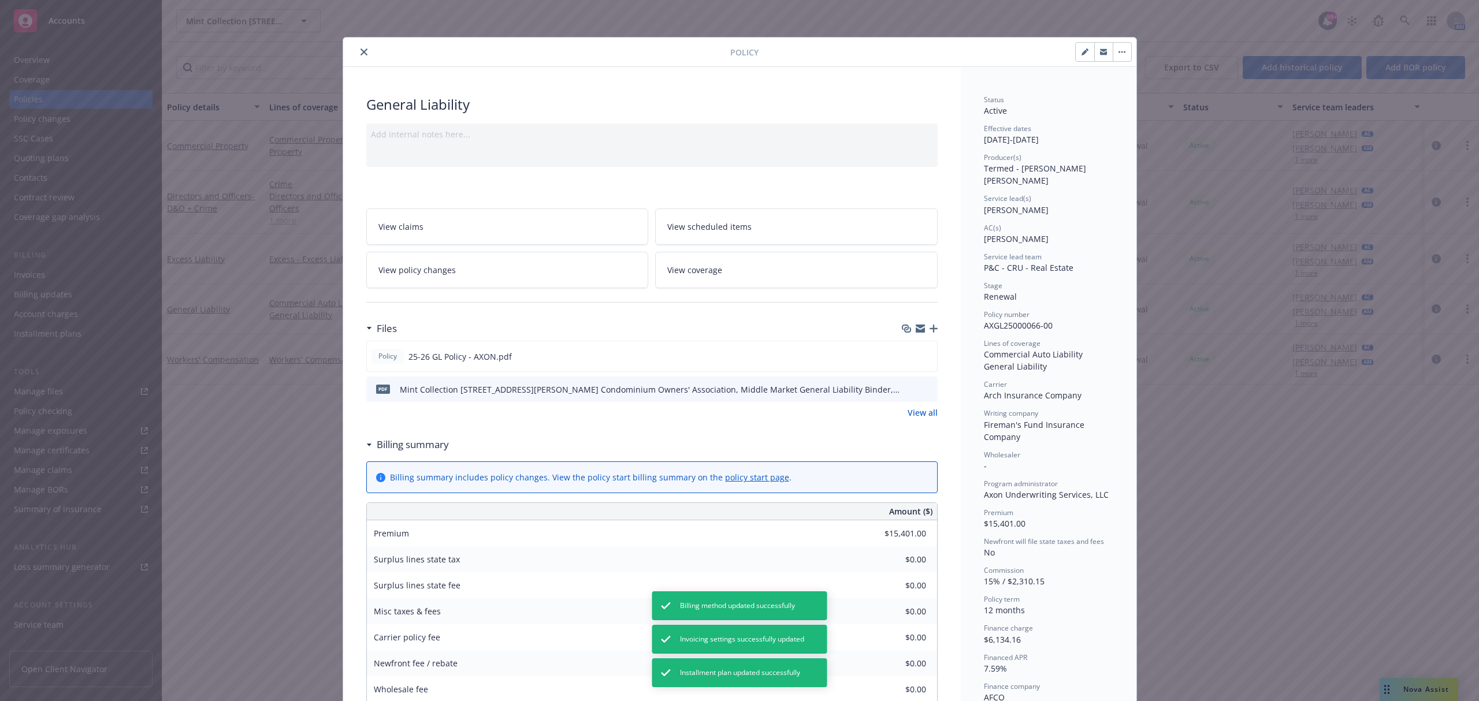
click at [360, 51] on icon "close" at bounding box center [363, 52] width 7 height 7
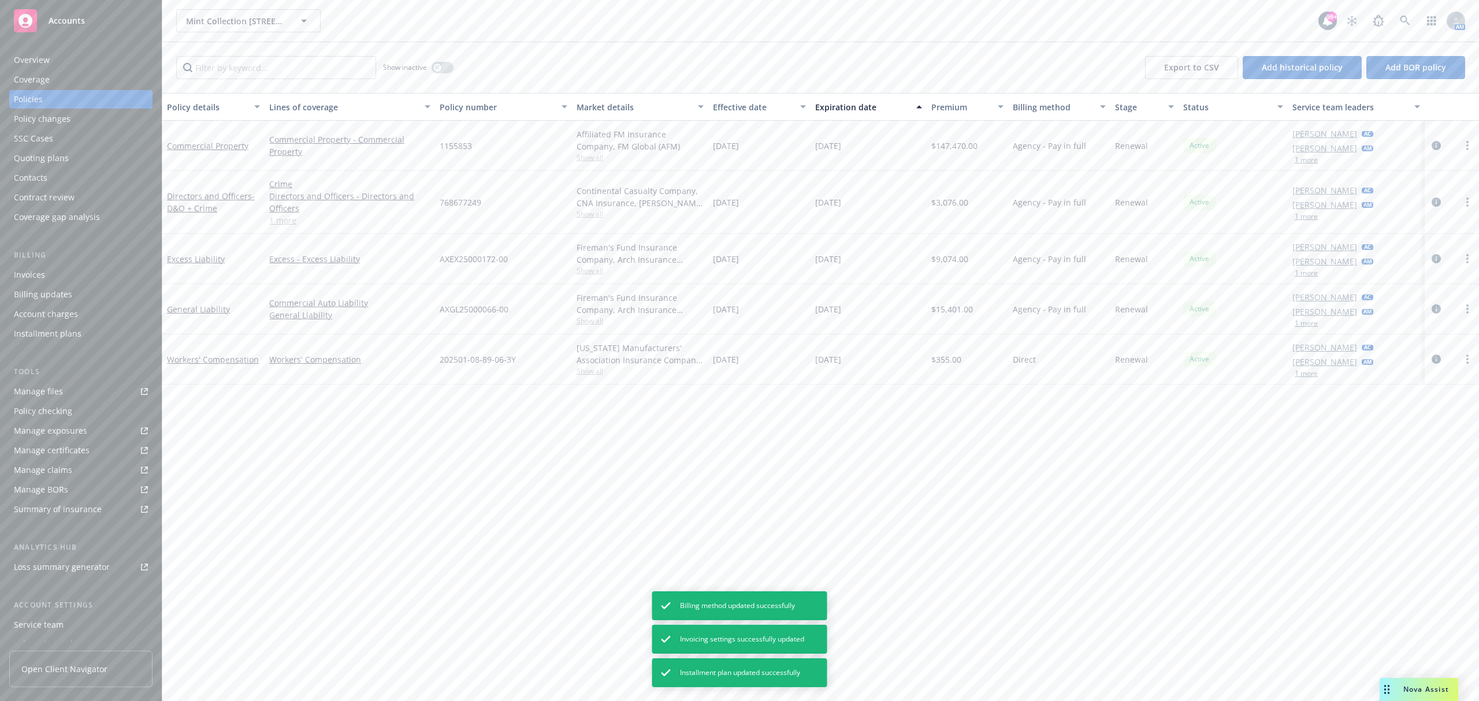
click at [70, 329] on div "Installment plans" at bounding box center [48, 334] width 68 height 18
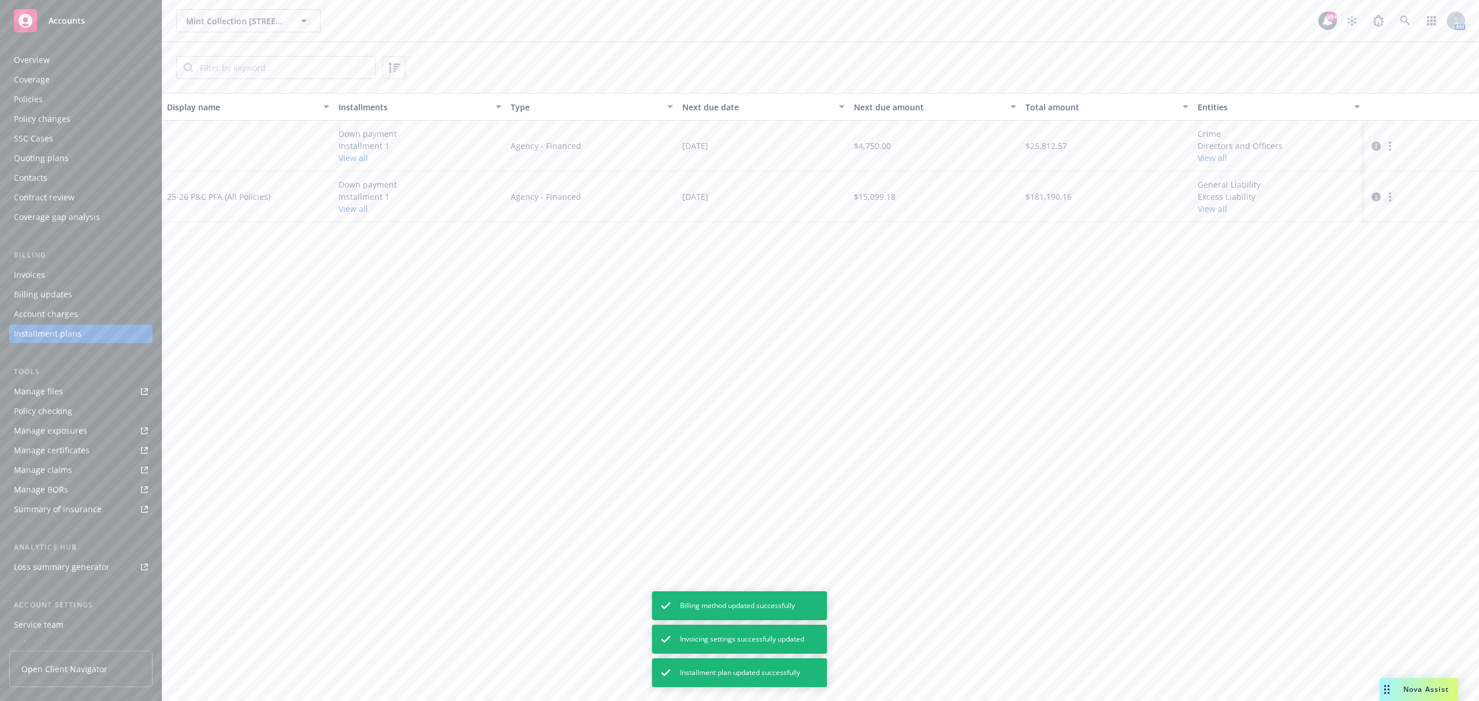
click at [1389, 195] on icon "more" at bounding box center [1390, 196] width 2 height 9
click at [1371, 192] on link "circleInformation" at bounding box center [1376, 197] width 14 height 14
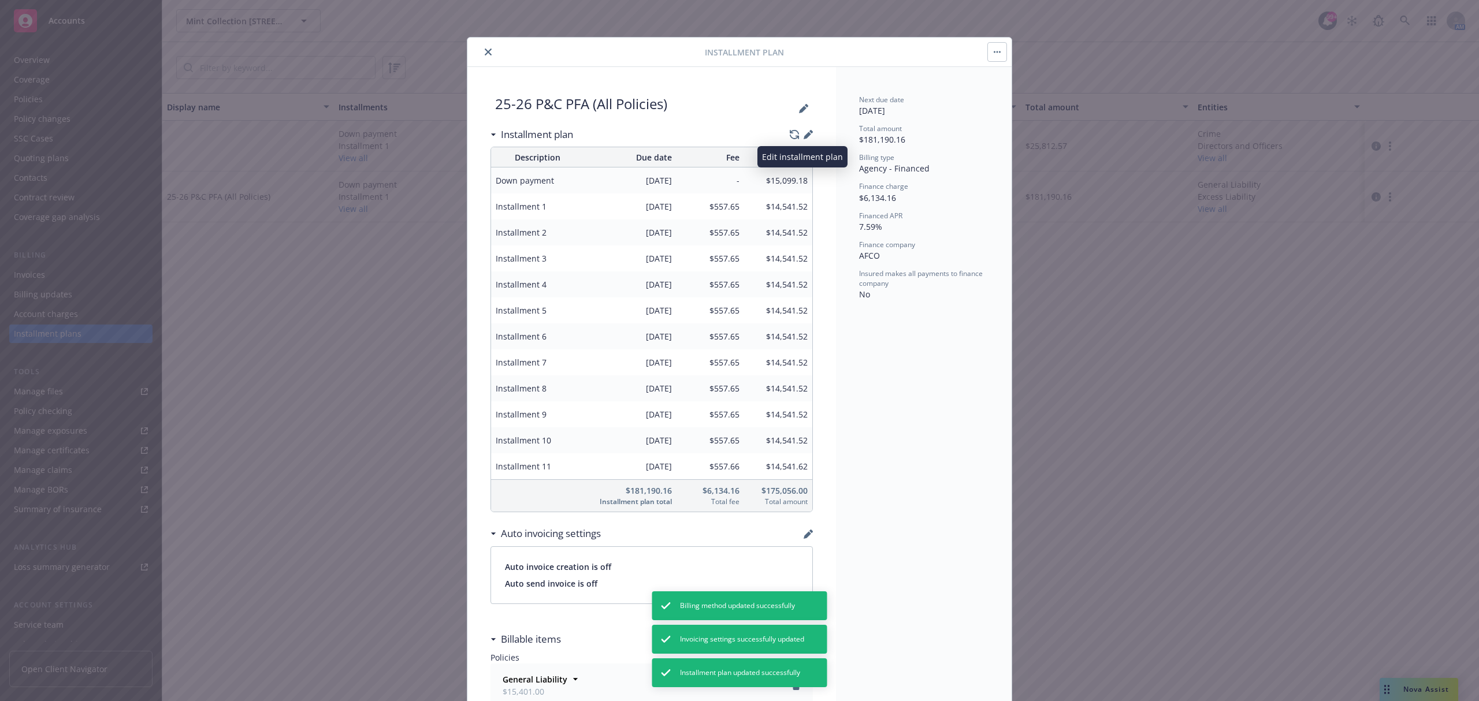
click at [804, 134] on icon "button" at bounding box center [808, 134] width 9 height 9
select select "AFCO"
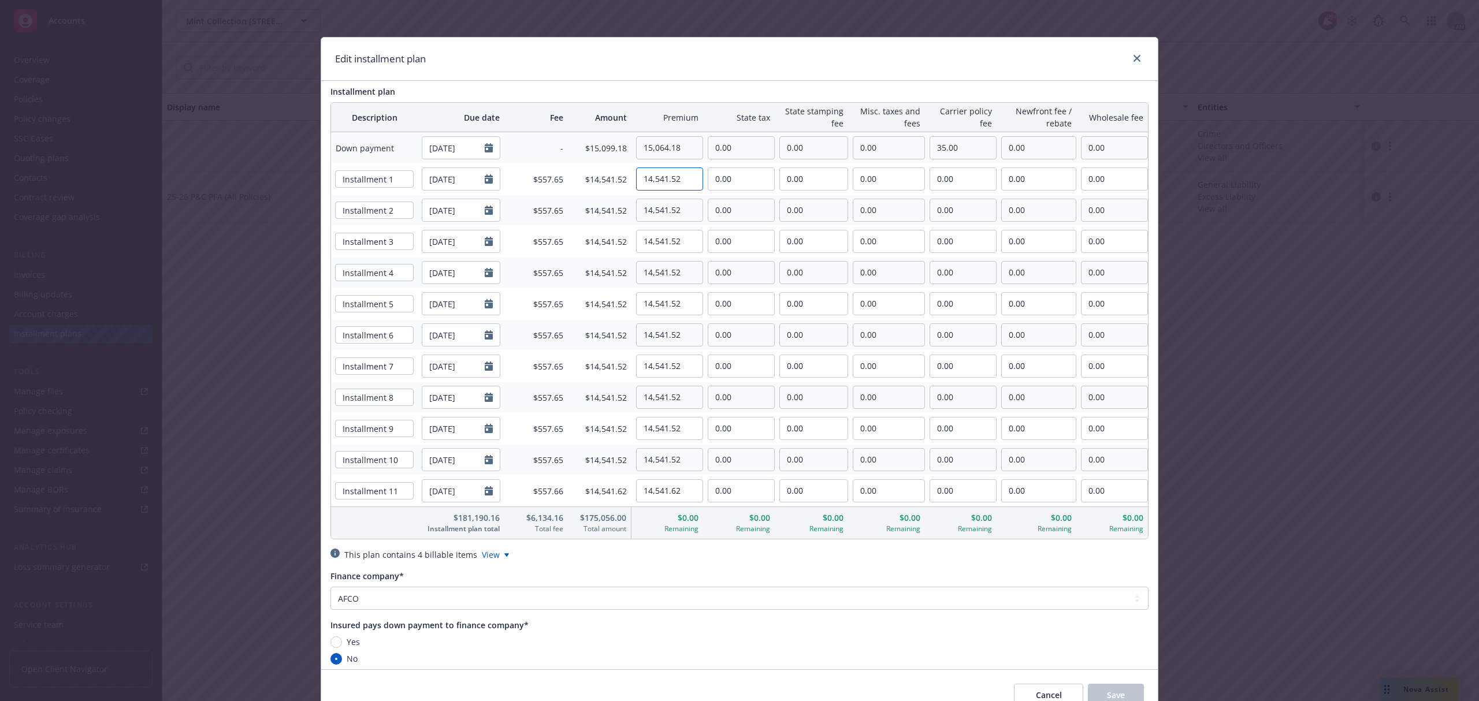
click at [681, 180] on input "14,541.52" at bounding box center [670, 179] width 66 height 22
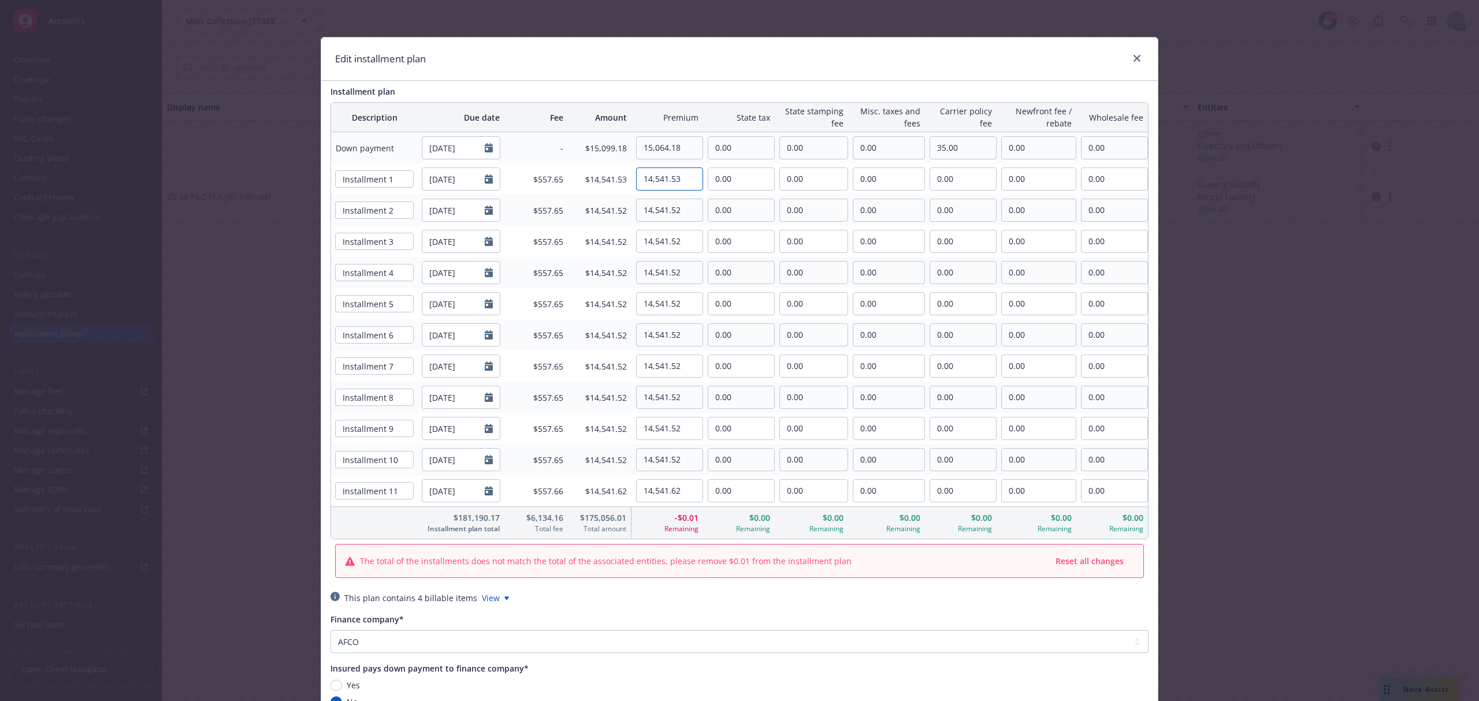
type input "14,541.53"
click at [685, 206] on input "14,541.52" at bounding box center [670, 210] width 66 height 22
type input "14,541.53"
click at [678, 239] on input "14,541.52" at bounding box center [670, 242] width 66 height 22
type input "14,541.53"
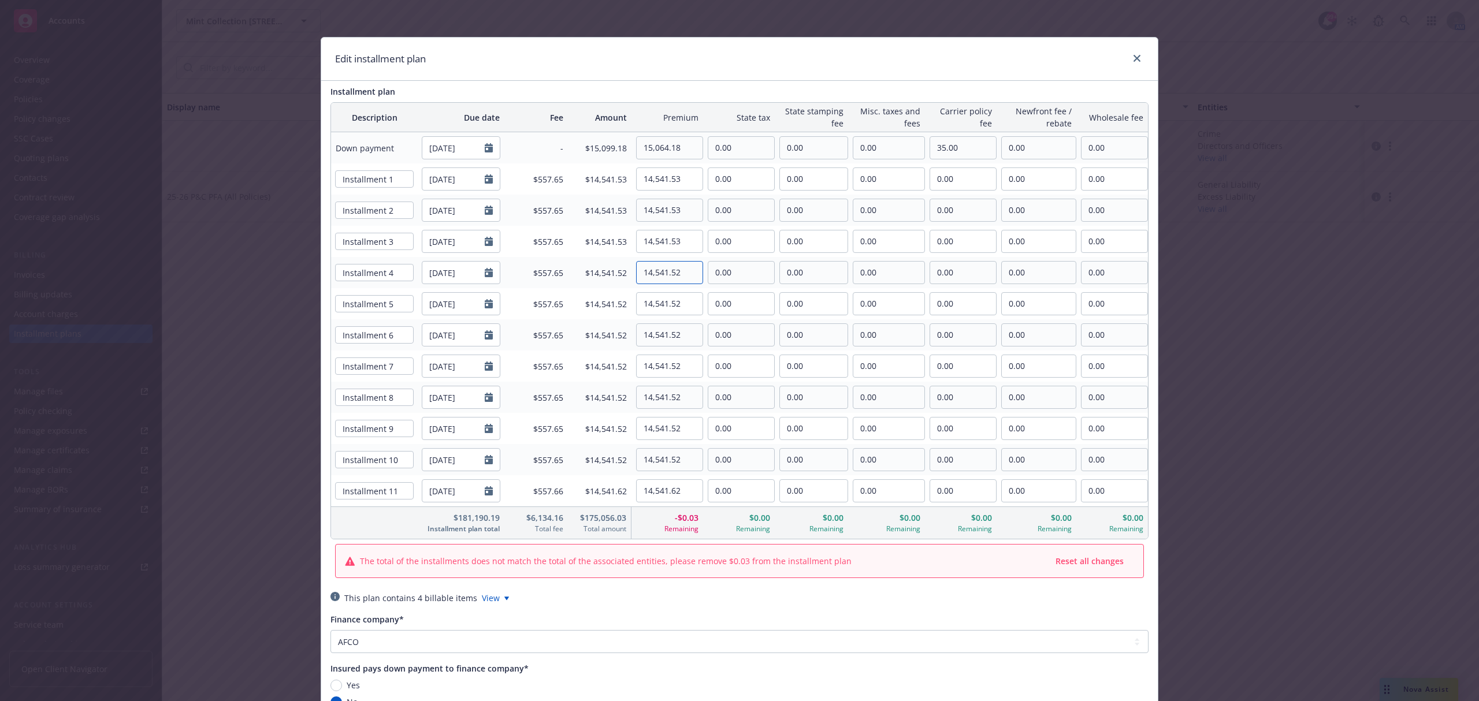
click at [685, 272] on input "14,541.52" at bounding box center [670, 273] width 66 height 22
type input "14,541.53"
click at [689, 303] on input "14,541.52" at bounding box center [670, 304] width 66 height 22
type input "14,541.53"
click at [687, 340] on input "14,541.52" at bounding box center [670, 335] width 66 height 22
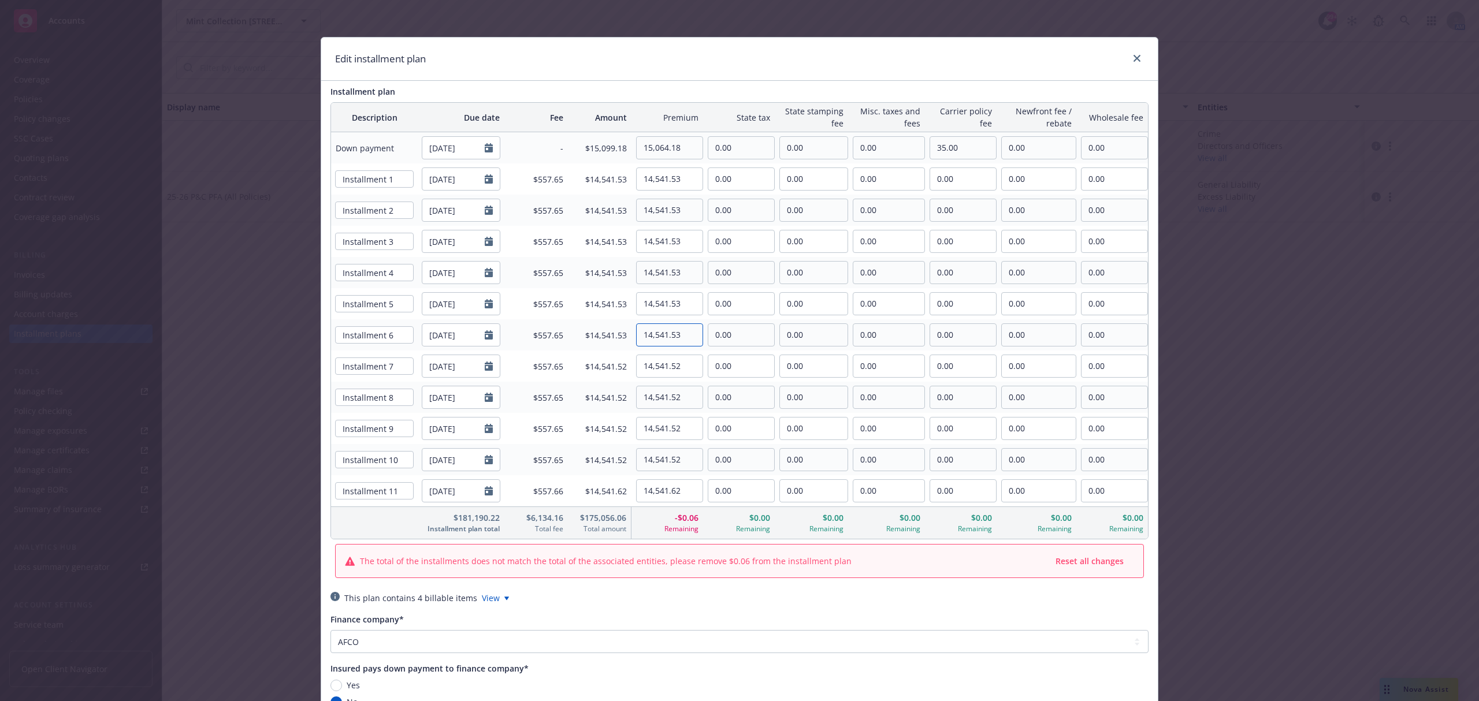
type input "14,541.53"
click at [675, 366] on input "14,541.52" at bounding box center [670, 366] width 66 height 22
type input "14,541.53"
click at [685, 394] on input "14,541.52" at bounding box center [670, 397] width 66 height 22
type input "14,541.53"
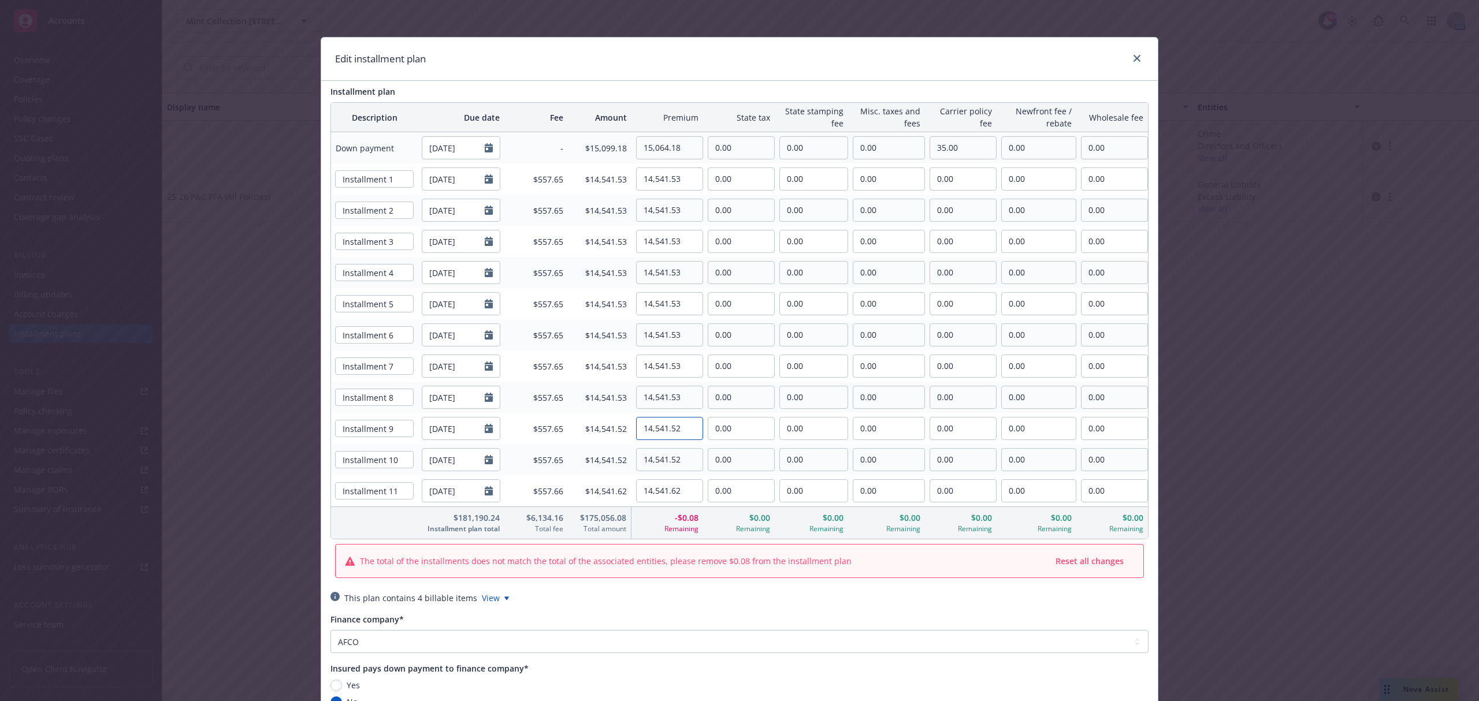
click at [685, 424] on input "14,541.52" at bounding box center [670, 429] width 66 height 22
type input "14,541.53"
click at [677, 460] on input "14,541.52" at bounding box center [670, 460] width 66 height 22
type input "14,541.53"
click at [685, 490] on input "14,541.62" at bounding box center [670, 491] width 66 height 22
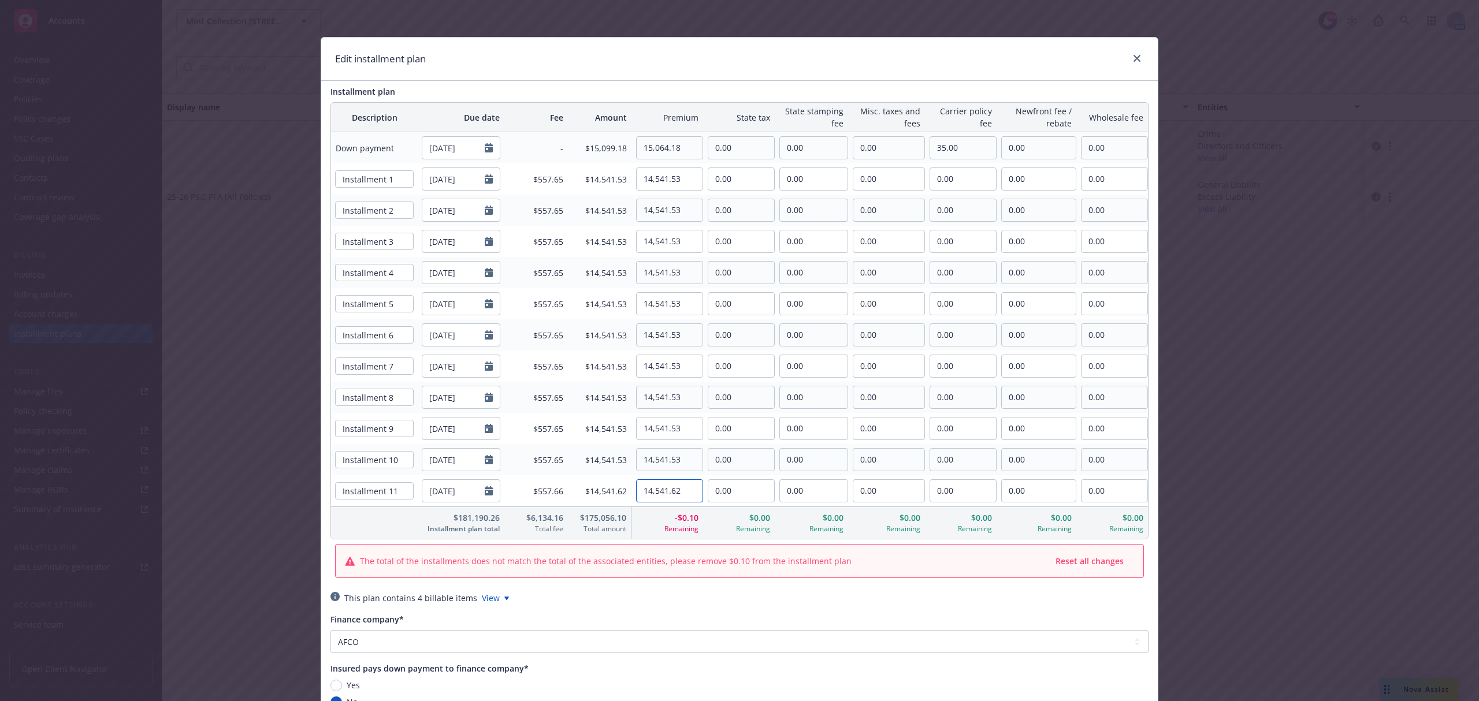
click at [669, 492] on input "14,541.62" at bounding box center [670, 491] width 66 height 22
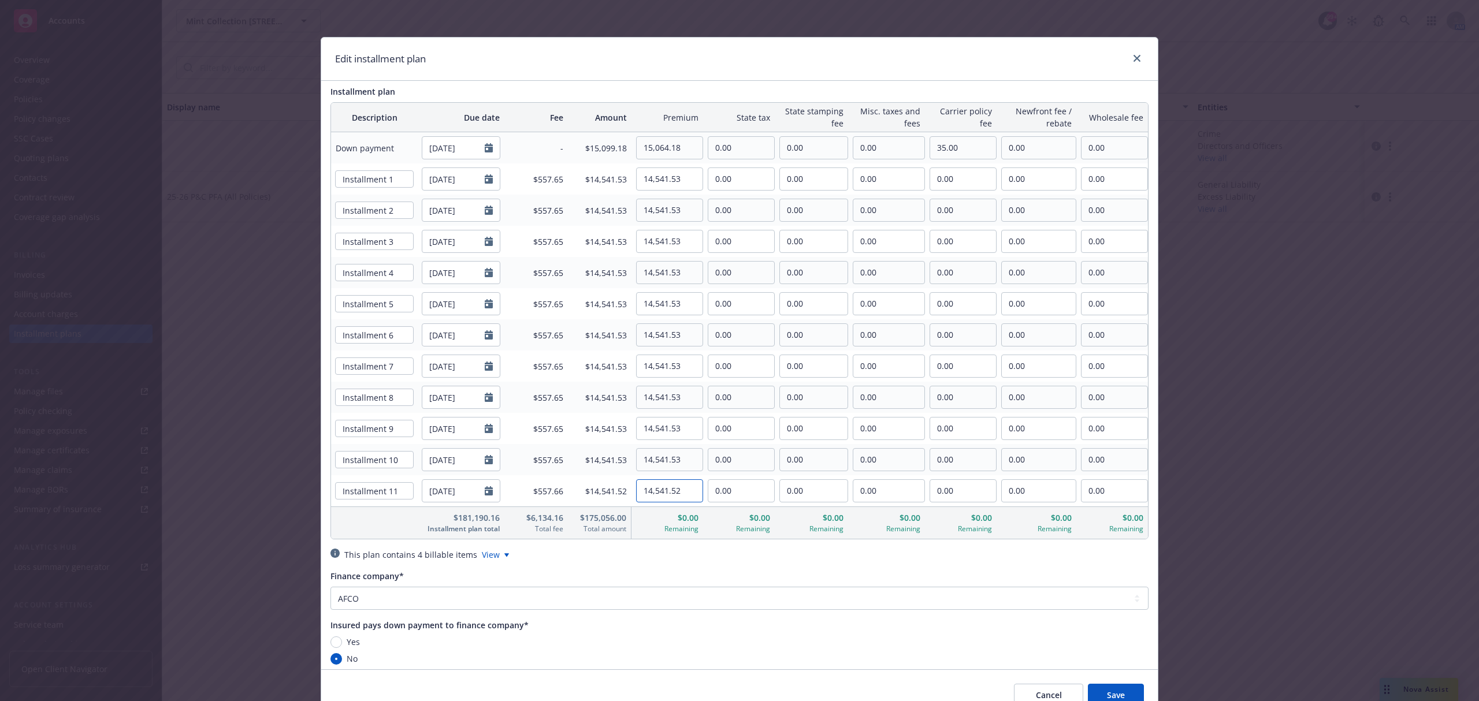
type input "14,541.52"
click at [656, 70] on div "Edit installment plan" at bounding box center [739, 59] width 837 height 43
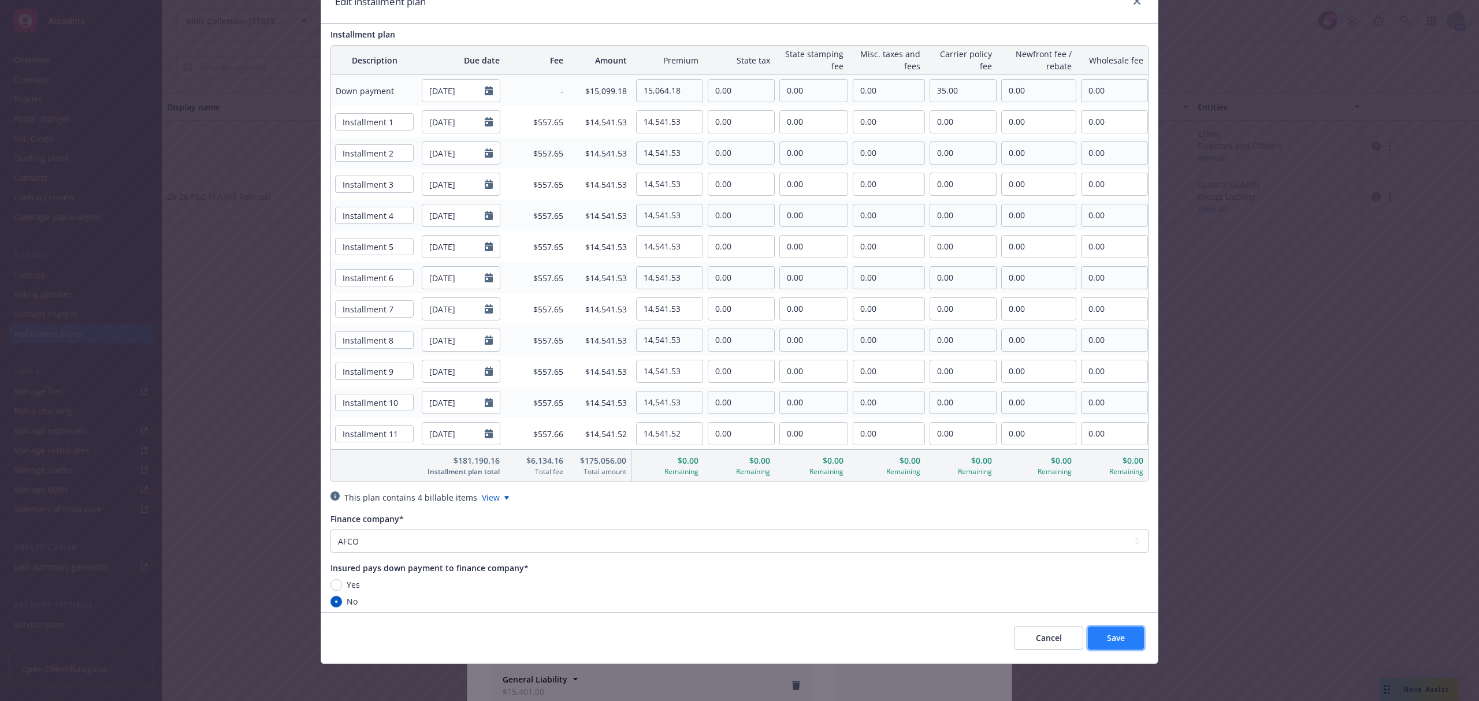
click at [1092, 634] on button "Save" at bounding box center [1116, 638] width 56 height 23
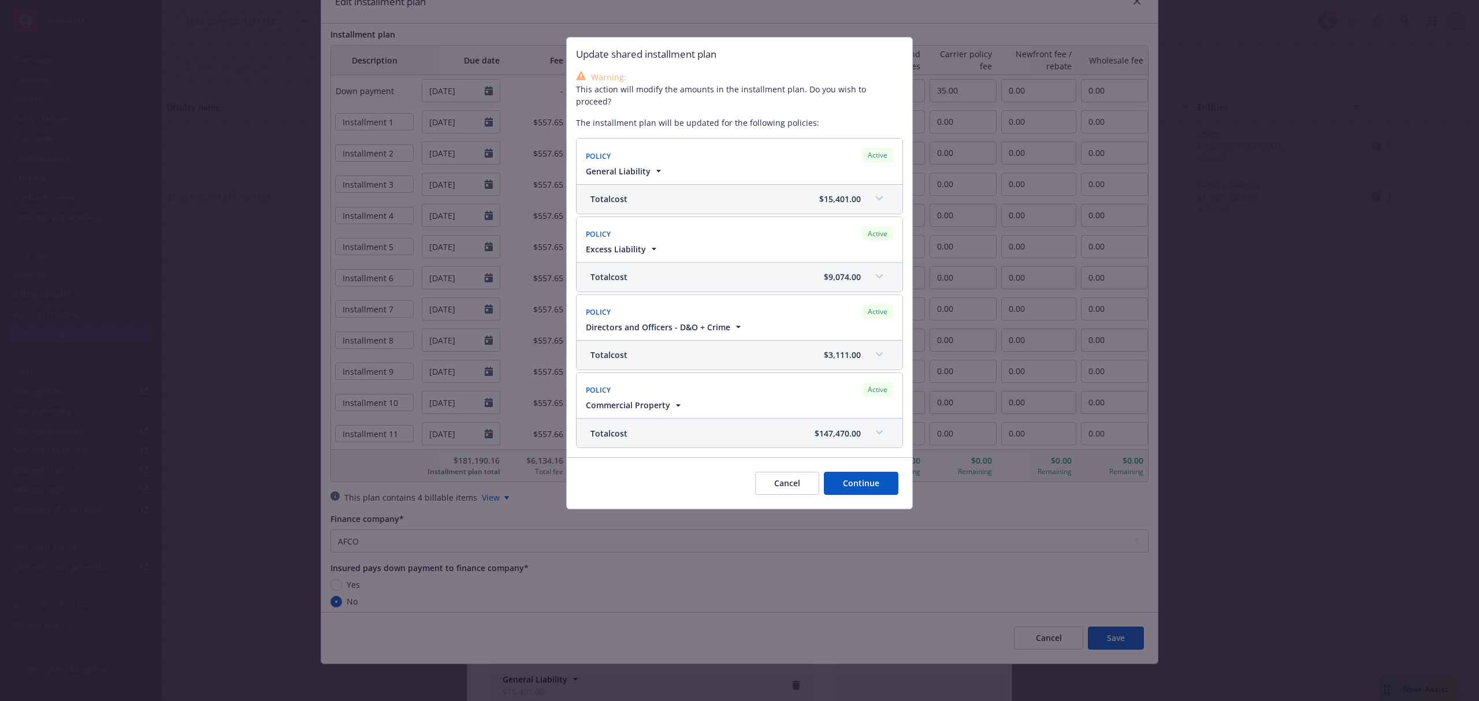
click at [872, 474] on button "Continue" at bounding box center [861, 483] width 75 height 23
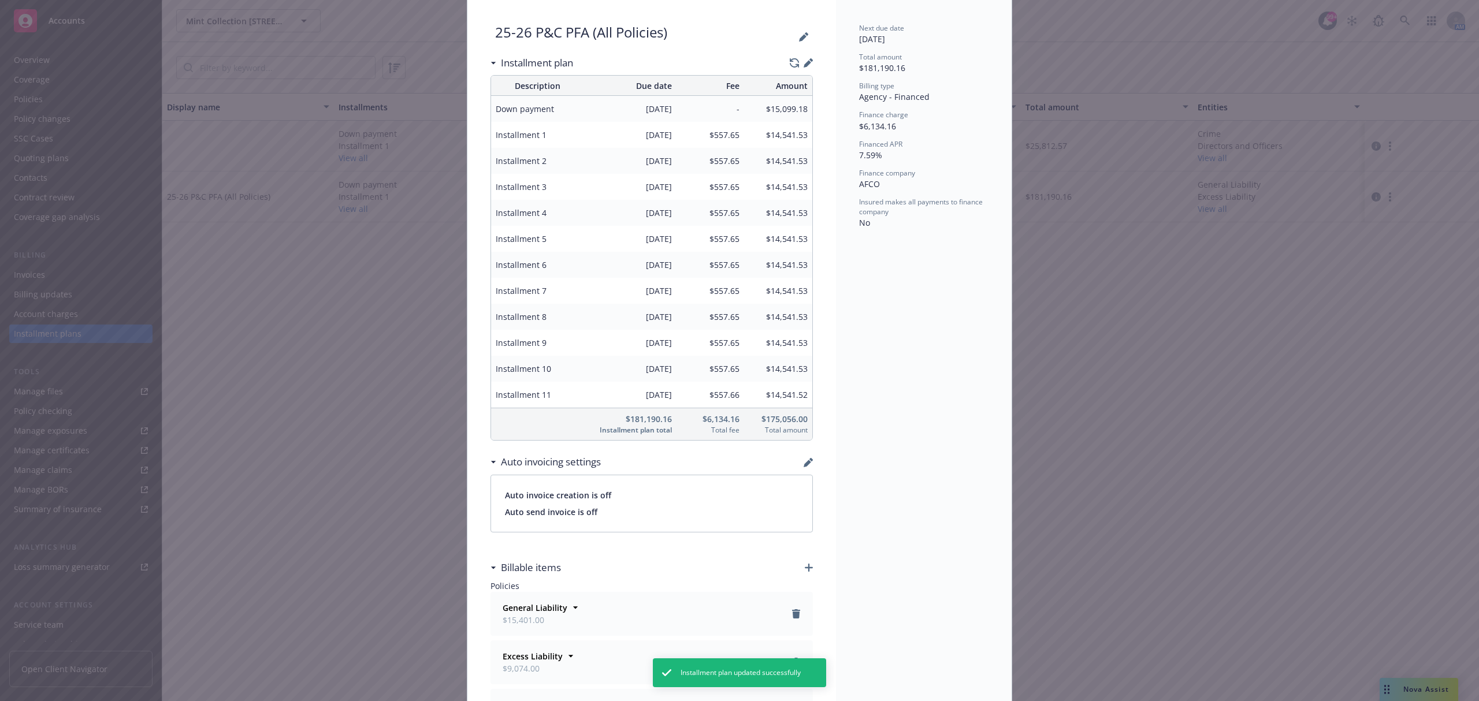
scroll to position [0, 0]
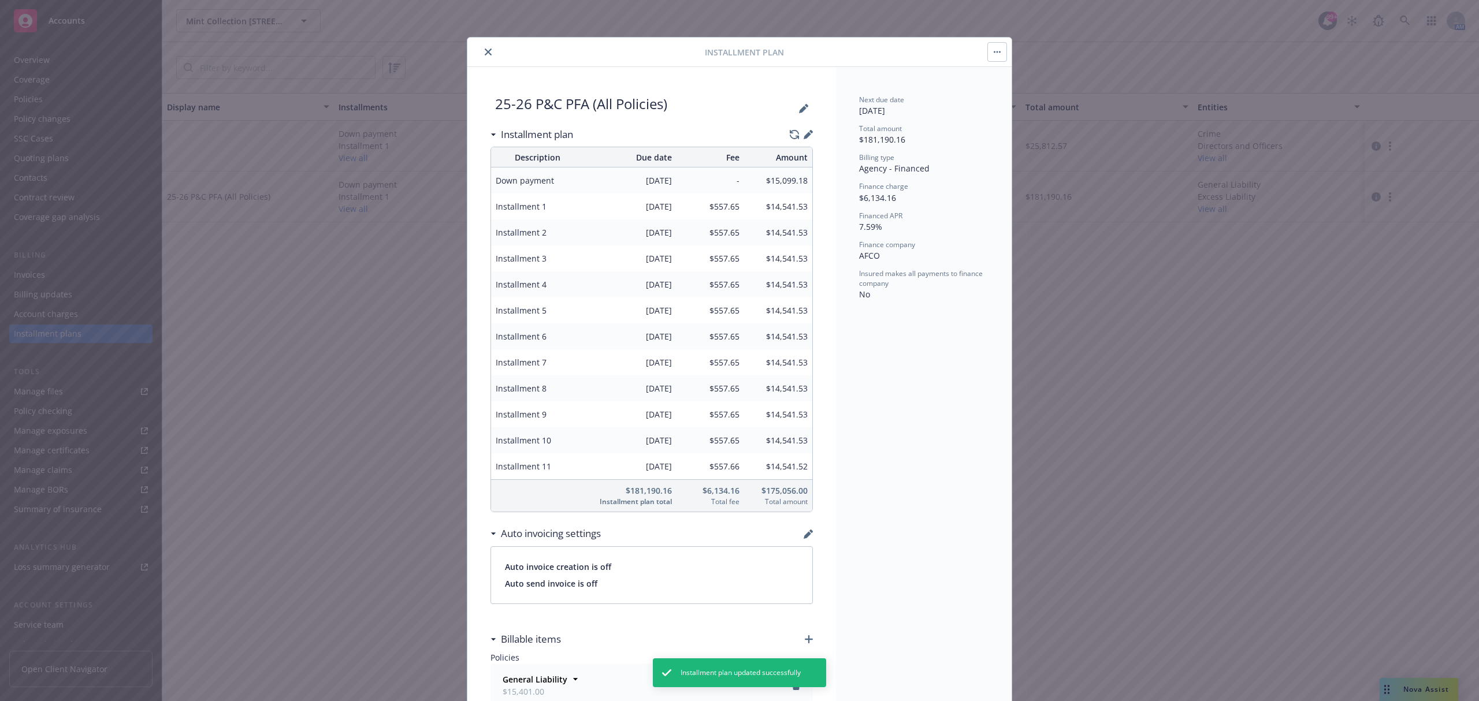
click at [485, 54] on icon "close" at bounding box center [488, 52] width 7 height 7
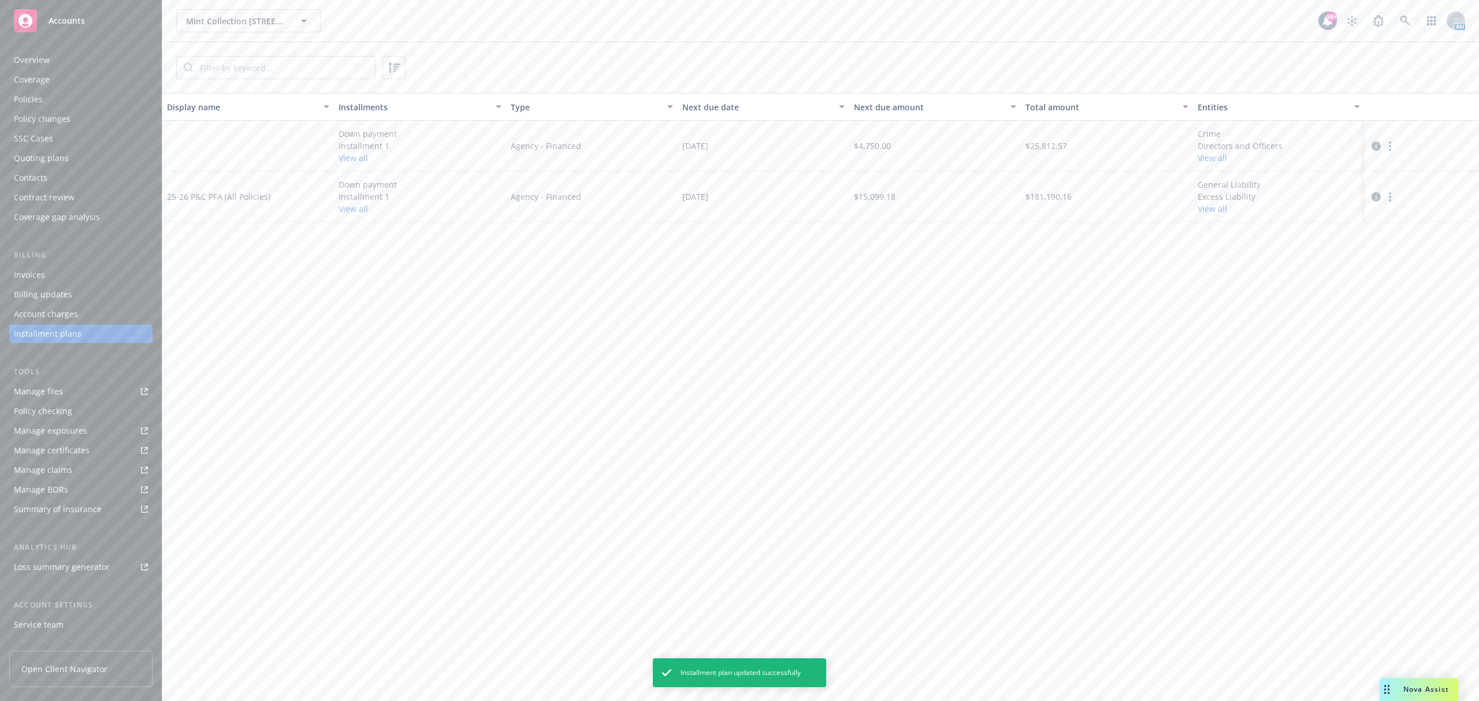
click at [55, 266] on div "Invoices" at bounding box center [81, 275] width 134 height 18
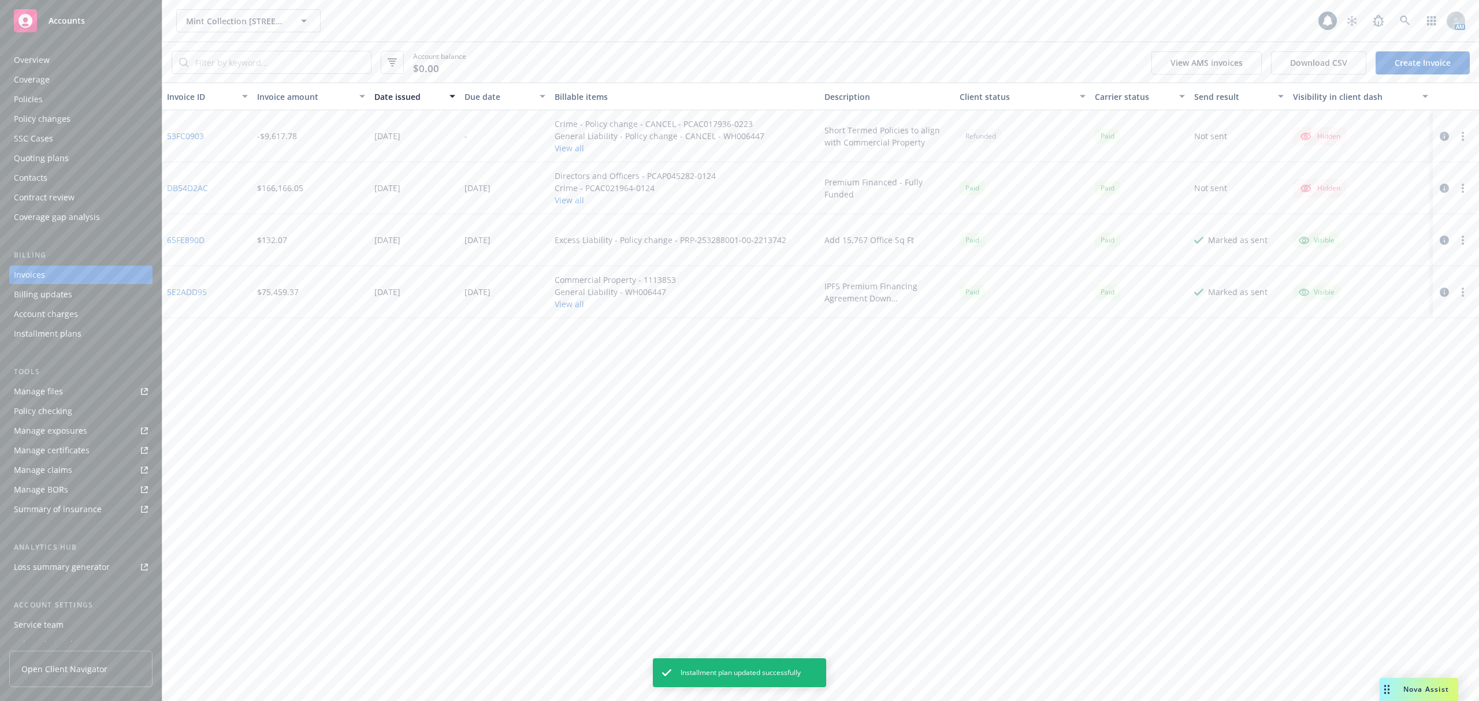
click at [1408, 68] on link "Create Invoice" at bounding box center [1422, 62] width 94 height 23
